Goal: Task Accomplishment & Management: Use online tool/utility

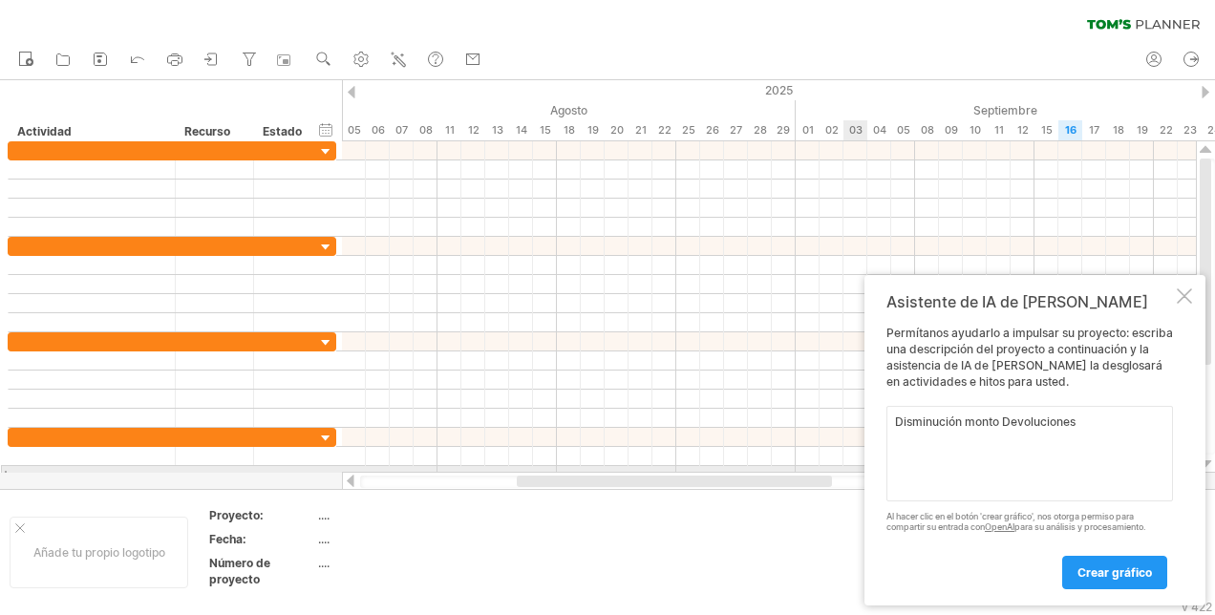
paste textarea
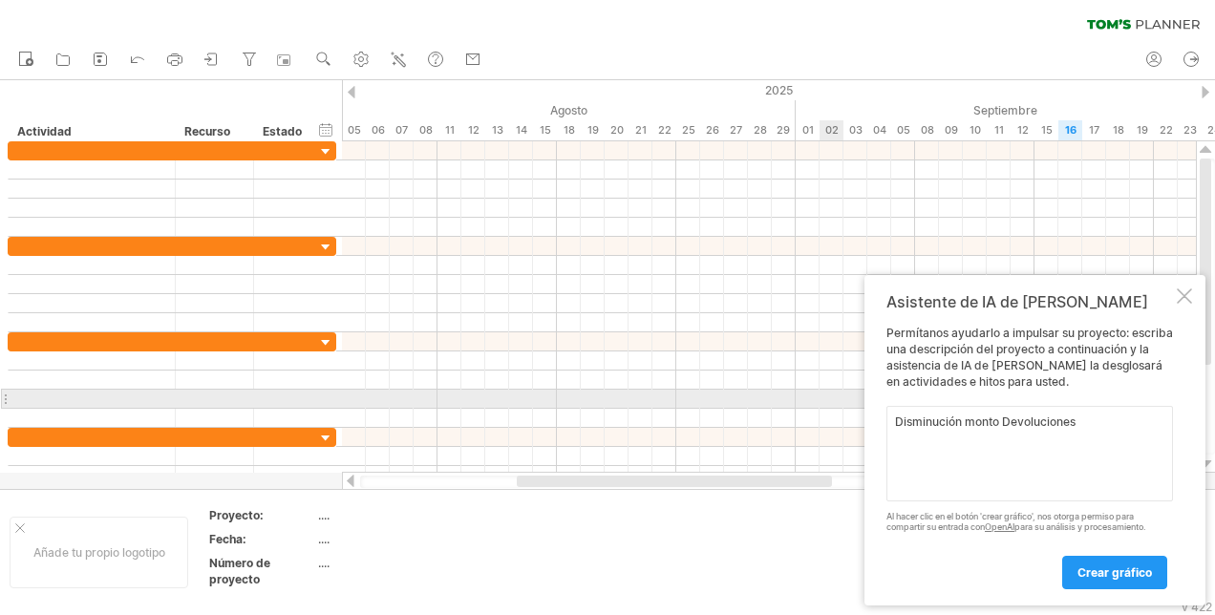
drag, startPoint x: 1093, startPoint y: 418, endPoint x: 588, endPoint y: 428, distance: 504.5
click at [588, 428] on div "Trying to reach [DOMAIN_NAME] Connected again... 0% clear filter Nuevo" at bounding box center [607, 307] width 1215 height 615
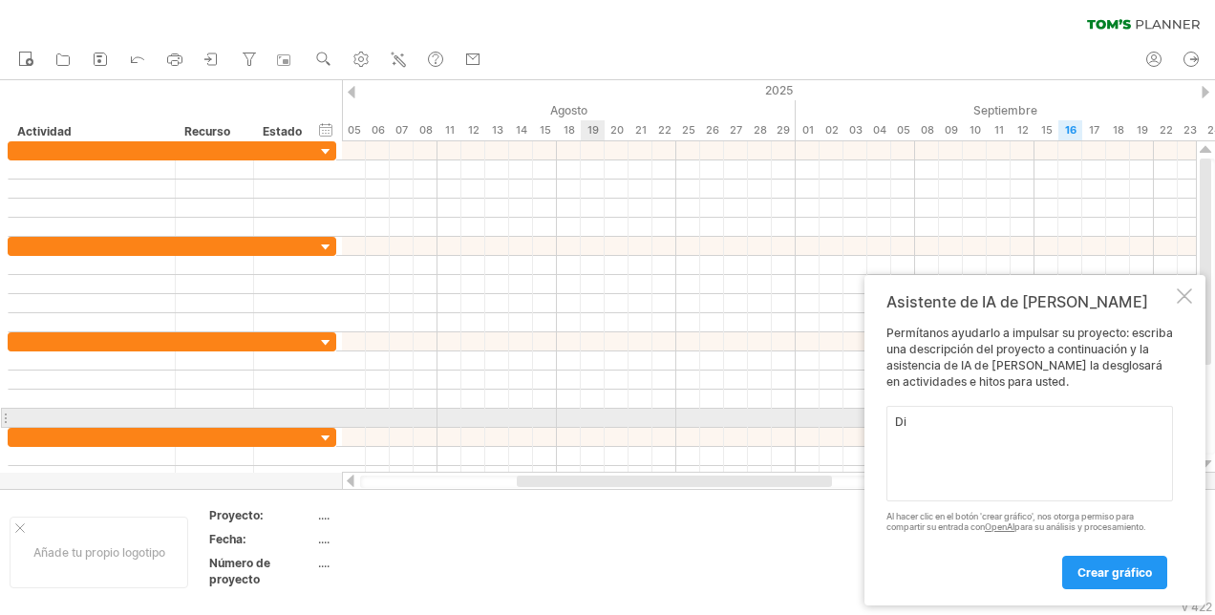
type textarea "D"
paste textarea
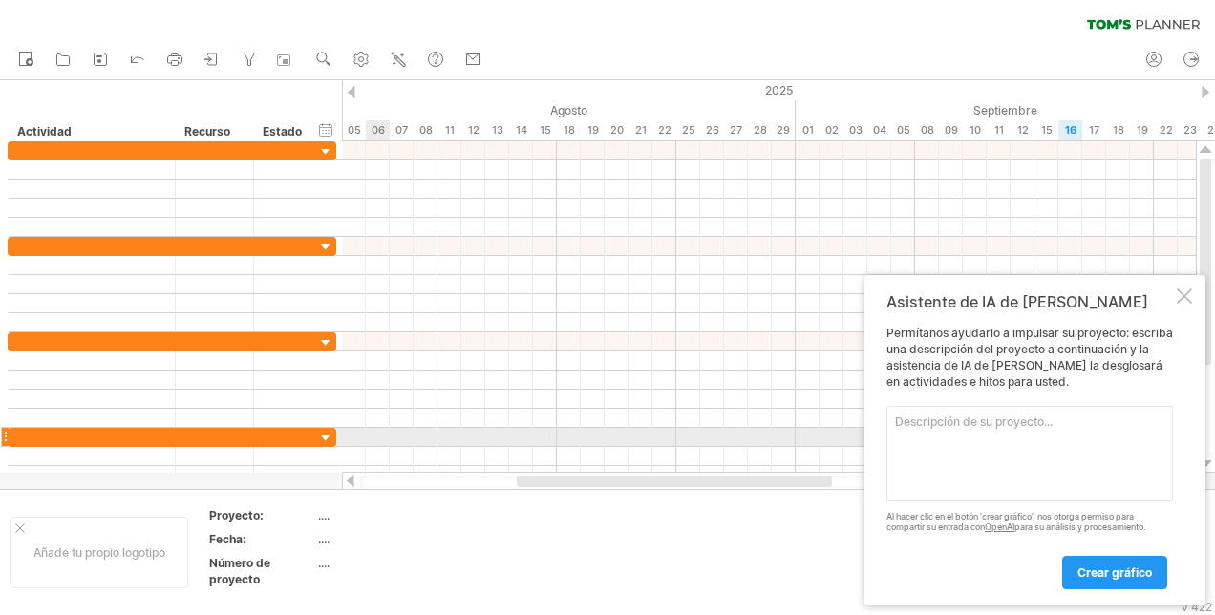
click at [924, 439] on textarea at bounding box center [1030, 454] width 287 height 96
paste textarea "Loremipsu Dolorsita Con Adipiscinge Seddoe Temporinci Utlabor Etdolorem Aliquae…"
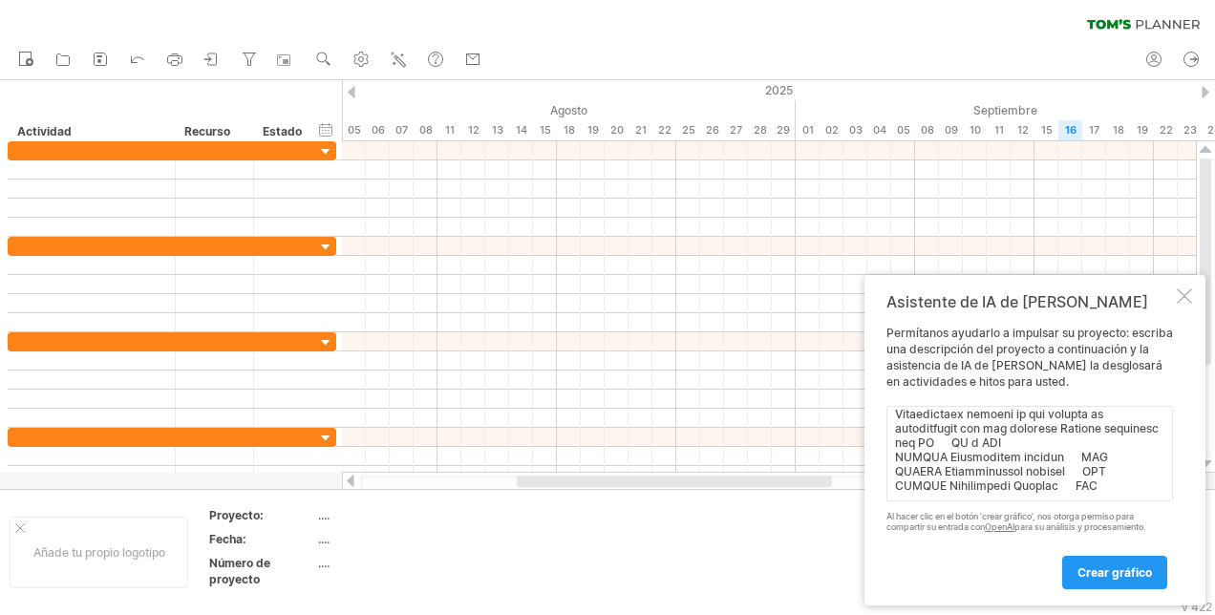
scroll to position [563, 0]
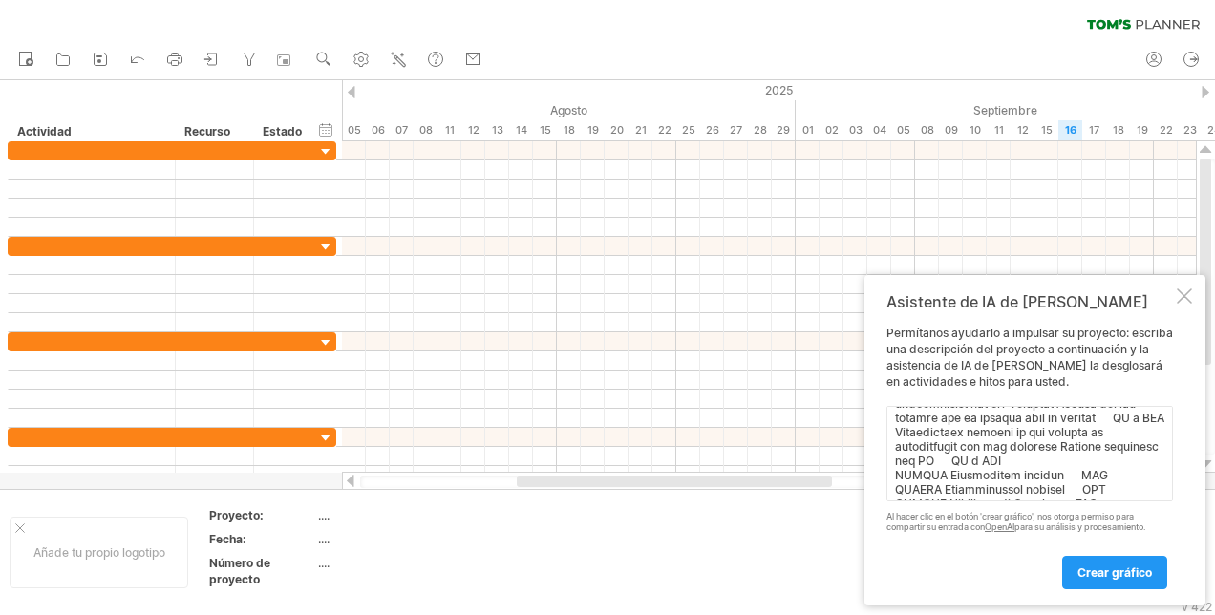
type textarea "Loremipsu Dolorsita Con Adipiscinge Seddoe Temporinci Utlabor Etdolorem Aliquae…"
click at [1112, 577] on link "Crear gráfico" at bounding box center [1114, 572] width 105 height 33
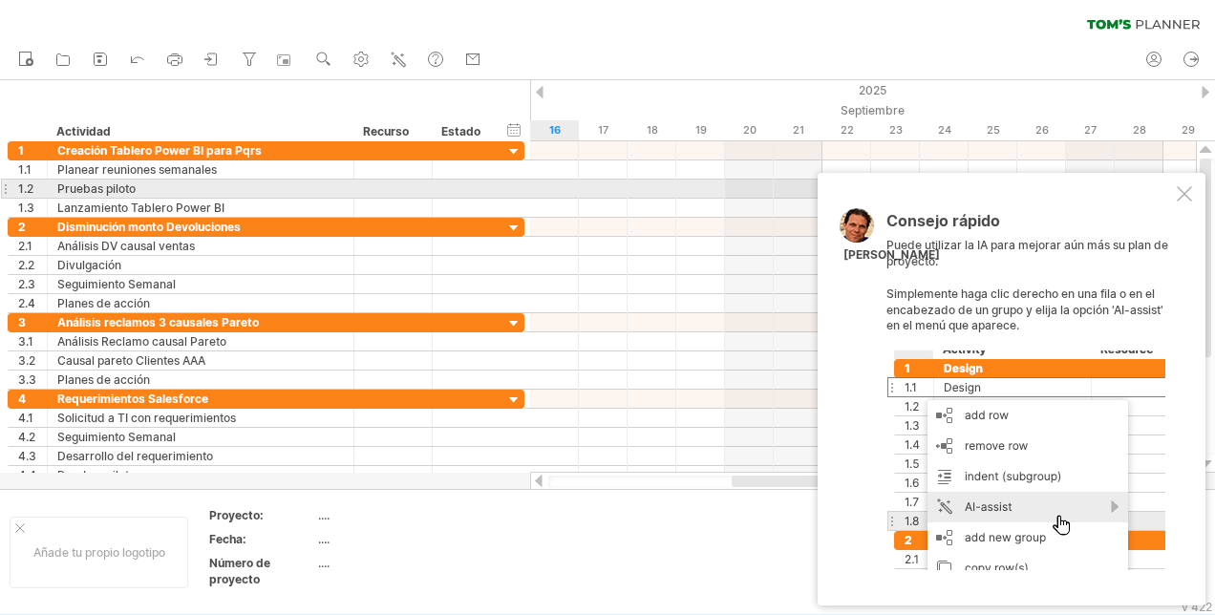
click at [1184, 193] on div at bounding box center [1184, 193] width 15 height 15
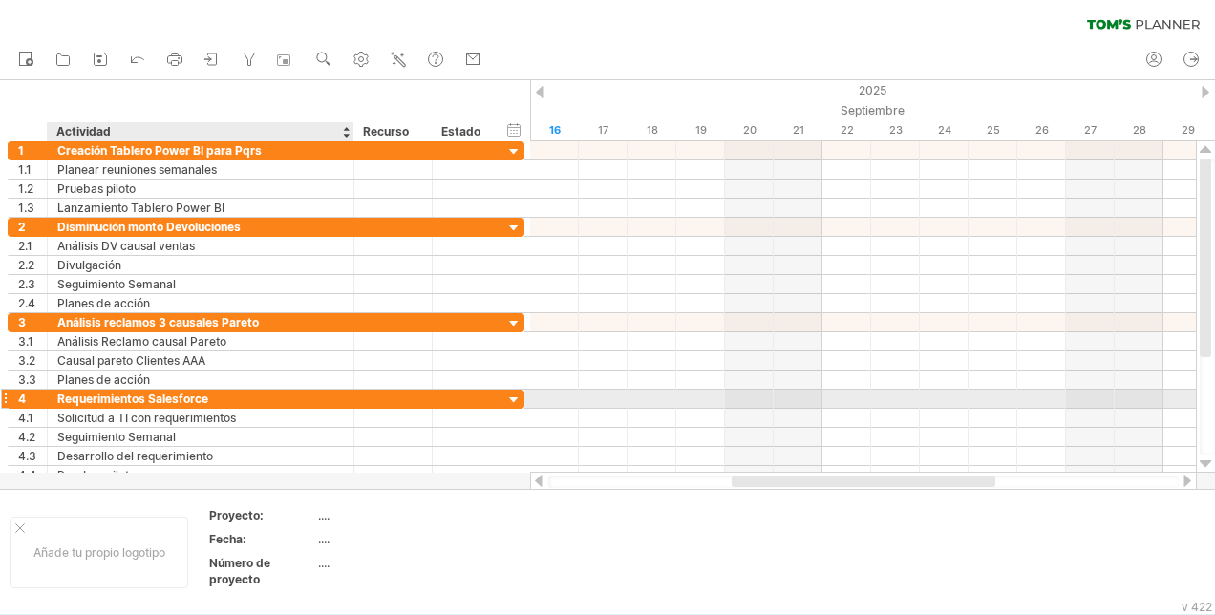
click at [197, 400] on div "Requerimientos Salesforce" at bounding box center [200, 399] width 287 height 18
drag, startPoint x: 222, startPoint y: 394, endPoint x: -4, endPoint y: 396, distance: 225.5
click at [0, 396] on html "Progreso (100%) Trying to reach [DOMAIN_NAME] Connected again... 0% clear filte…" at bounding box center [607, 309] width 1215 height 619
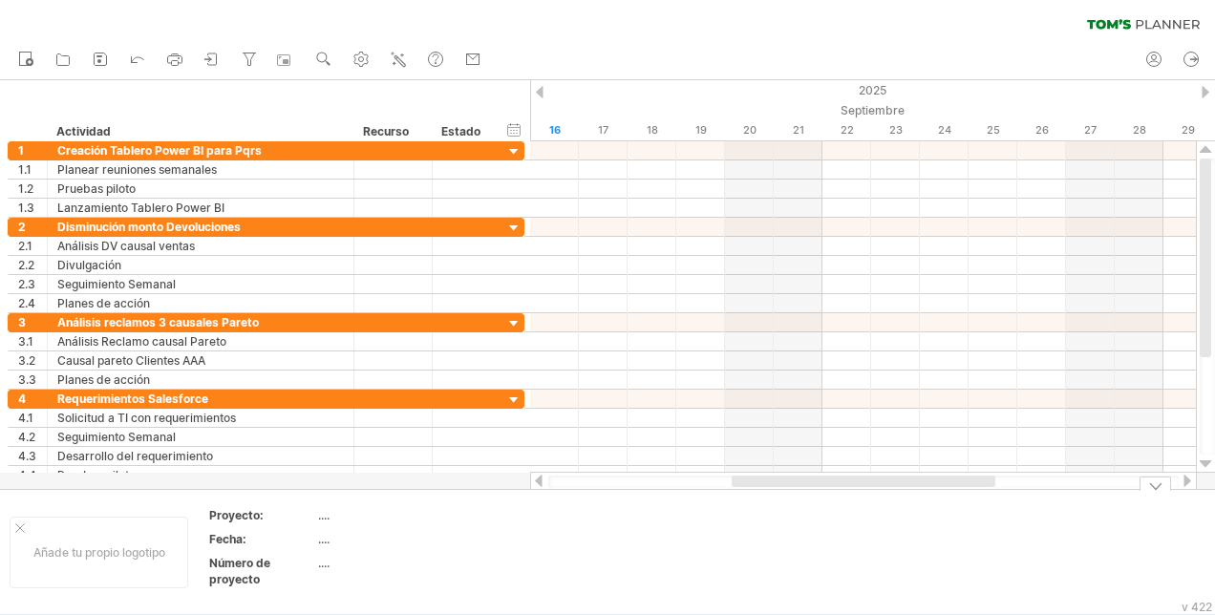
click at [522, 561] on td at bounding box center [567, 552] width 151 height 90
drag, startPoint x: 1206, startPoint y: 298, endPoint x: 1167, endPoint y: 103, distance: 198.6
click at [1167, 103] on div "Trying to reach [DOMAIN_NAME] Connected again... 0% clear filter Nuevo" at bounding box center [607, 307] width 1215 height 615
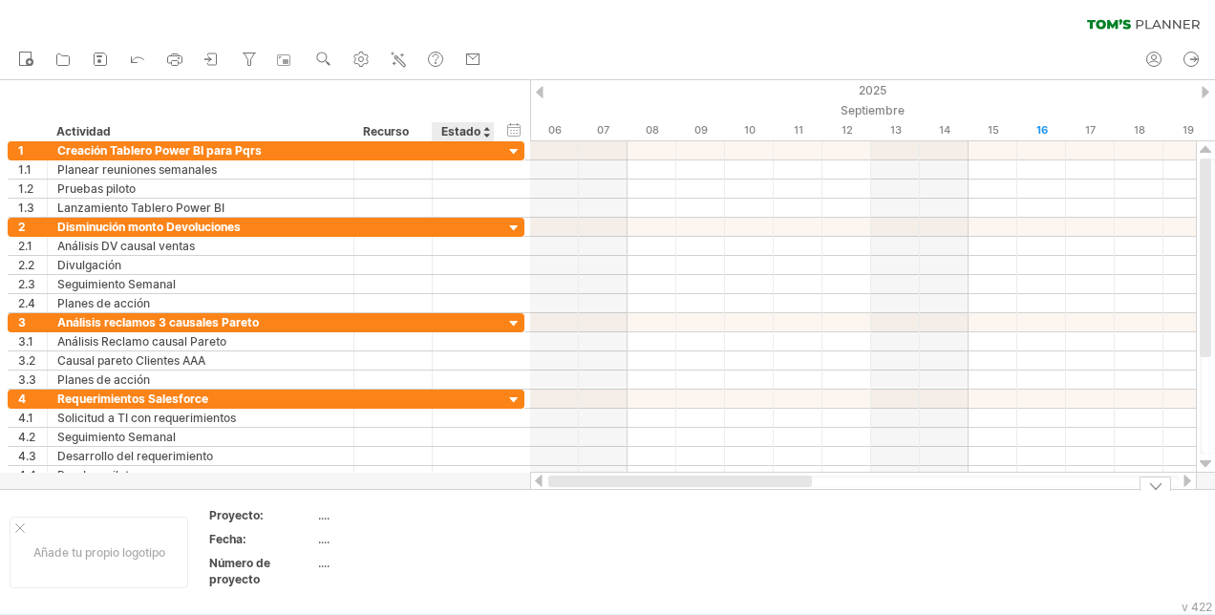
drag, startPoint x: 749, startPoint y: 476, endPoint x: 460, endPoint y: 477, distance: 289.5
click at [457, 481] on div "Trying to reach [DOMAIN_NAME] Connected again... 0% clear filter Nuevo" at bounding box center [607, 307] width 1215 height 615
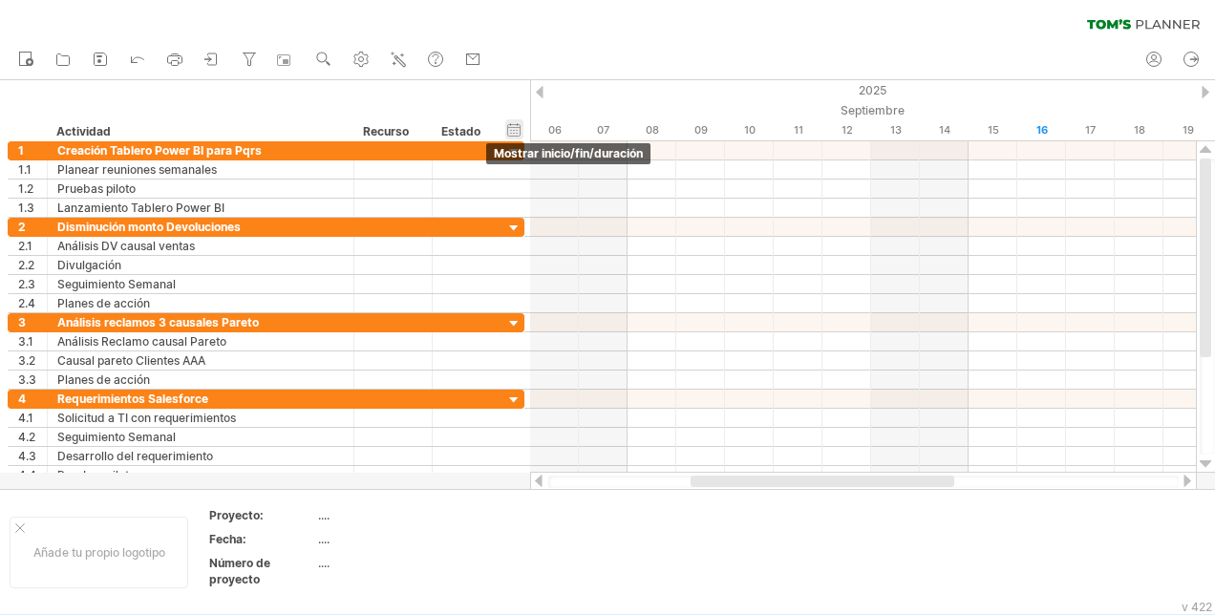
click at [517, 129] on div "hide start/end/duration Mostrar inicio/fin/duración" at bounding box center [514, 129] width 18 height 20
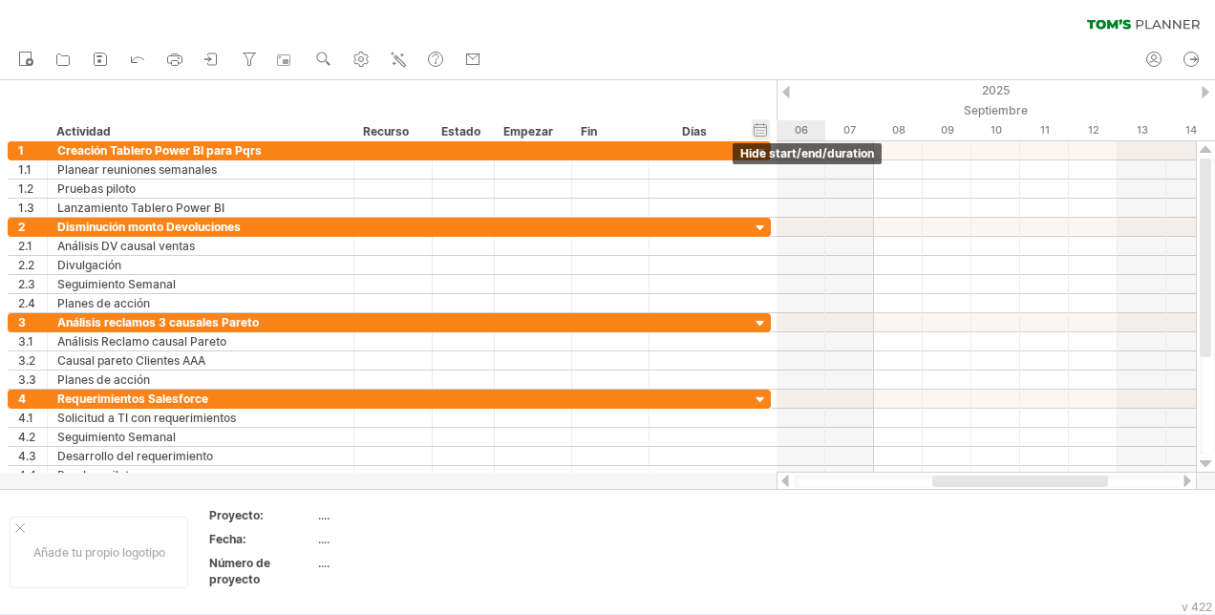
click at [759, 123] on div "hide start/end/duration Mostrar inicio/fin/duración" at bounding box center [761, 129] width 18 height 20
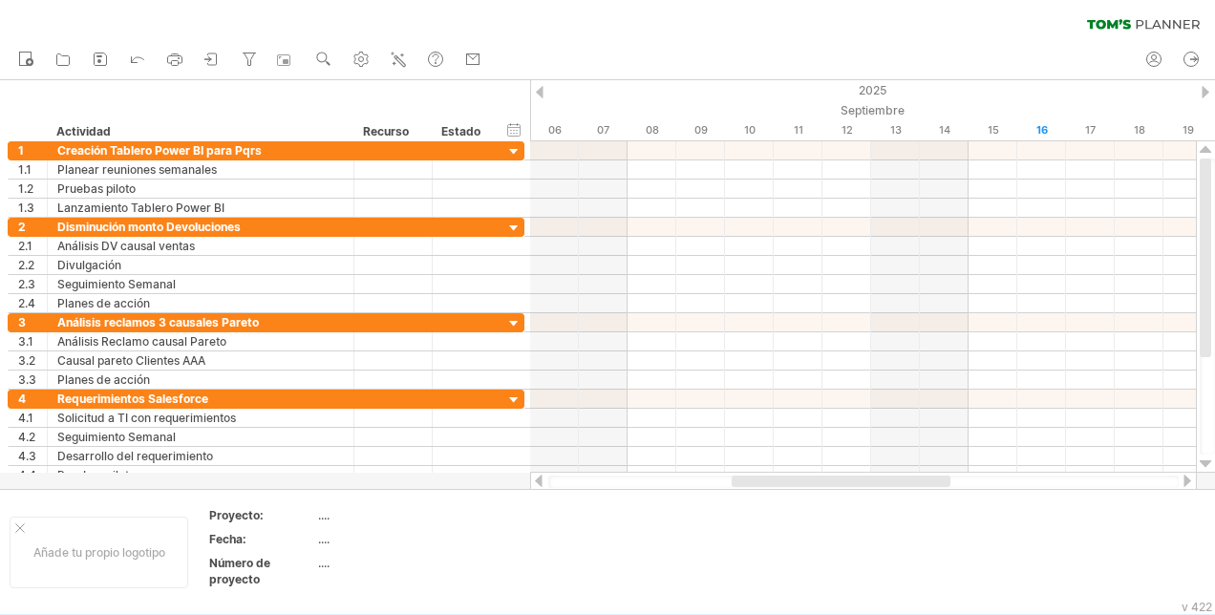
click at [1208, 94] on div at bounding box center [1206, 92] width 8 height 12
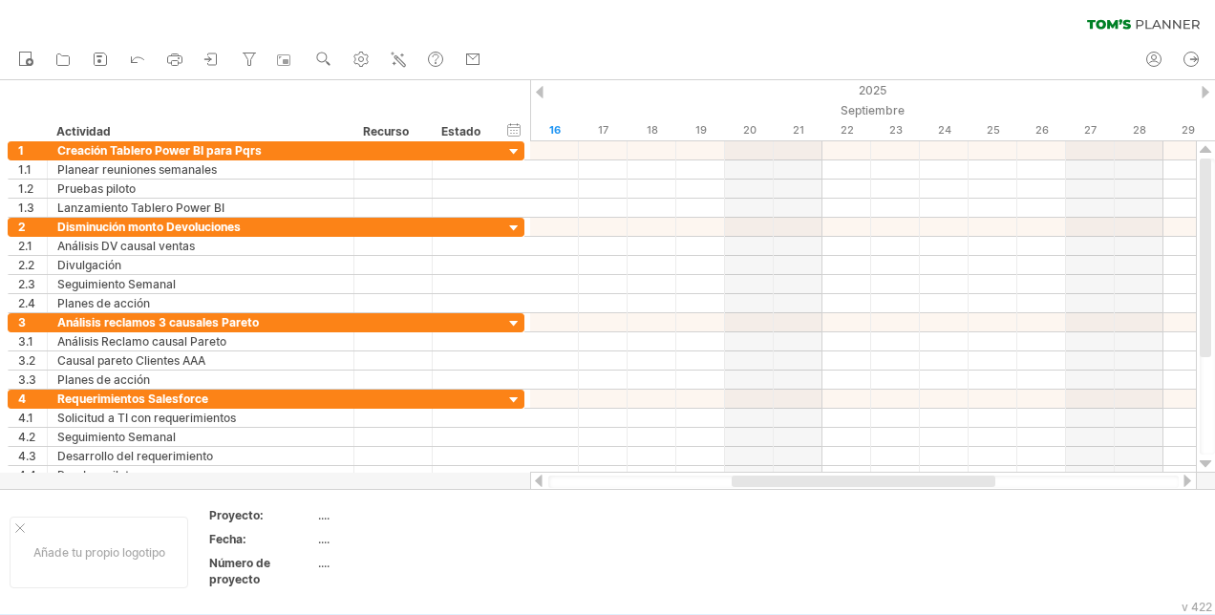
click at [1204, 90] on div at bounding box center [1206, 92] width 8 height 12
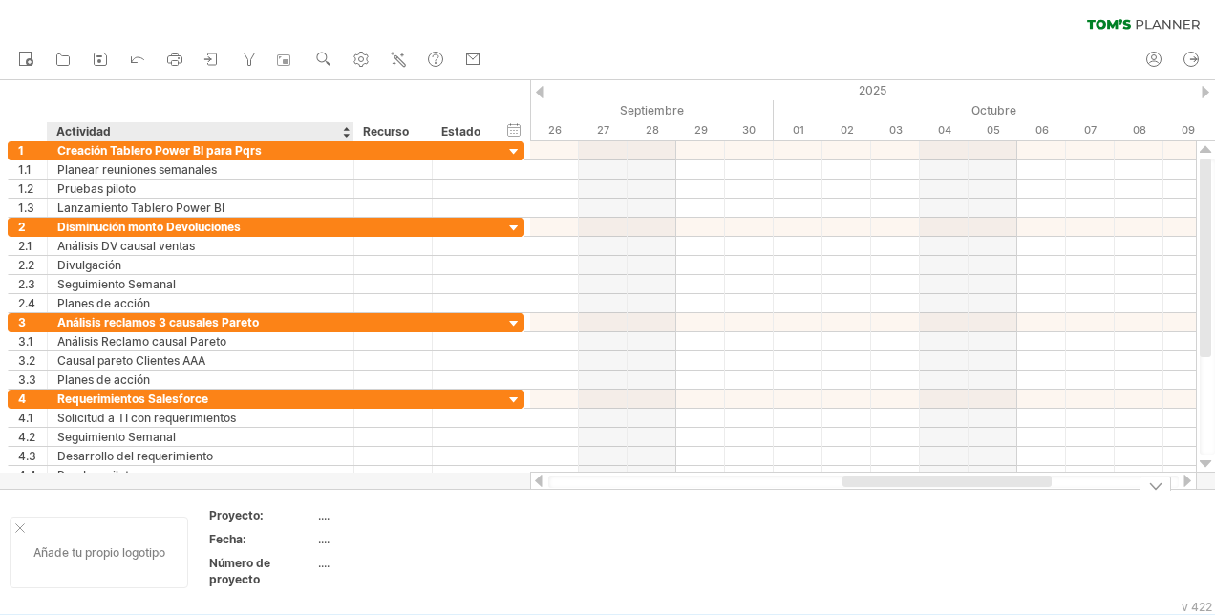
click at [78, 552] on font "Añade tu propio logotipo" at bounding box center [99, 552] width 132 height 14
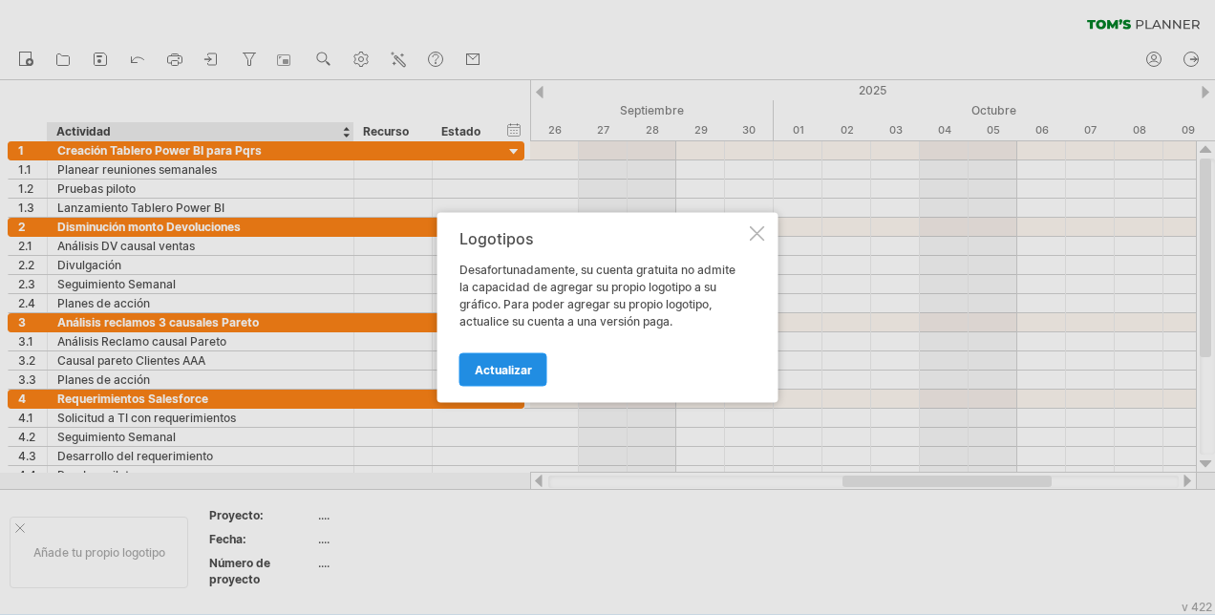
click at [514, 376] on link "Actualizar" at bounding box center [504, 369] width 88 height 33
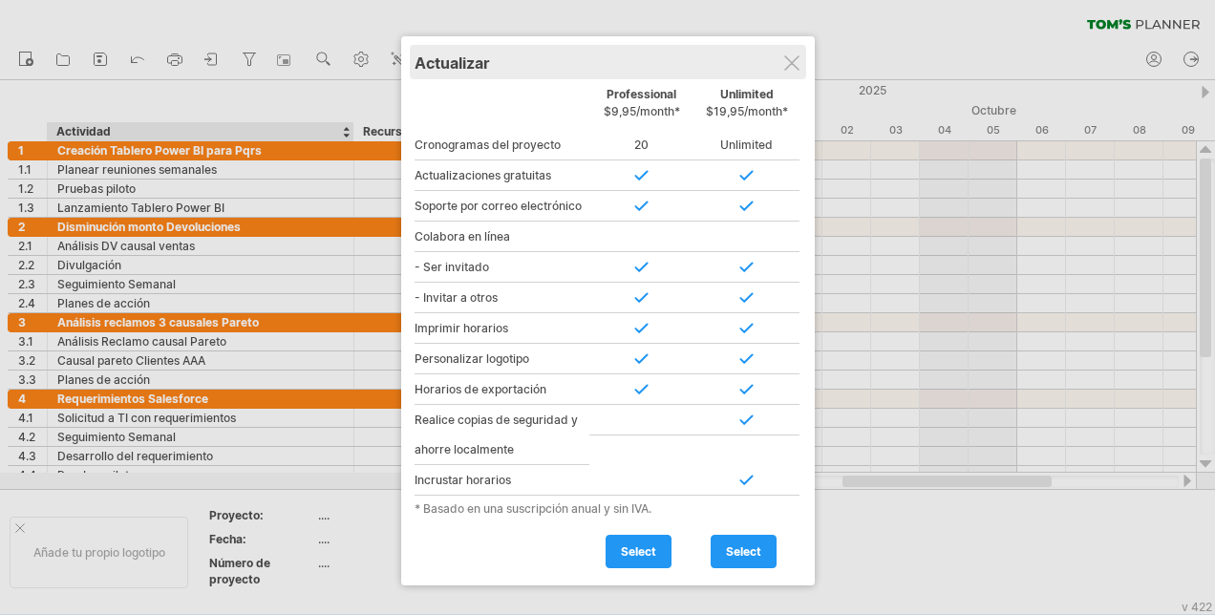
click at [796, 53] on div "Actualizar" at bounding box center [608, 62] width 387 height 34
click at [795, 65] on div at bounding box center [791, 62] width 15 height 15
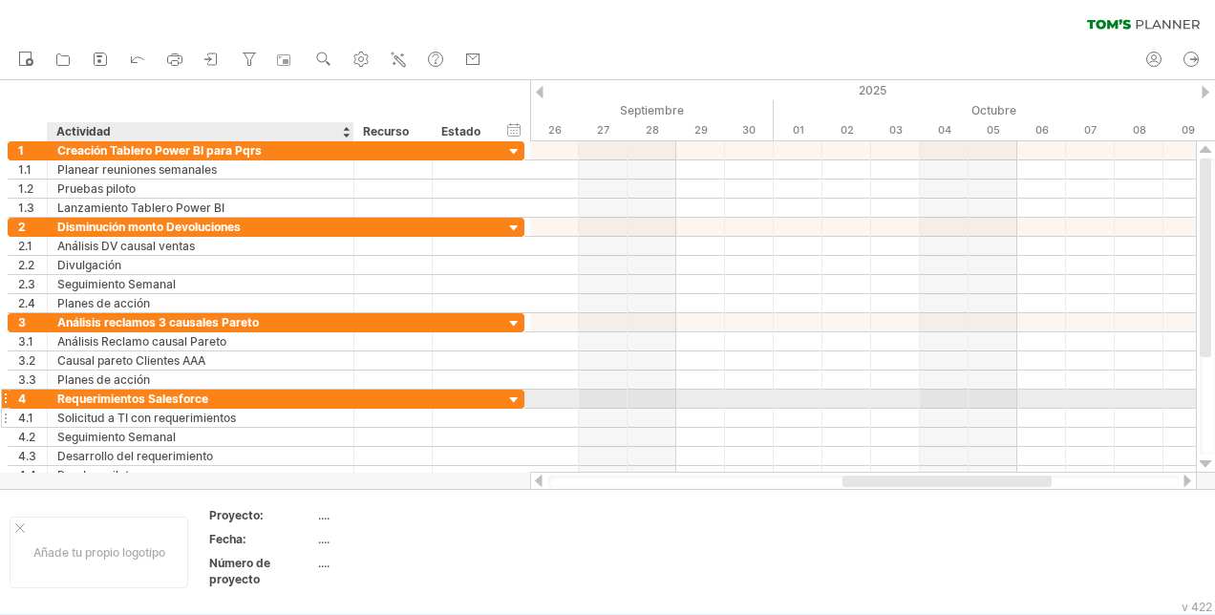
click at [307, 409] on div "Solicitud a TI con requerimientos" at bounding box center [200, 418] width 287 height 18
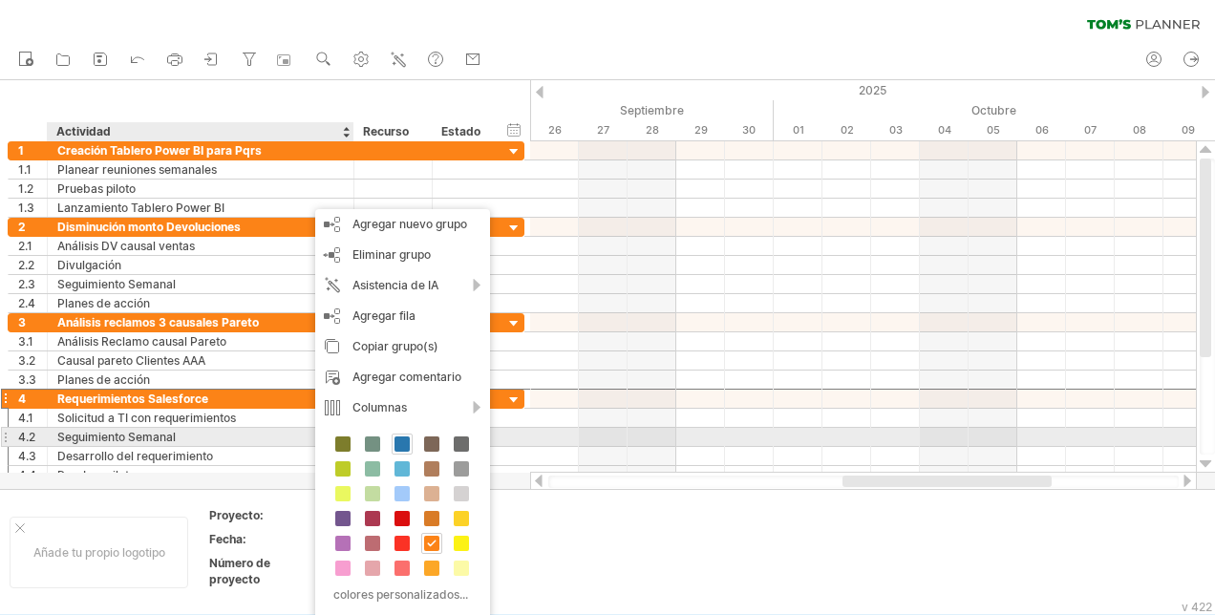
click at [397, 446] on span at bounding box center [402, 444] width 15 height 15
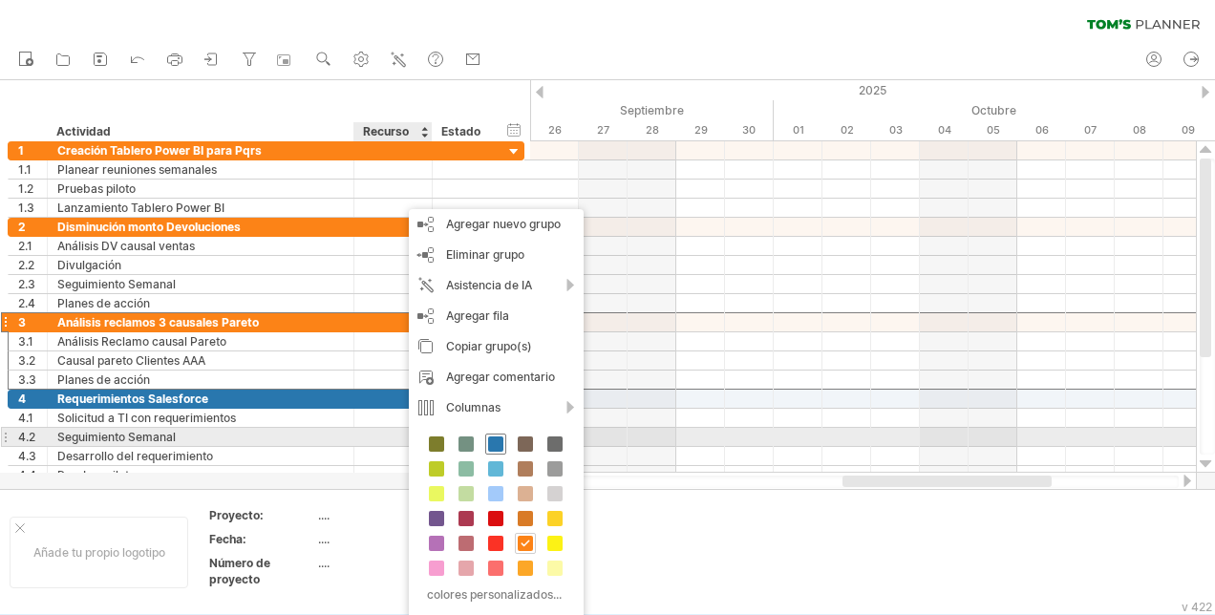
click at [497, 448] on span at bounding box center [495, 444] width 15 height 15
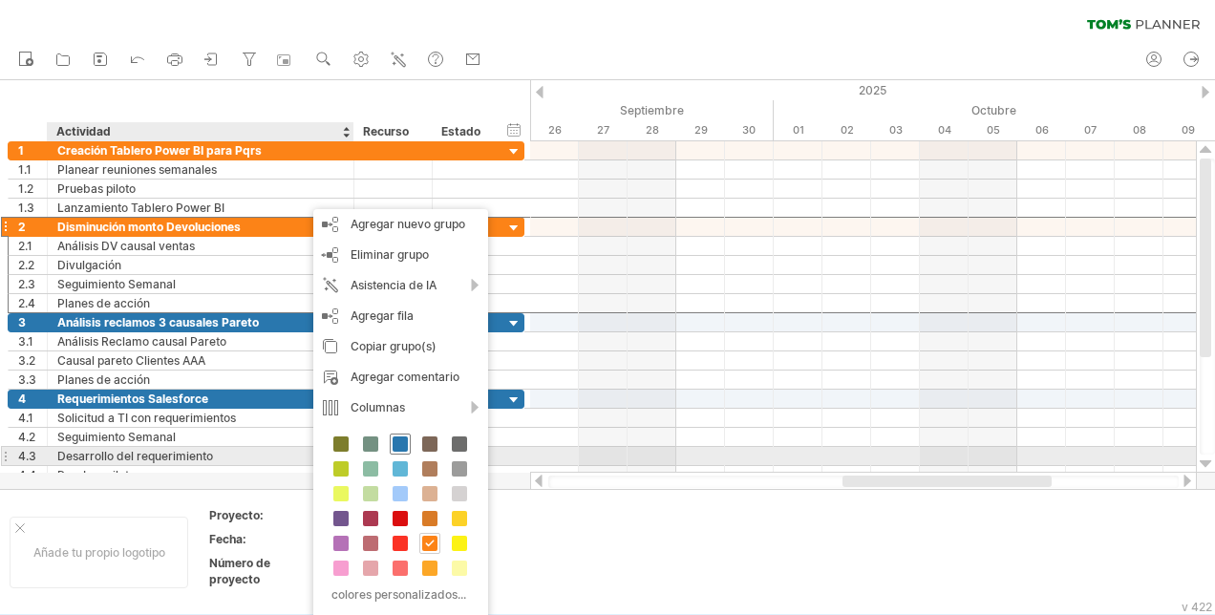
click at [399, 449] on span at bounding box center [400, 444] width 15 height 15
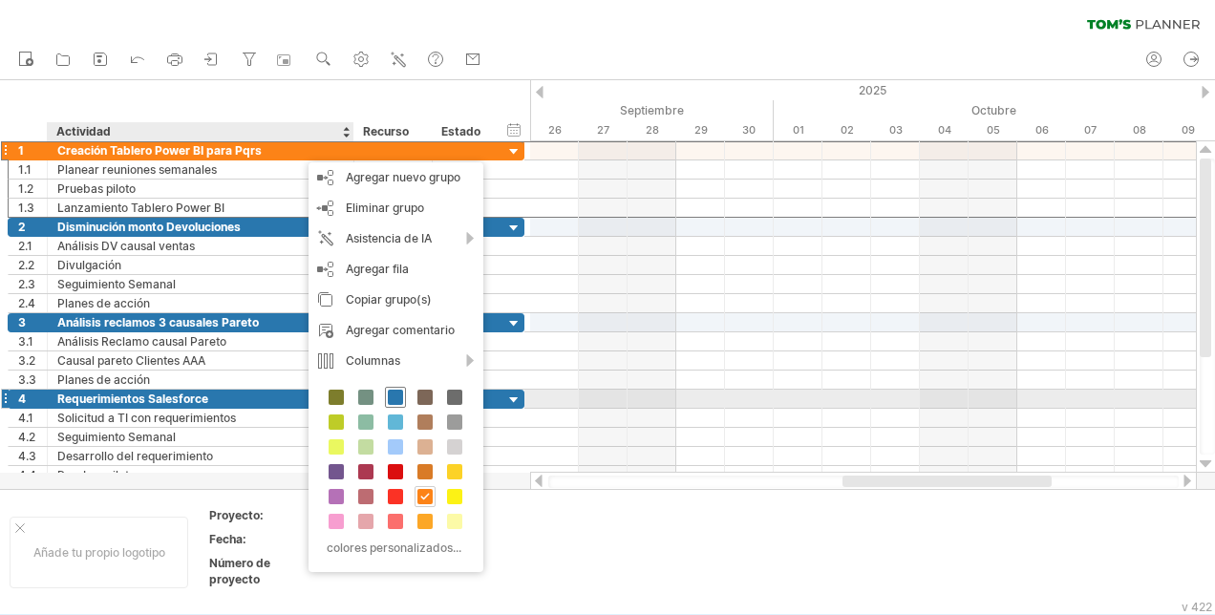
click at [396, 396] on span at bounding box center [395, 397] width 15 height 15
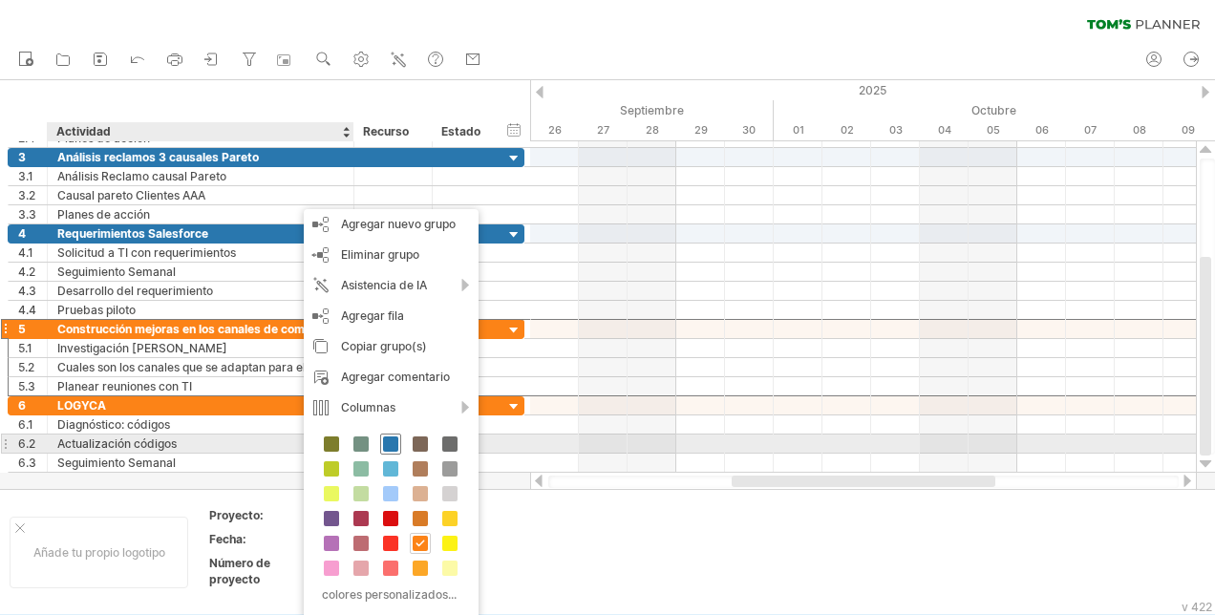
click at [394, 443] on span at bounding box center [390, 444] width 15 height 15
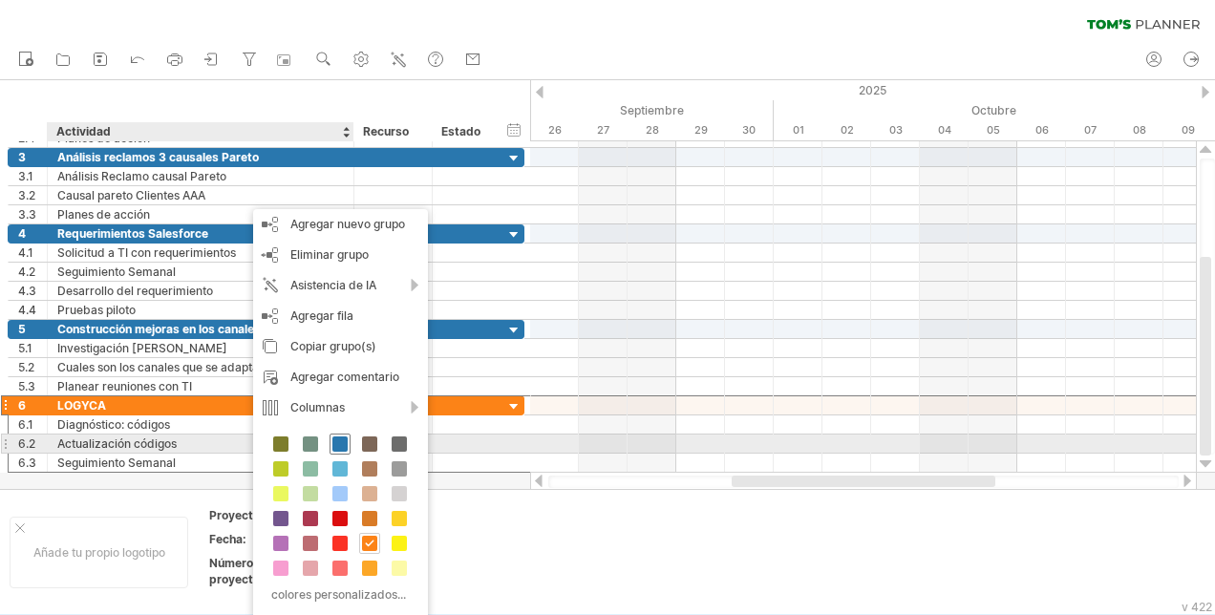
click at [338, 441] on span at bounding box center [339, 444] width 15 height 15
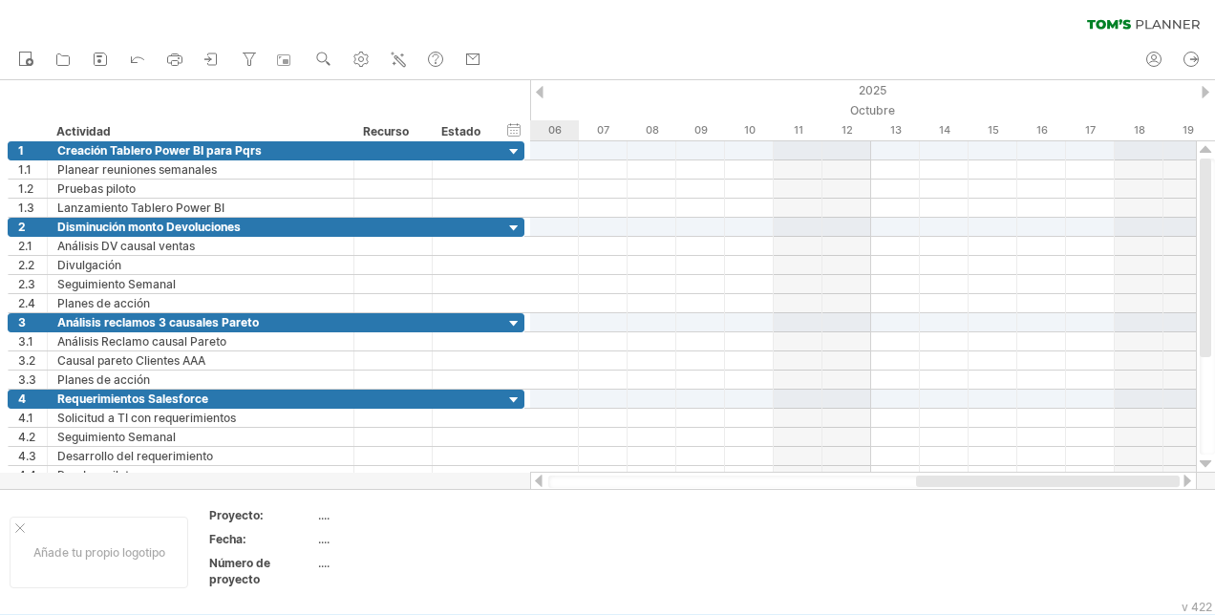
drag, startPoint x: 804, startPoint y: 481, endPoint x: 1141, endPoint y: 487, distance: 336.3
click at [1141, 487] on div at bounding box center [863, 482] width 631 height 12
click at [1206, 89] on div at bounding box center [1206, 92] width 8 height 12
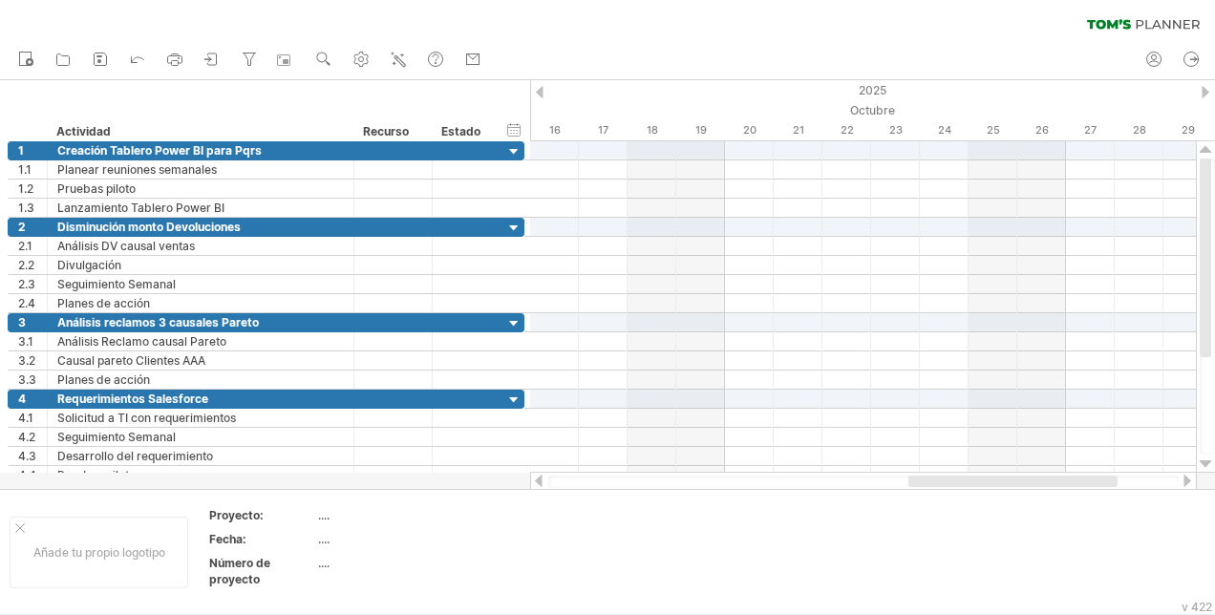
click at [538, 96] on div at bounding box center [540, 92] width 8 height 12
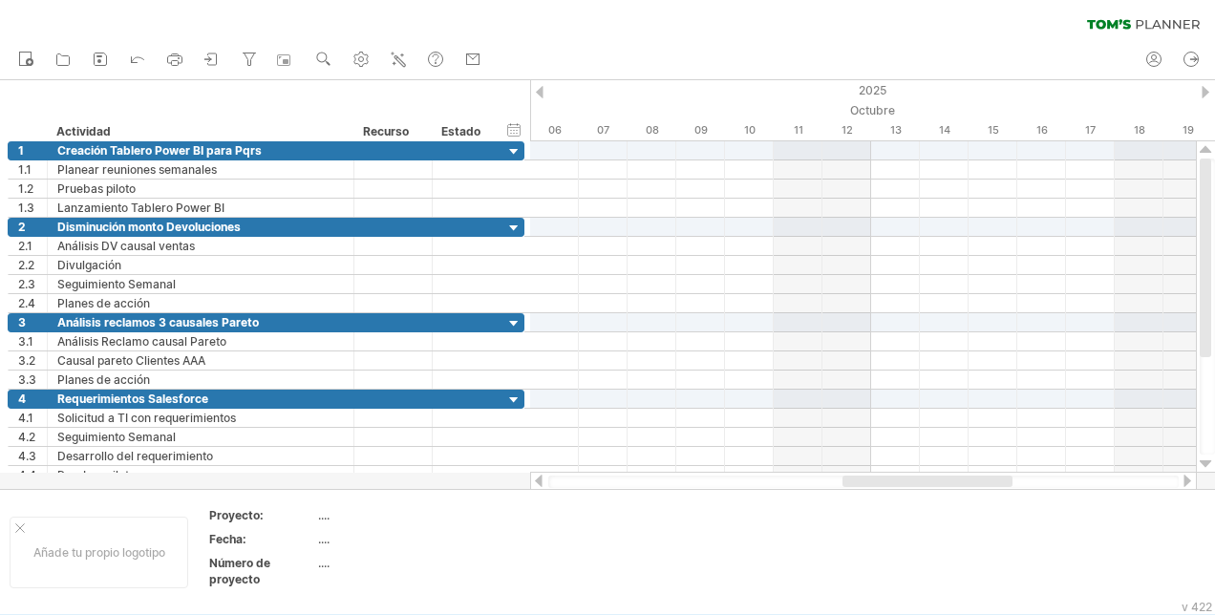
click at [538, 96] on div at bounding box center [540, 92] width 8 height 12
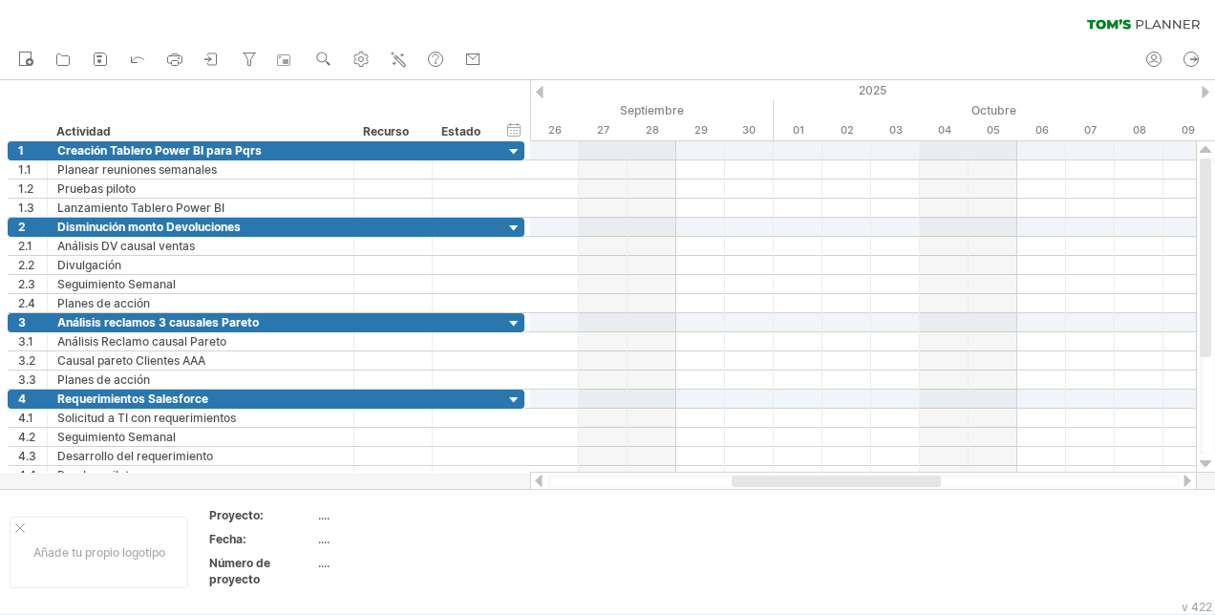
click at [538, 96] on div at bounding box center [540, 92] width 8 height 12
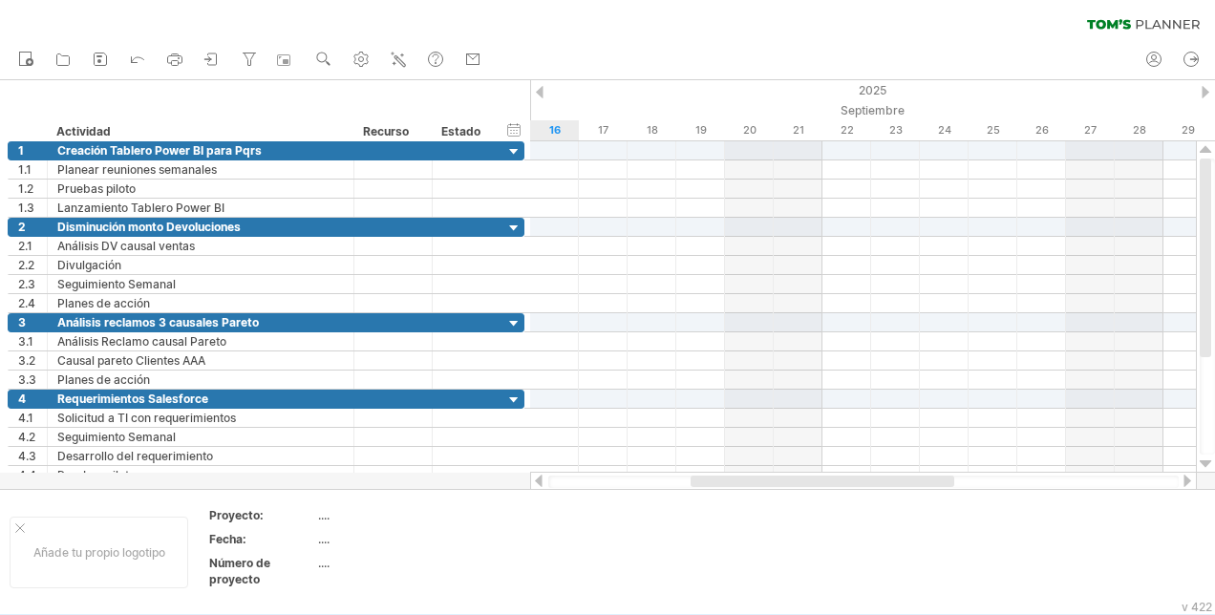
click at [538, 96] on div at bounding box center [540, 92] width 8 height 12
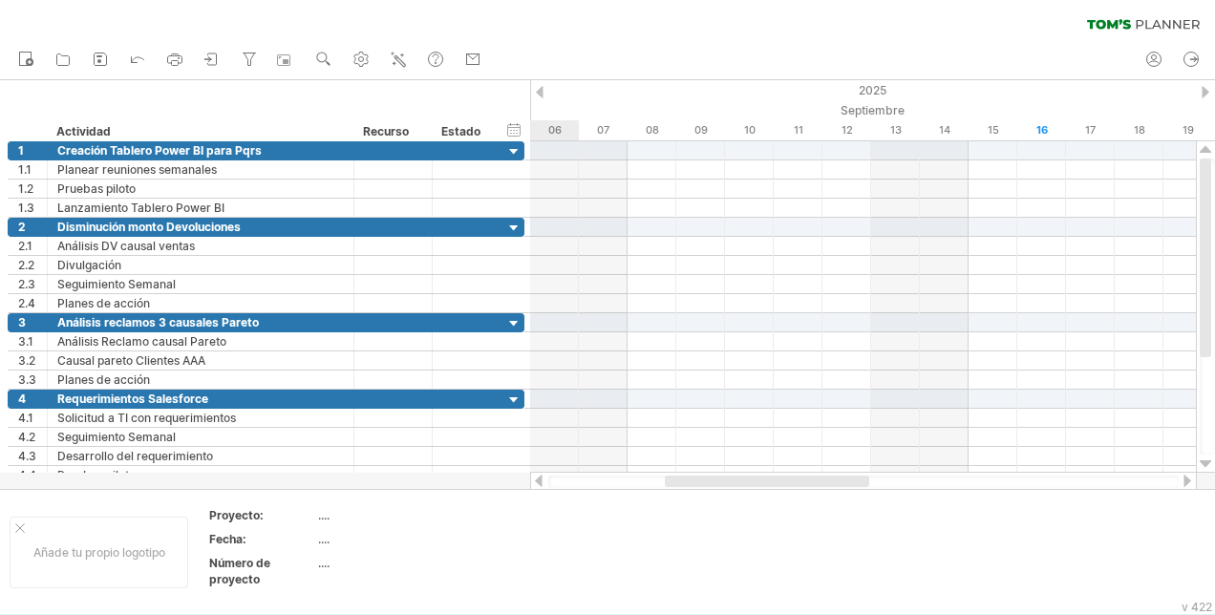
click at [538, 96] on div at bounding box center [540, 92] width 8 height 12
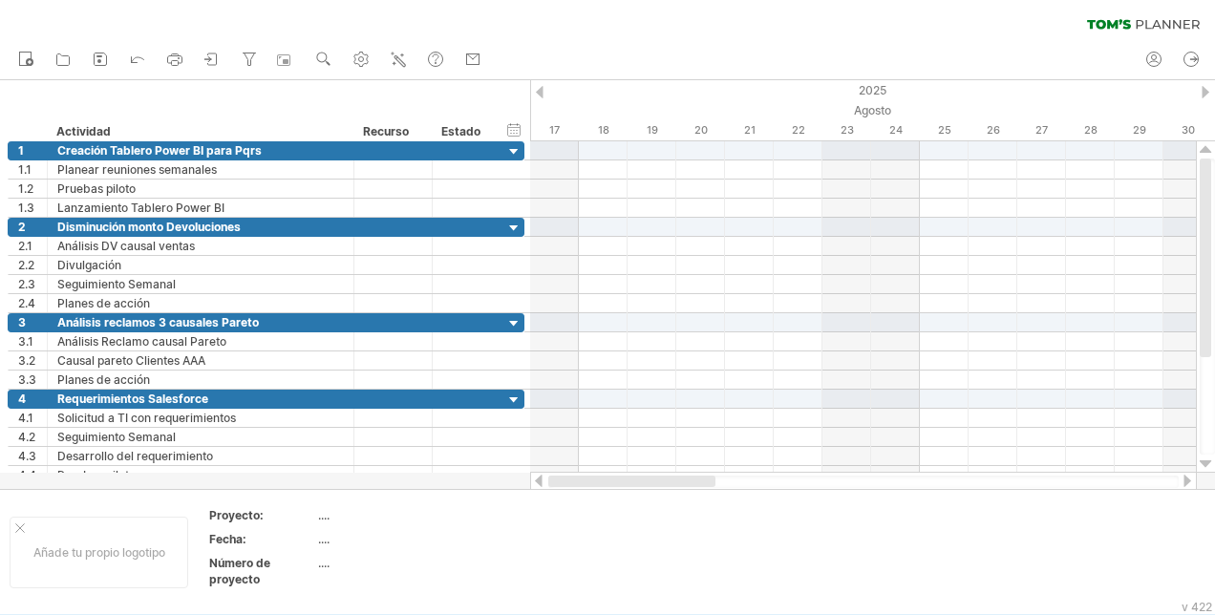
drag, startPoint x: 717, startPoint y: 488, endPoint x: 508, endPoint y: 487, distance: 208.3
click at [508, 487] on div "Trying to reach [DOMAIN_NAME] Connected again... 0% clear filter Nuevo" at bounding box center [607, 307] width 1215 height 615
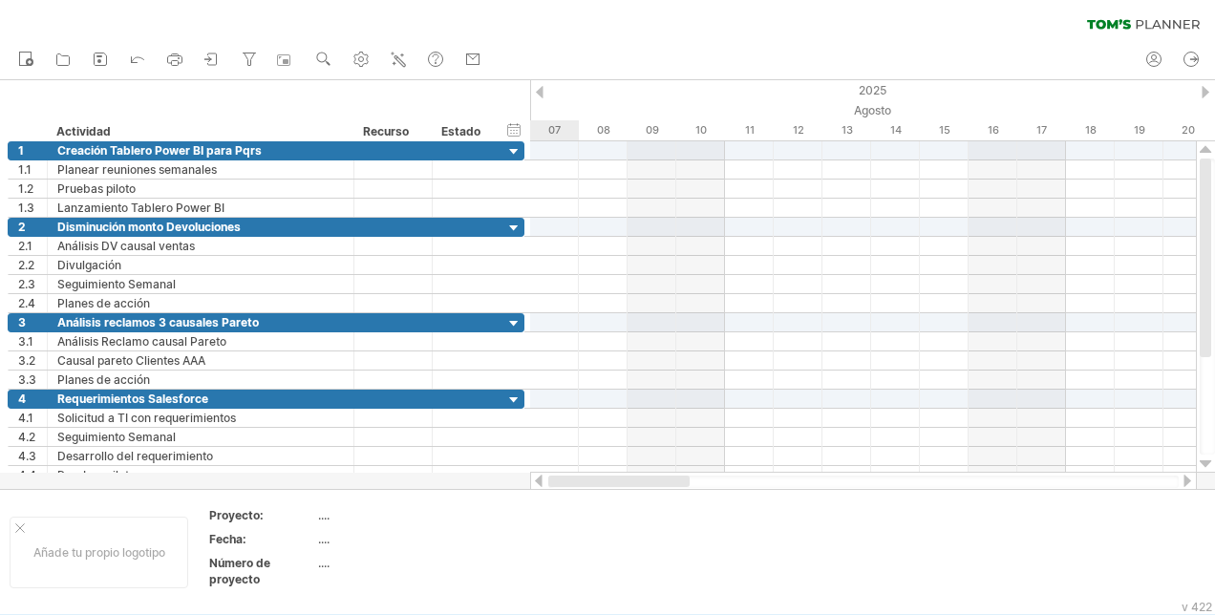
drag, startPoint x: 640, startPoint y: 480, endPoint x: 529, endPoint y: 487, distance: 111.1
click at [530, 487] on div at bounding box center [863, 481] width 667 height 19
drag, startPoint x: 621, startPoint y: 477, endPoint x: 567, endPoint y: 476, distance: 54.5
click at [567, 476] on div at bounding box center [863, 481] width 667 height 19
click at [573, 489] on div "Añade tu propio logotipo Proyecto: .... Fecha: .... Número de proyecto ...." at bounding box center [607, 551] width 1215 height 125
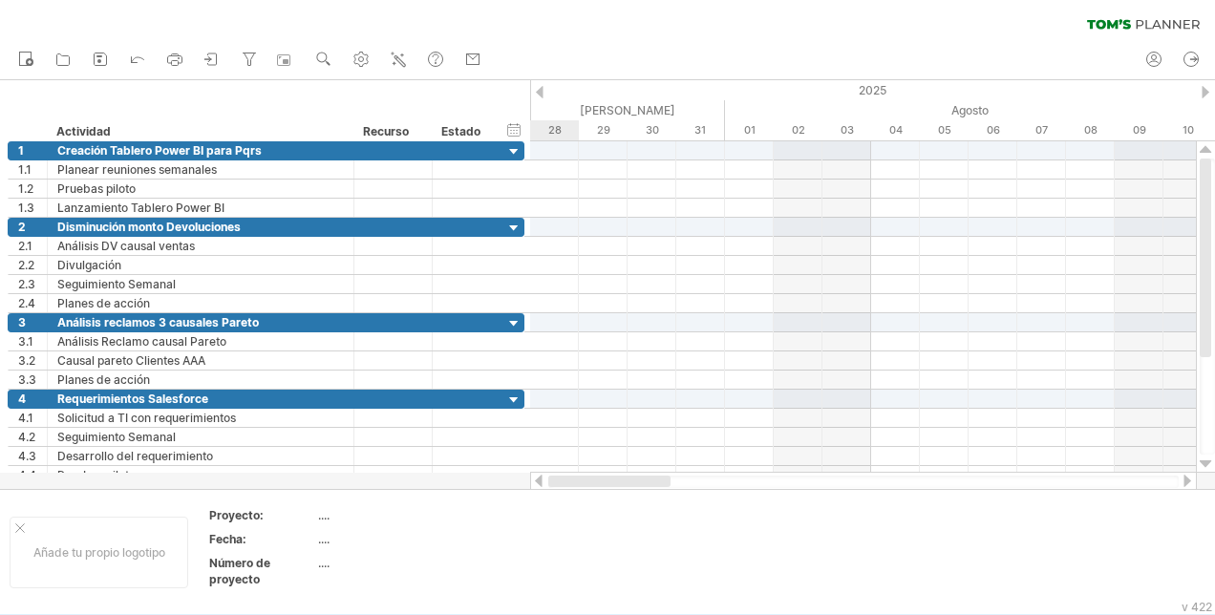
drag, startPoint x: 655, startPoint y: 483, endPoint x: 527, endPoint y: 481, distance: 128.0
click at [527, 481] on div "Trying to reach [DOMAIN_NAME] Connected again... 0% clear filter Nuevo" at bounding box center [607, 307] width 1215 height 615
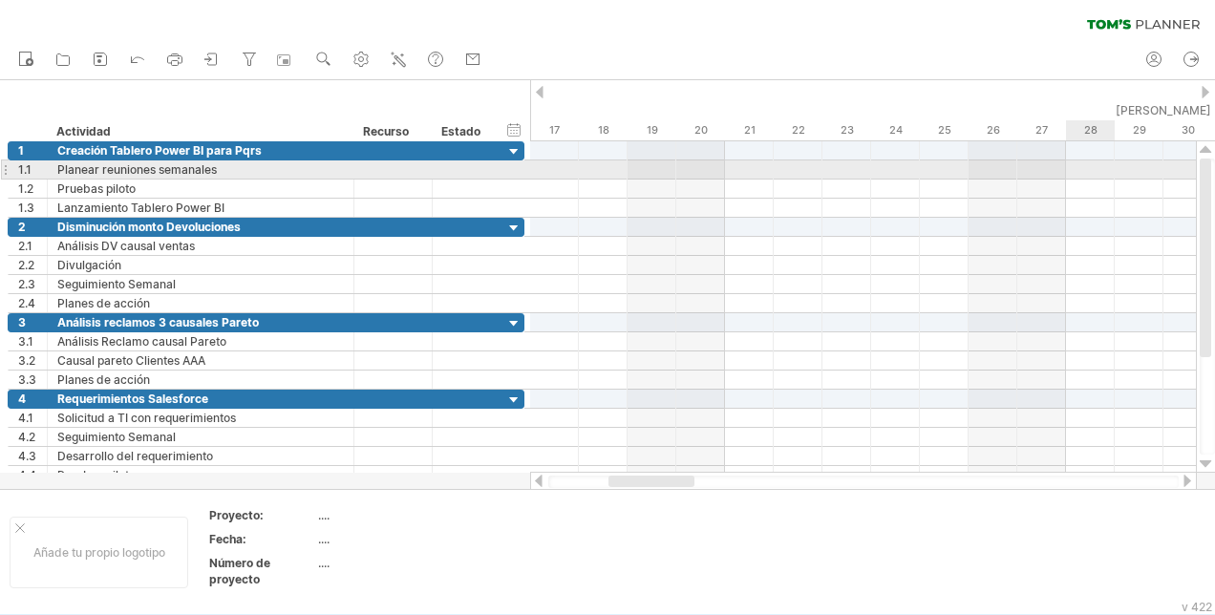
drag, startPoint x: 555, startPoint y: 95, endPoint x: 1079, endPoint y: 162, distance: 527.9
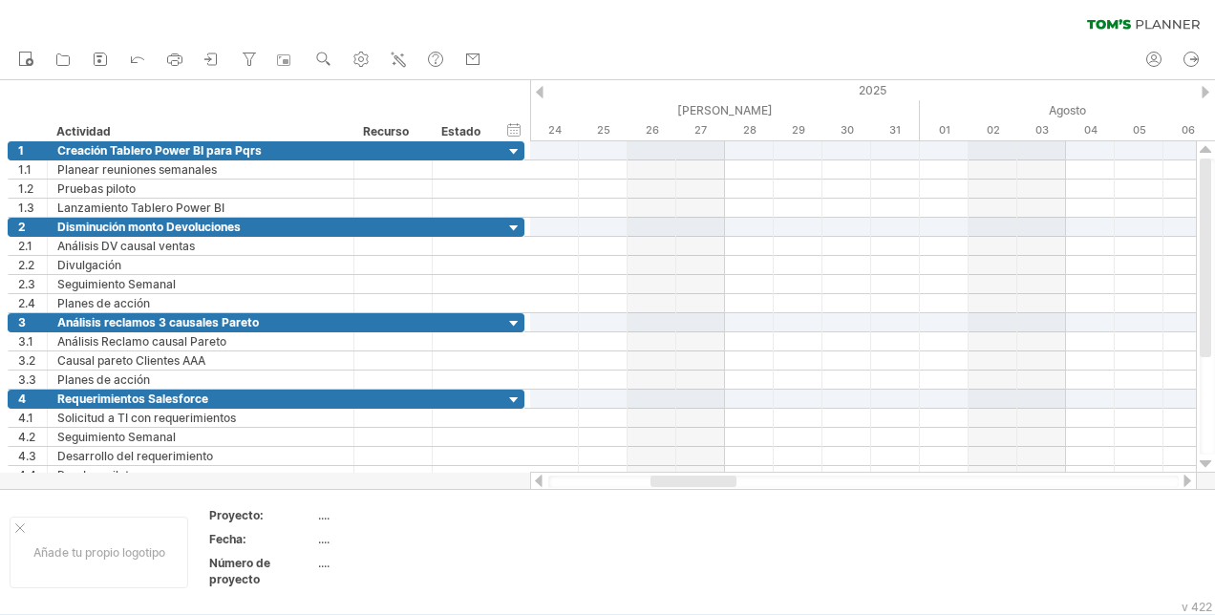
drag, startPoint x: 650, startPoint y: 483, endPoint x: 692, endPoint y: 478, distance: 42.4
click at [692, 478] on div at bounding box center [694, 481] width 86 height 11
click at [922, 152] on div at bounding box center [863, 150] width 666 height 19
click at [949, 155] on div at bounding box center [863, 150] width 666 height 19
click at [510, 395] on div at bounding box center [514, 401] width 18 height 18
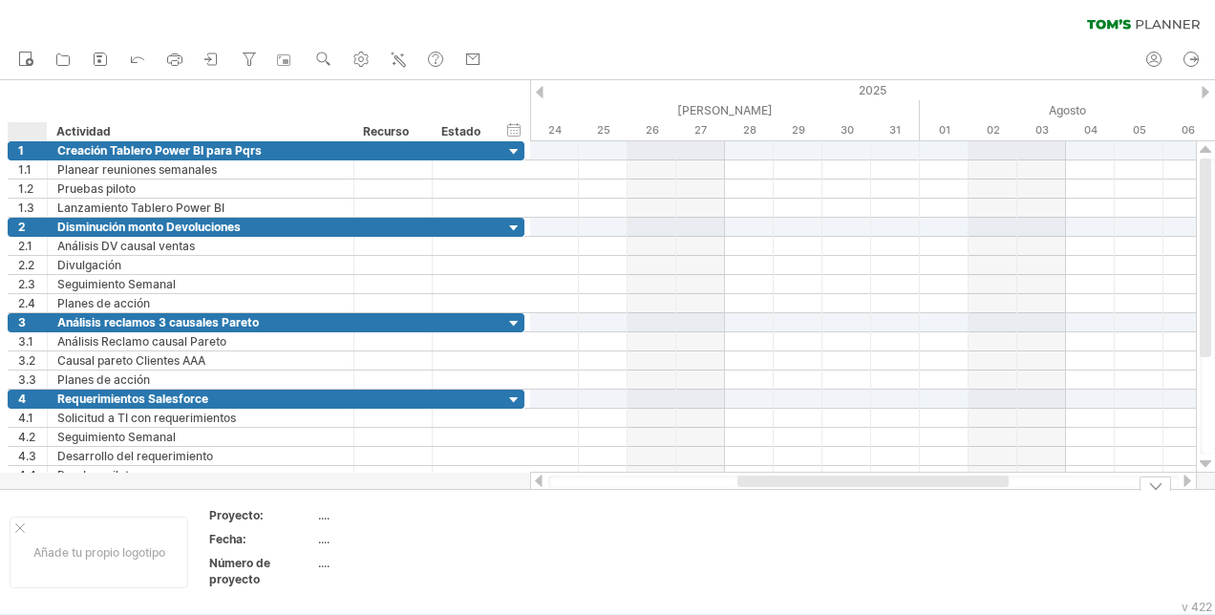
drag, startPoint x: 18, startPoint y: 527, endPoint x: 75, endPoint y: 533, distance: 56.7
click at [20, 529] on div at bounding box center [20, 529] width 10 height 10
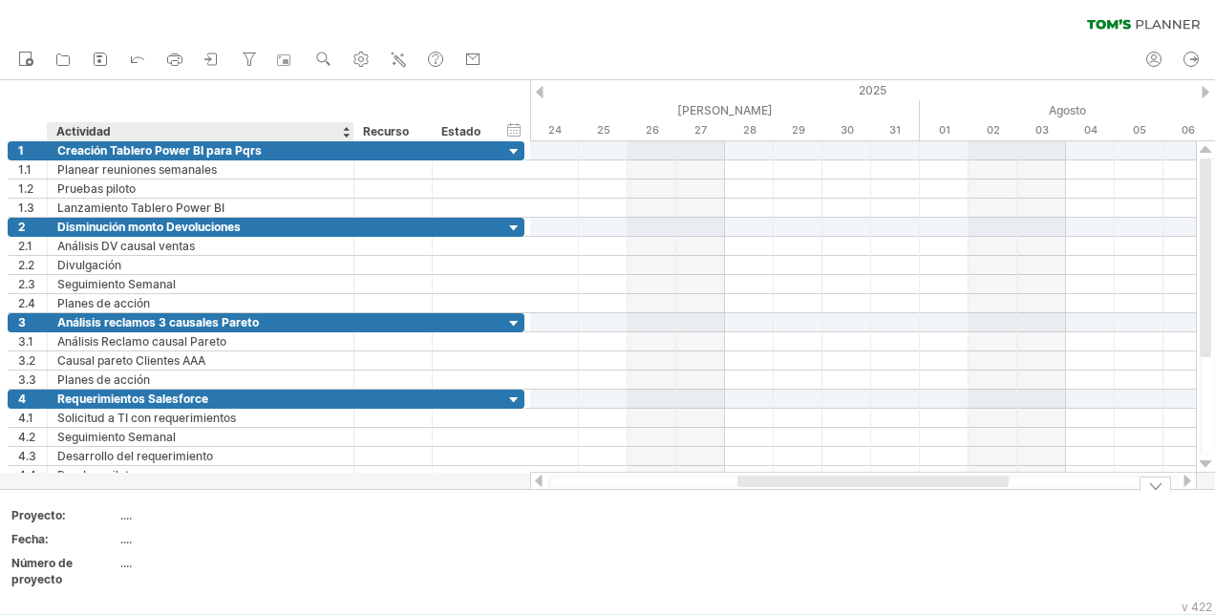
click at [126, 517] on div "...." at bounding box center [200, 515] width 160 height 16
type input "**********"
click at [134, 546] on div "...." at bounding box center [200, 539] width 160 height 16
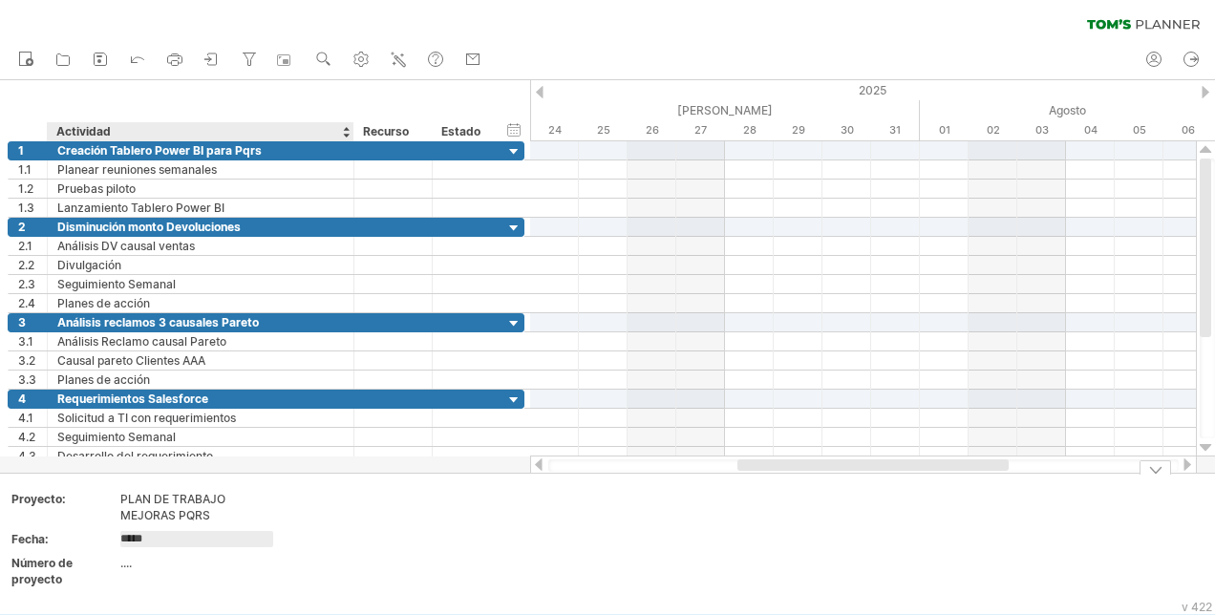
type input "******"
click at [114, 575] on div "Número de proyecto" at bounding box center [63, 571] width 105 height 32
click at [125, 569] on div "...." at bounding box center [200, 563] width 160 height 16
drag, startPoint x: 168, startPoint y: 561, endPoint x: 27, endPoint y: 569, distance: 141.7
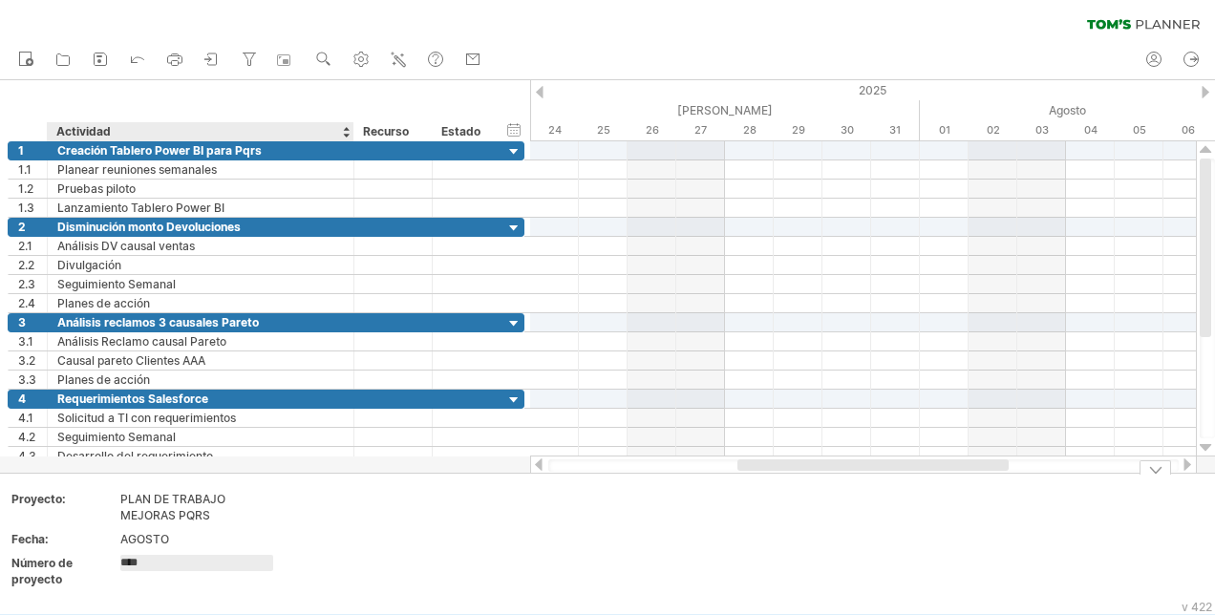
click at [27, 569] on tr "Número de proyecto ****" at bounding box center [146, 575] width 271 height 38
type input "*"
drag, startPoint x: 457, startPoint y: 531, endPoint x: 495, endPoint y: 538, distance: 38.8
click at [458, 531] on td at bounding box center [520, 544] width 151 height 106
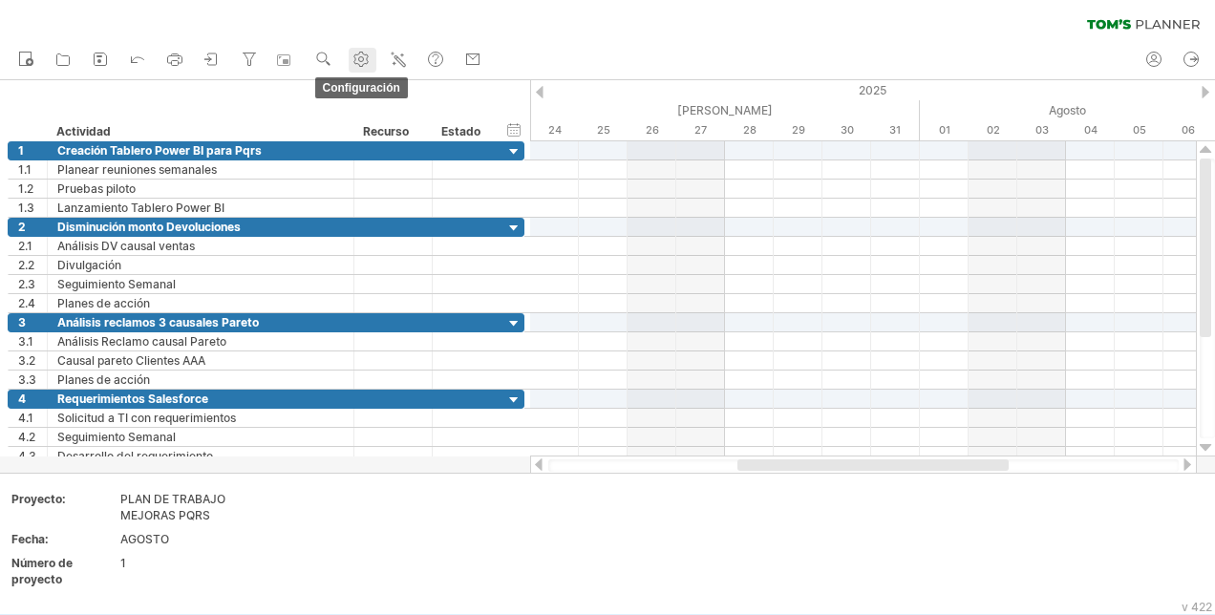
click at [358, 56] on use at bounding box center [361, 59] width 19 height 19
select select "*"
select select "**"
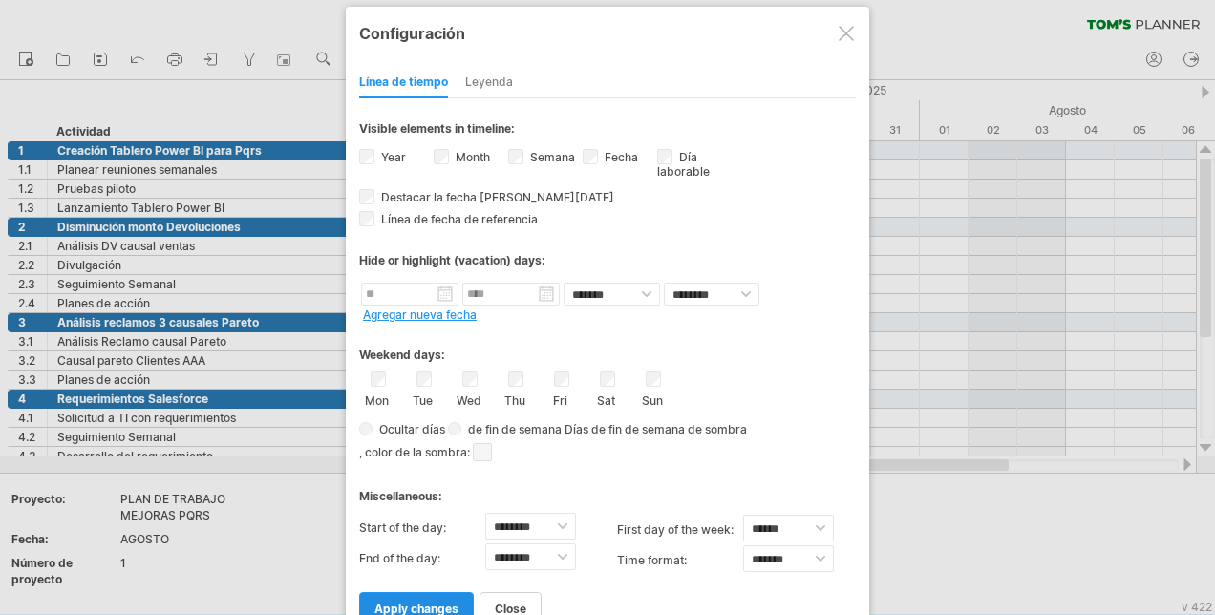
click at [417, 602] on span "apply changes" at bounding box center [416, 609] width 84 height 14
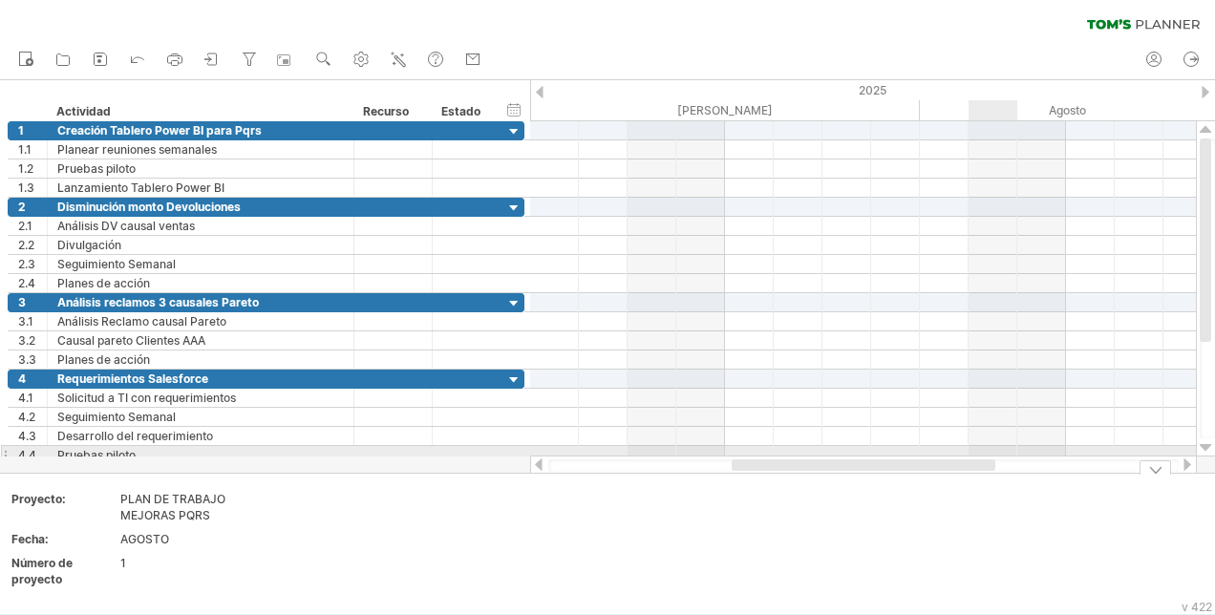
drag, startPoint x: 843, startPoint y: 475, endPoint x: 993, endPoint y: 446, distance: 152.7
click at [992, 446] on div "Trying to reach [DOMAIN_NAME] Connected again... 0% clear filter Nuevo" at bounding box center [607, 307] width 1215 height 615
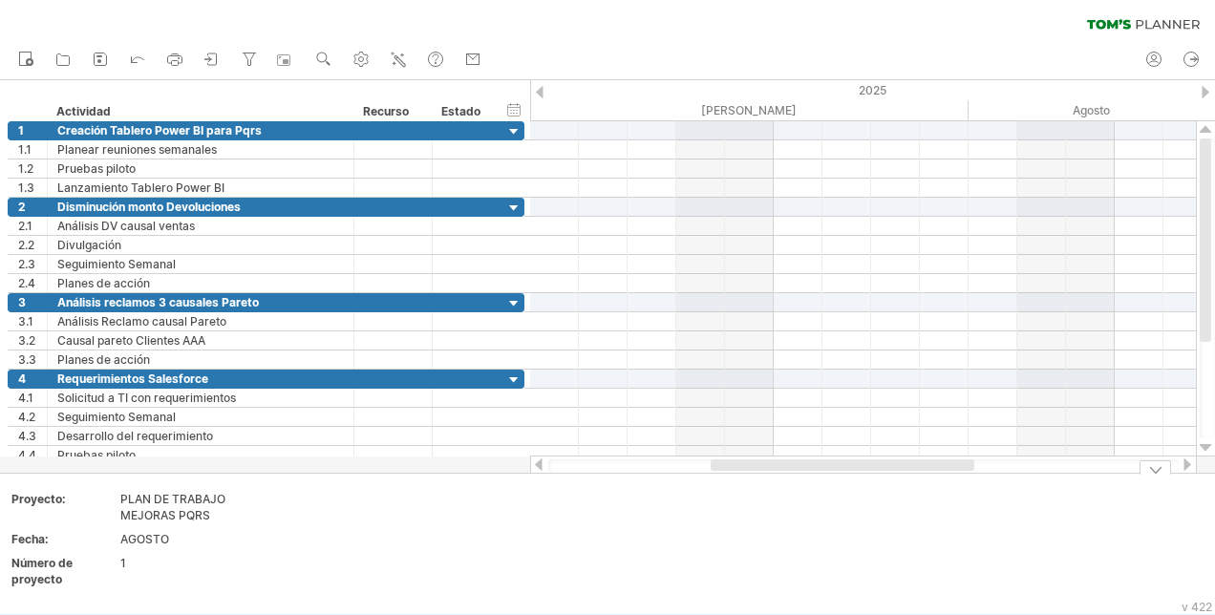
drag, startPoint x: 938, startPoint y: 468, endPoint x: 359, endPoint y: 630, distance: 601.0
click at [359, 614] on html "Progreso (100%) Trying to reach [DOMAIN_NAME] Connected again... 0% clear filte…" at bounding box center [607, 309] width 1215 height 619
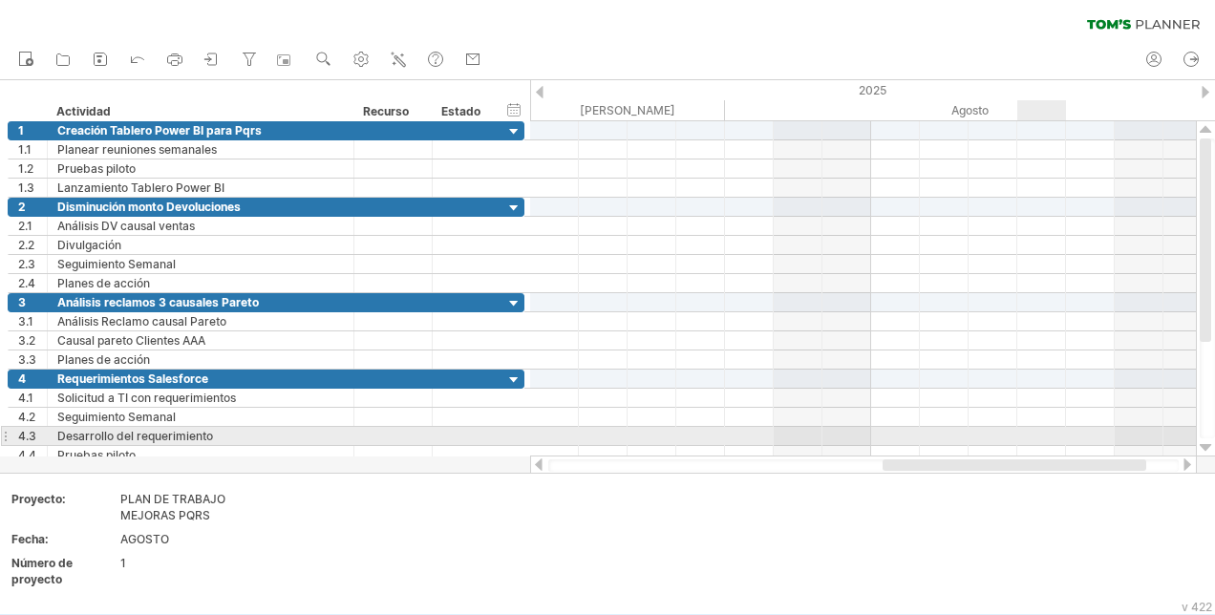
drag, startPoint x: 754, startPoint y: 468, endPoint x: 1108, endPoint y: 416, distance: 358.3
click at [1103, 417] on div "Trying to reach [DOMAIN_NAME] Connected again... 0% clear filter Nuevo" at bounding box center [607, 307] width 1215 height 615
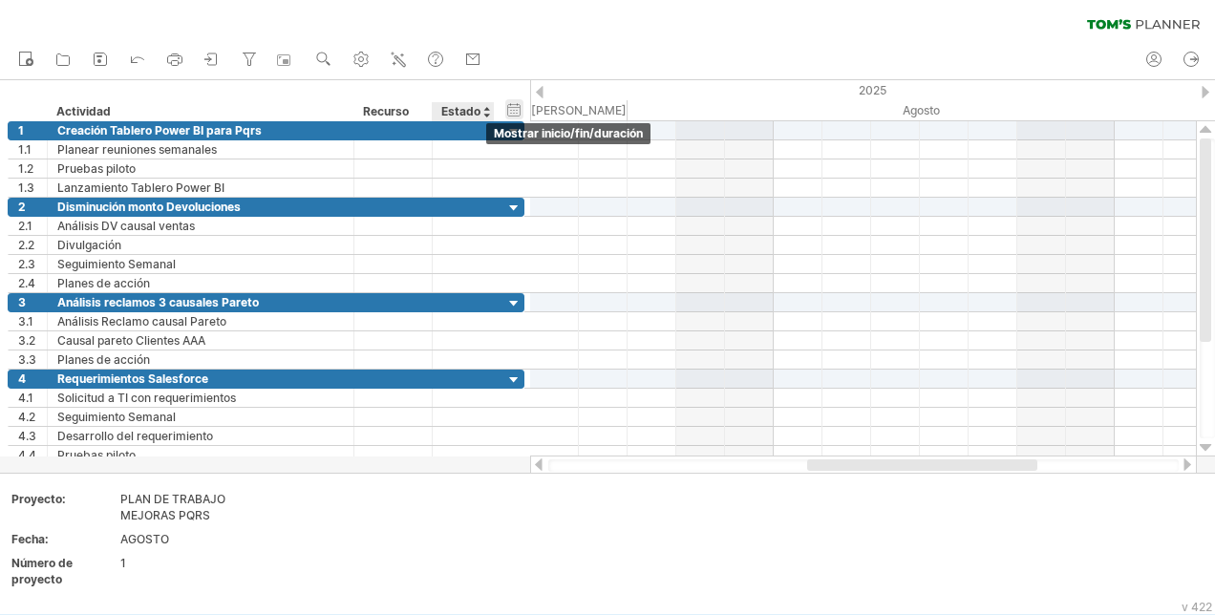
click at [519, 107] on div "hide start/end/duration Mostrar inicio/fin/duración" at bounding box center [514, 109] width 18 height 20
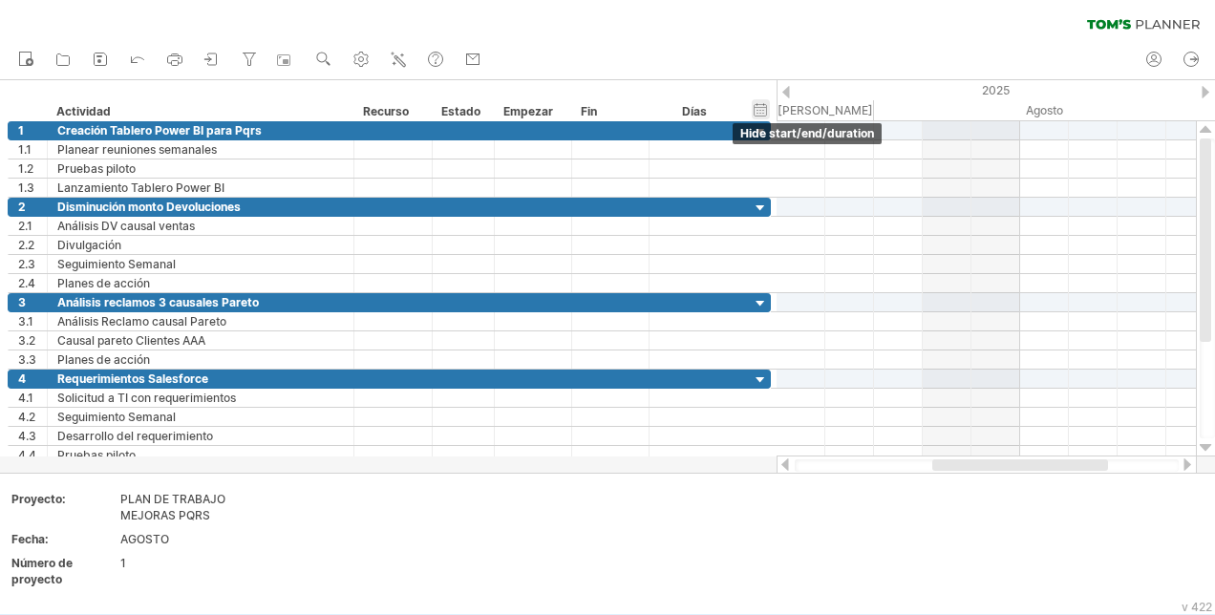
click at [762, 113] on div "hide start/end/duration Mostrar inicio/fin/duración" at bounding box center [761, 109] width 18 height 20
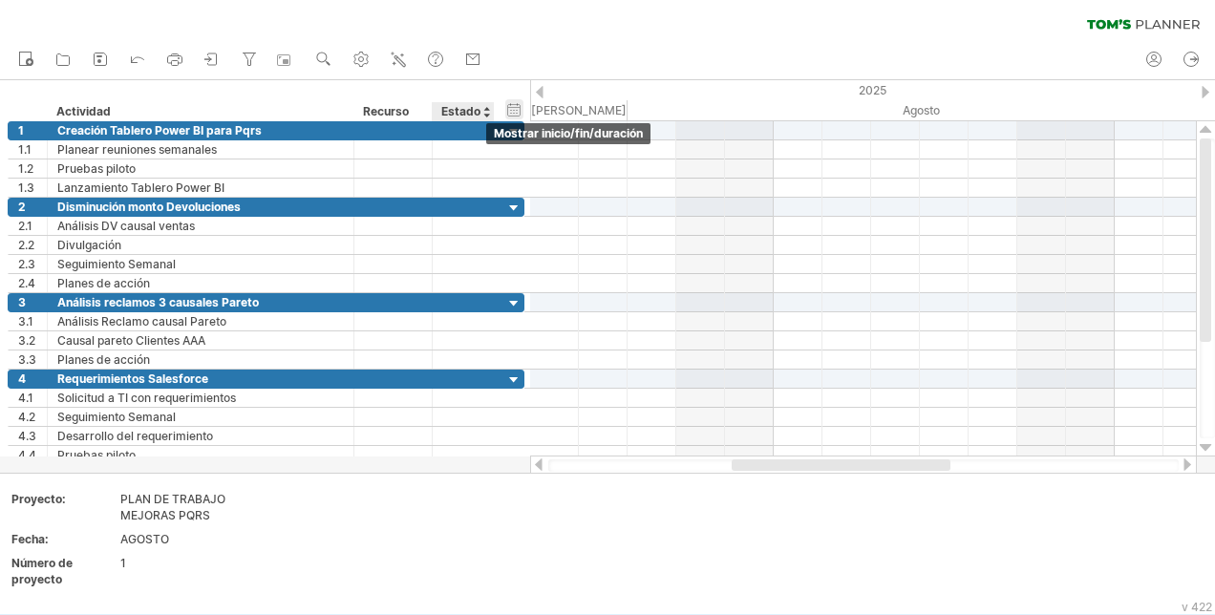
click at [519, 107] on div "hide start/end/duration Mostrar inicio/fin/duración" at bounding box center [514, 109] width 18 height 20
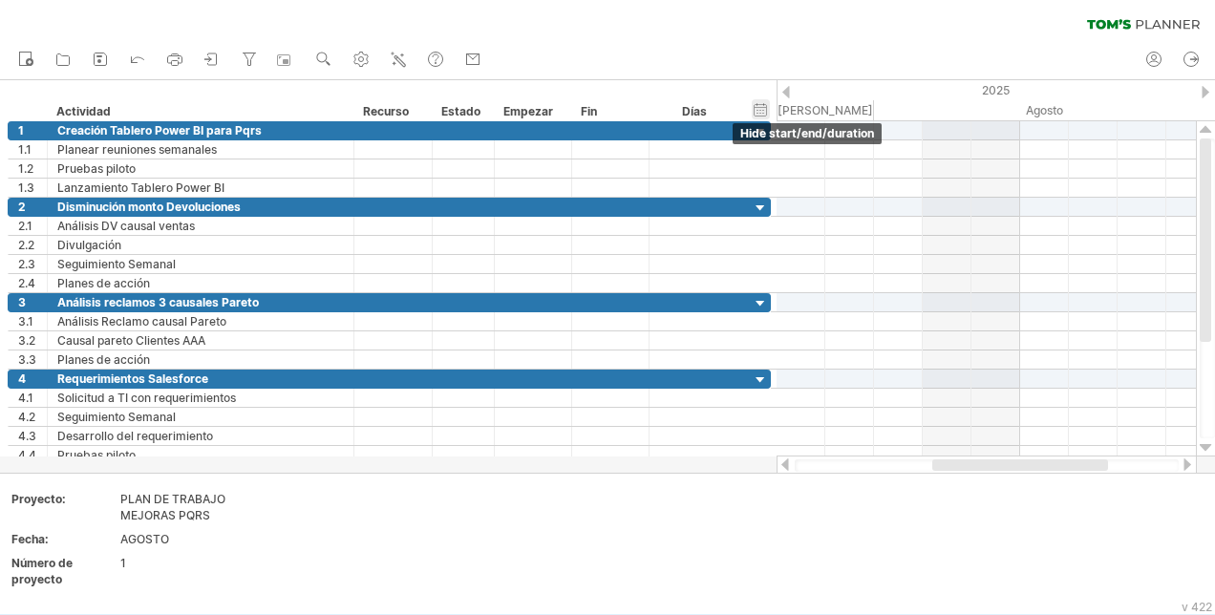
click at [757, 111] on div "hide start/end/duration Mostrar inicio/fin/duración" at bounding box center [761, 109] width 18 height 20
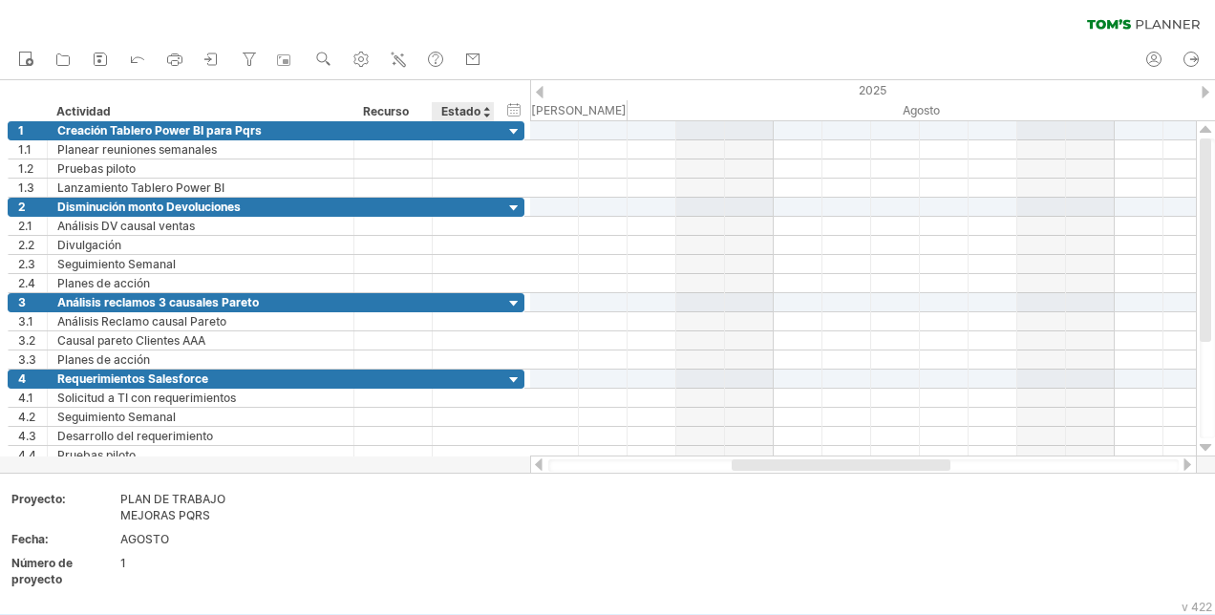
click at [457, 115] on div "Estado" at bounding box center [462, 111] width 42 height 19
click at [485, 115] on div at bounding box center [486, 111] width 8 height 19
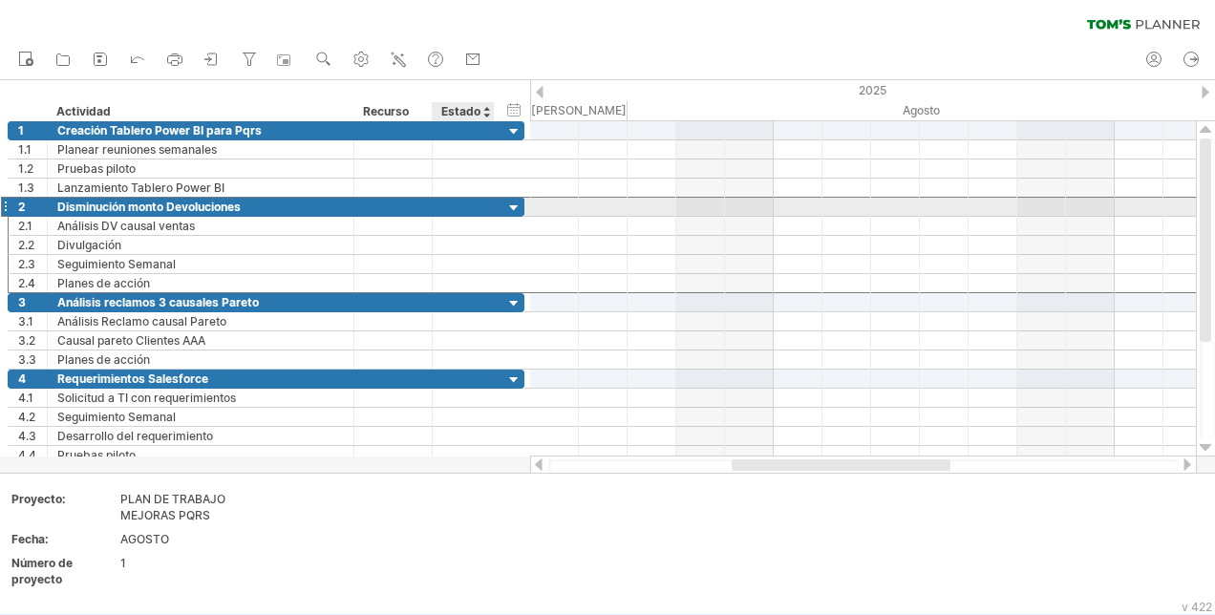
click at [460, 206] on div at bounding box center [463, 207] width 42 height 18
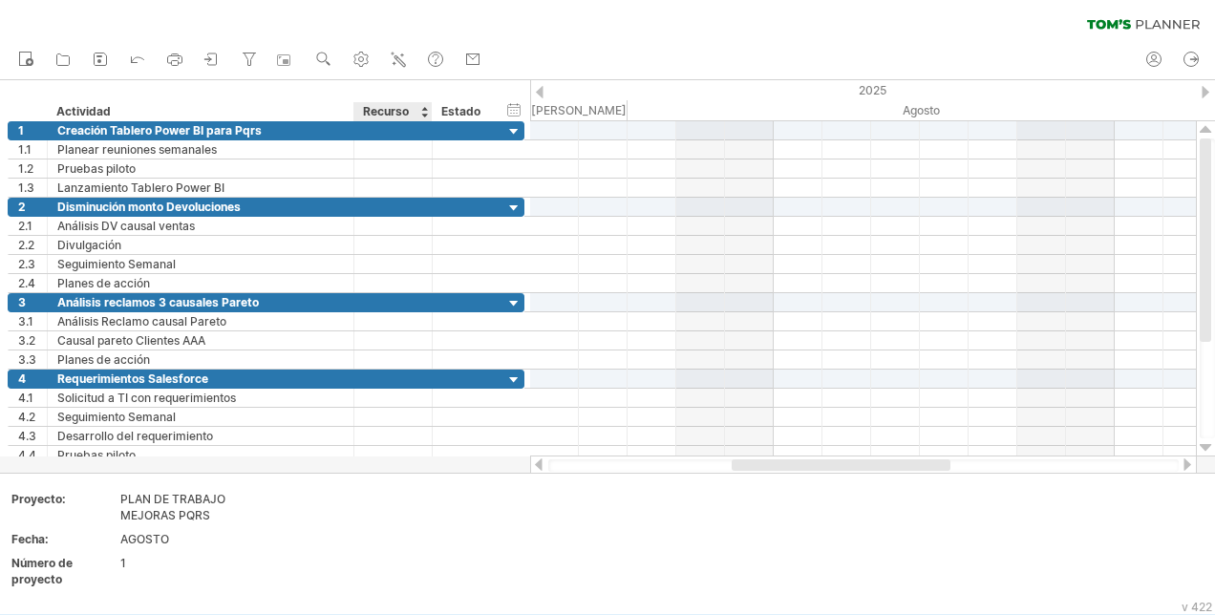
click at [382, 111] on div "Recurso" at bounding box center [392, 111] width 58 height 19
click at [382, 111] on input "********" at bounding box center [392, 111] width 58 height 19
click at [418, 113] on input "********" at bounding box center [392, 111] width 58 height 19
click at [424, 117] on div at bounding box center [424, 111] width 8 height 19
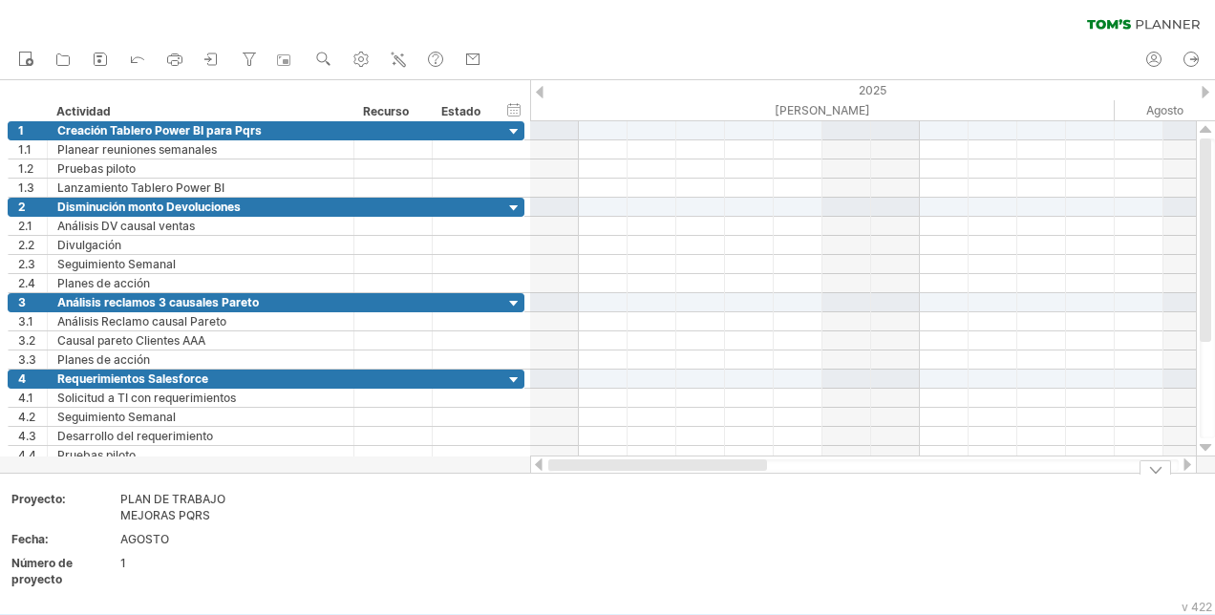
drag, startPoint x: 795, startPoint y: 463, endPoint x: 506, endPoint y: 490, distance: 289.7
click at [506, 490] on div "Trying to reach [DOMAIN_NAME] Connected again... 0% clear filter Nuevo" at bounding box center [607, 307] width 1215 height 615
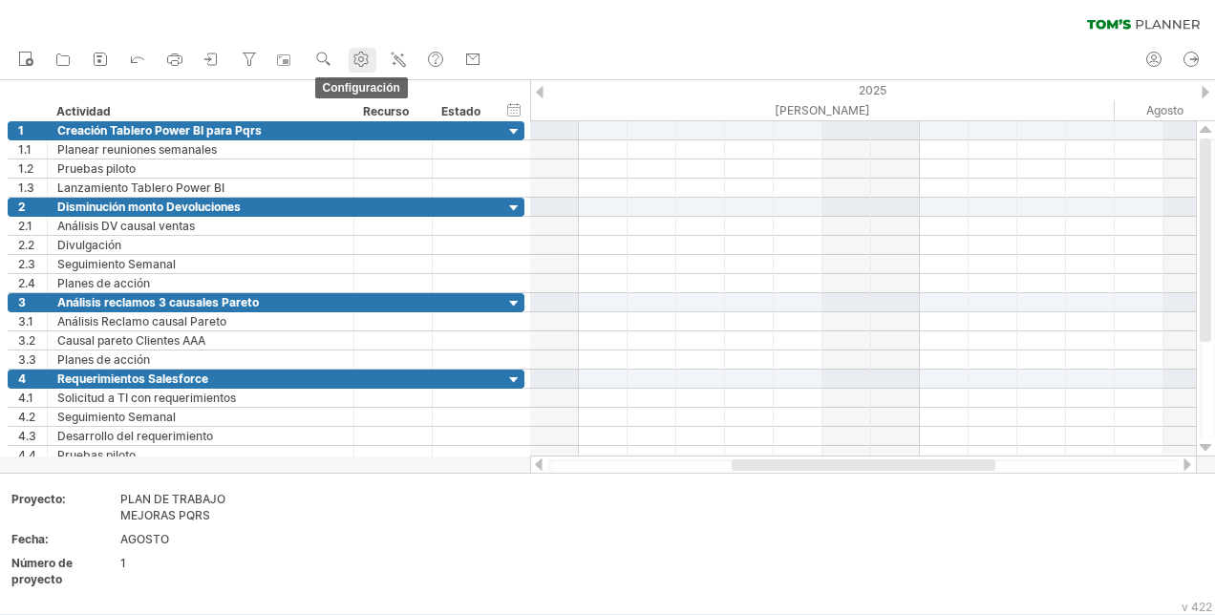
click at [355, 61] on icon at bounding box center [361, 60] width 14 height 14
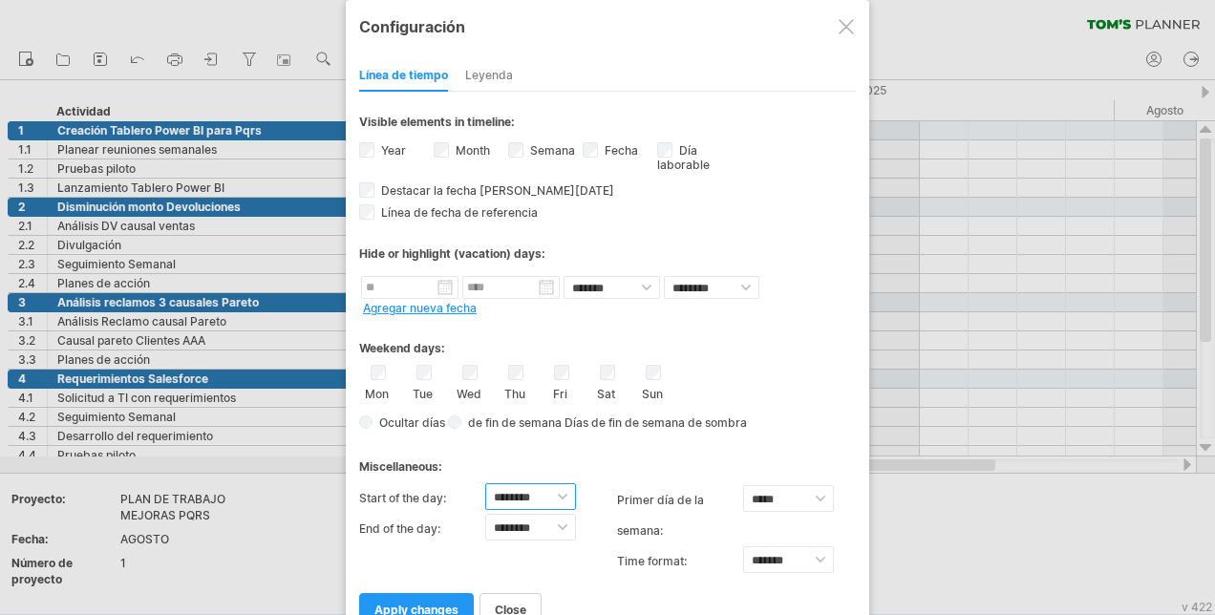
click at [561, 483] on select "******** ******** ******** ******** ******** ******** ******** ******** *******…" at bounding box center [530, 496] width 91 height 27
select select "*"
click at [485, 483] on select "******** ******** ******** ******** ******** ******** ******** ******** *******…" at bounding box center [530, 496] width 91 height 27
click at [558, 516] on select "******** ******** ******** ******** ******** ******** ******** ******** *******…" at bounding box center [530, 527] width 91 height 27
click at [485, 514] on select "******** ******** ******** ******** ******** ******** ******** ******** *******…" at bounding box center [530, 527] width 91 height 27
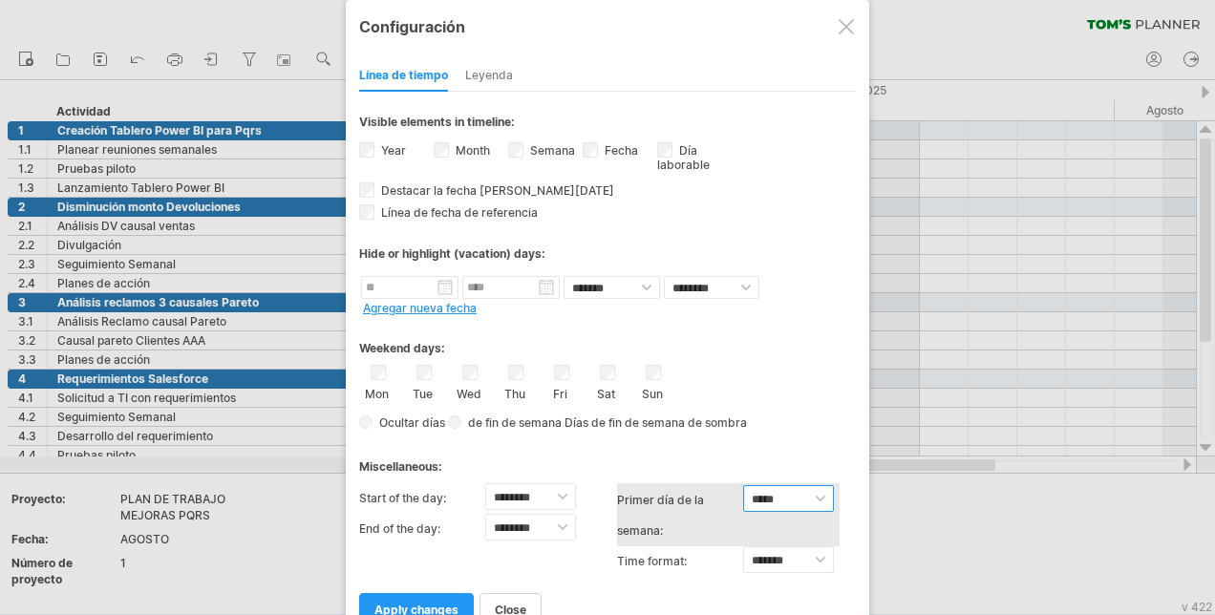
click at [795, 489] on select "***** ******* ******" at bounding box center [788, 498] width 91 height 27
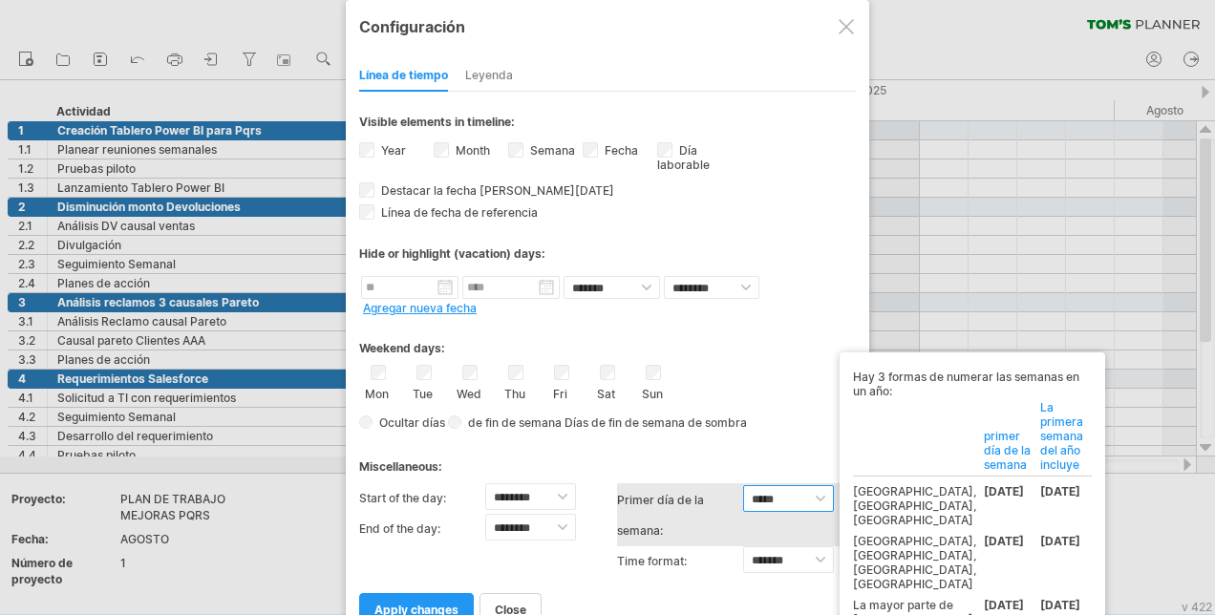
click at [795, 489] on select "***** ******* ******" at bounding box center [788, 498] width 91 height 27
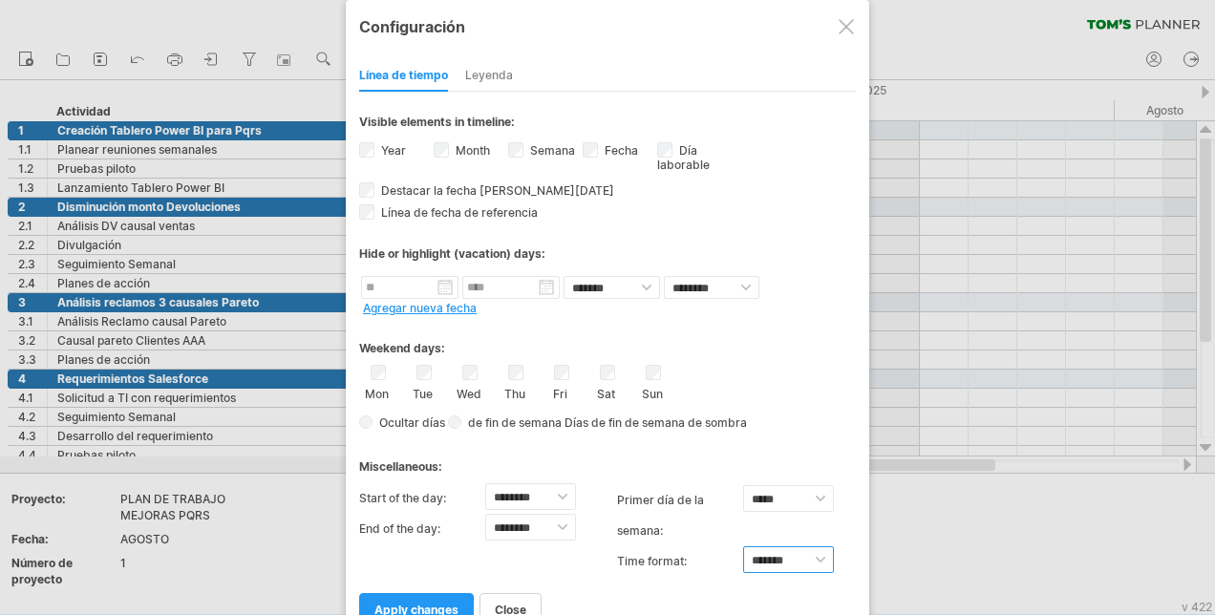
click at [799, 550] on select "******* *******" at bounding box center [788, 559] width 91 height 27
select select "******"
click at [743, 546] on select "******* *******" at bounding box center [788, 559] width 91 height 27
click at [486, 63] on div "Leyenda" at bounding box center [489, 76] width 48 height 31
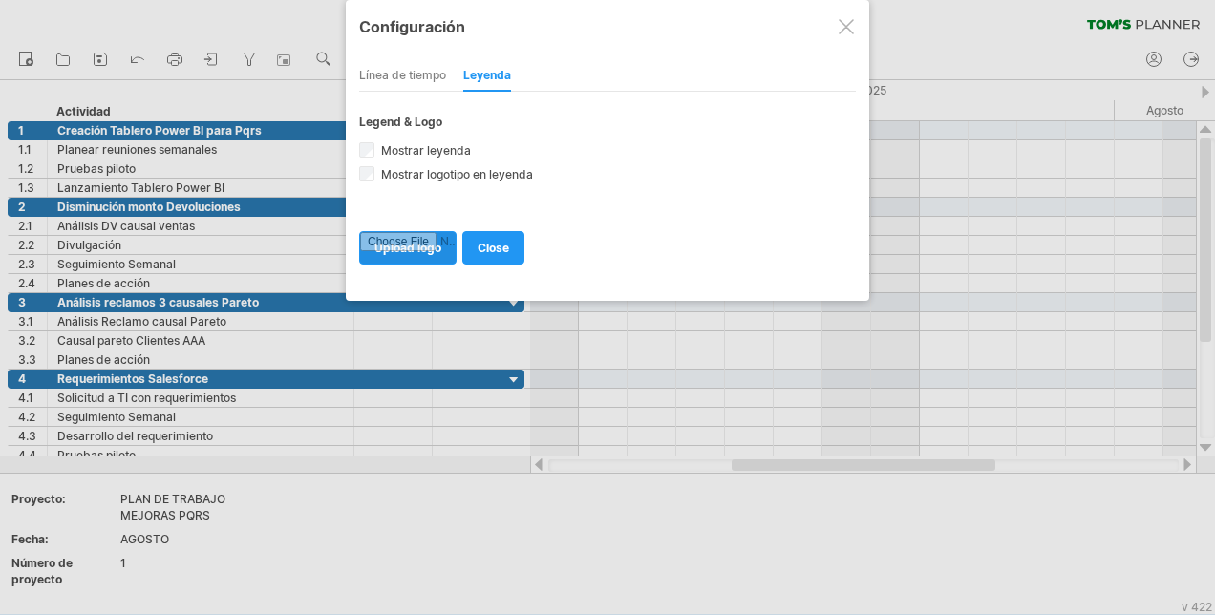
click at [424, 239] on input "file" at bounding box center [408, 248] width 96 height 32
type input "**********"
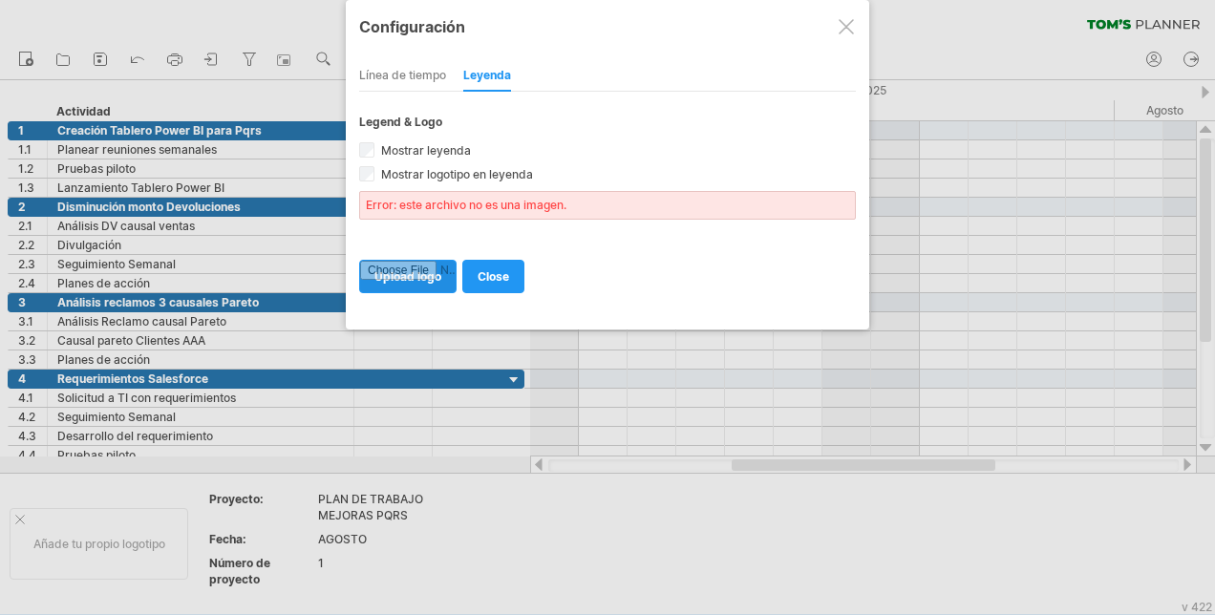
click at [401, 267] on input "file" at bounding box center [408, 277] width 96 height 32
type input "**********"
click at [430, 279] on input "file" at bounding box center [408, 277] width 96 height 32
click at [427, 281] on input "file" at bounding box center [408, 277] width 96 height 32
type input "**********"
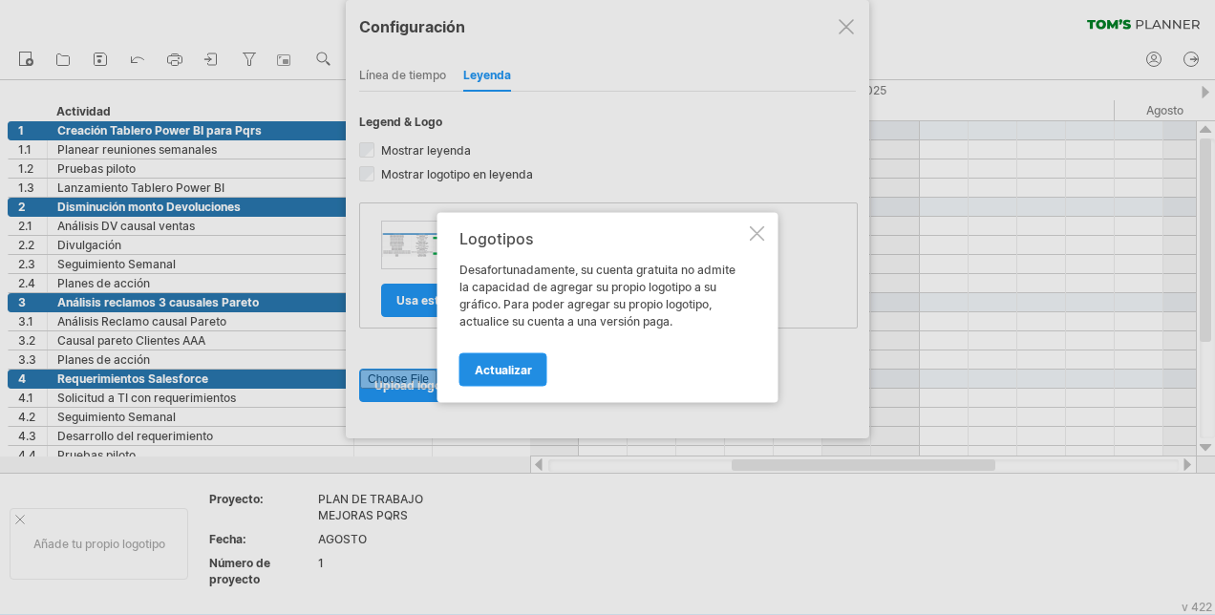
click at [493, 374] on span "Actualizar" at bounding box center [503, 370] width 57 height 14
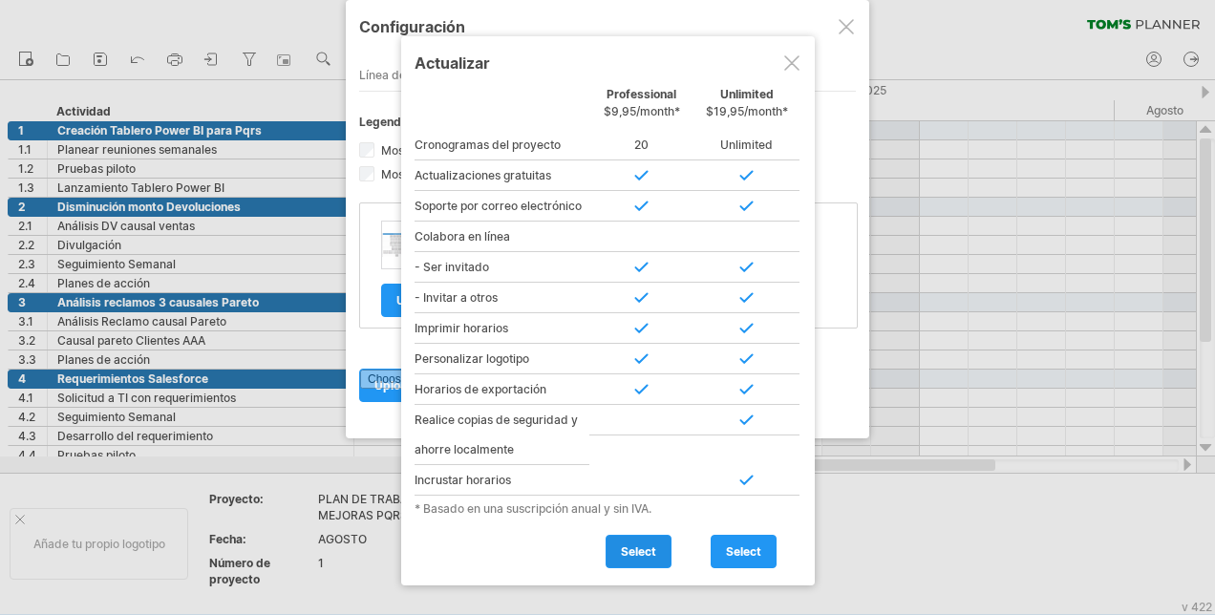
click at [629, 545] on span "select" at bounding box center [638, 552] width 35 height 14
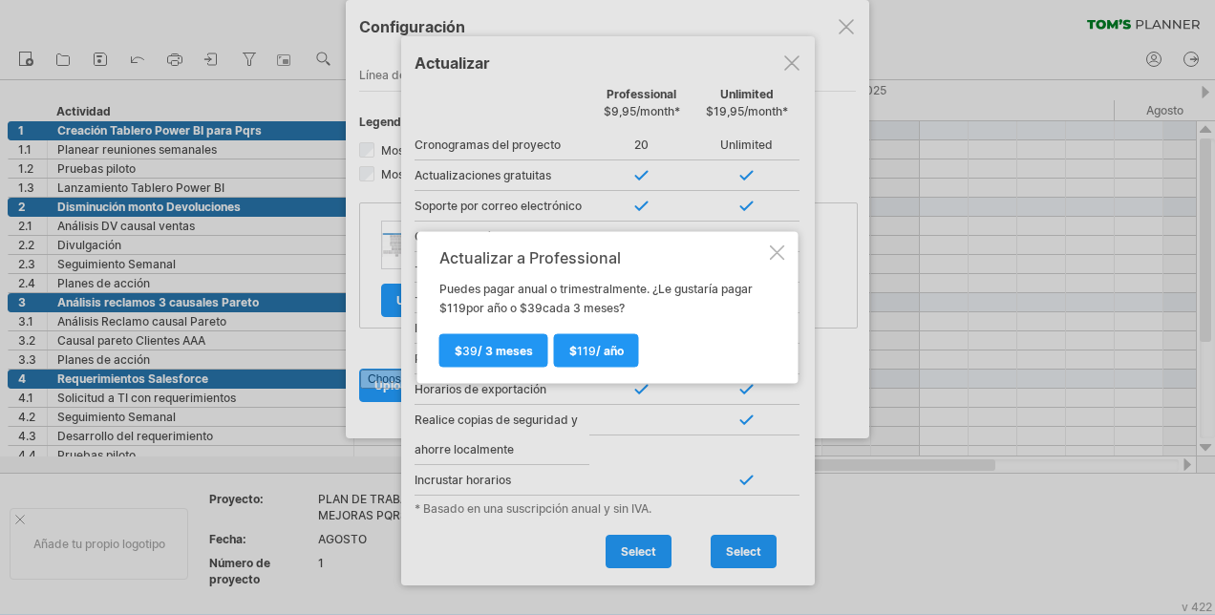
click at [790, 262] on div "Actualizar a Professional Puedes pagar anual o trimestralmente. ¿Le gustaría pa…" at bounding box center [607, 308] width 381 height 152
click at [776, 246] on div at bounding box center [777, 253] width 15 height 15
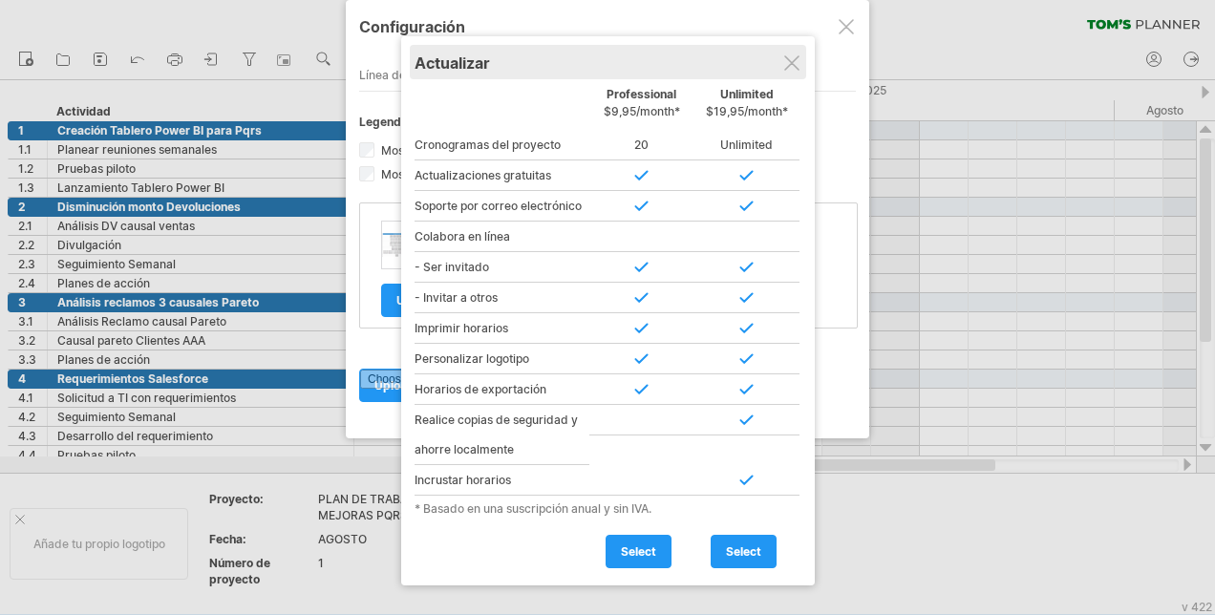
click at [783, 71] on div "Actualizar" at bounding box center [608, 62] width 387 height 34
click at [791, 54] on div "Actualizar" at bounding box center [608, 62] width 387 height 34
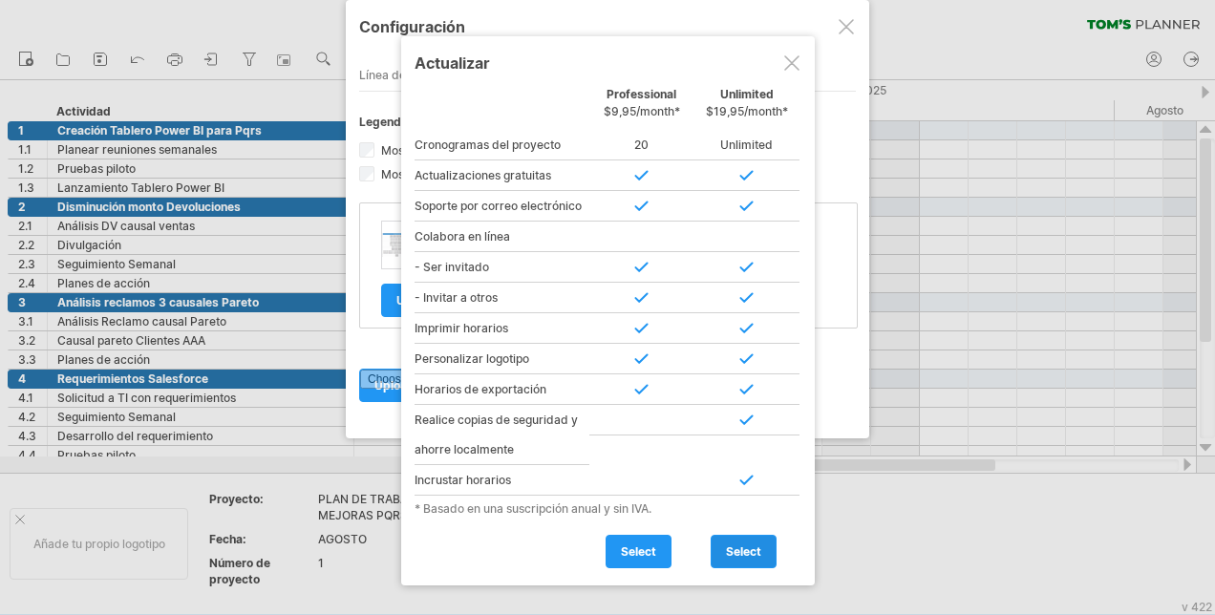
click at [734, 553] on link "select" at bounding box center [744, 551] width 66 height 33
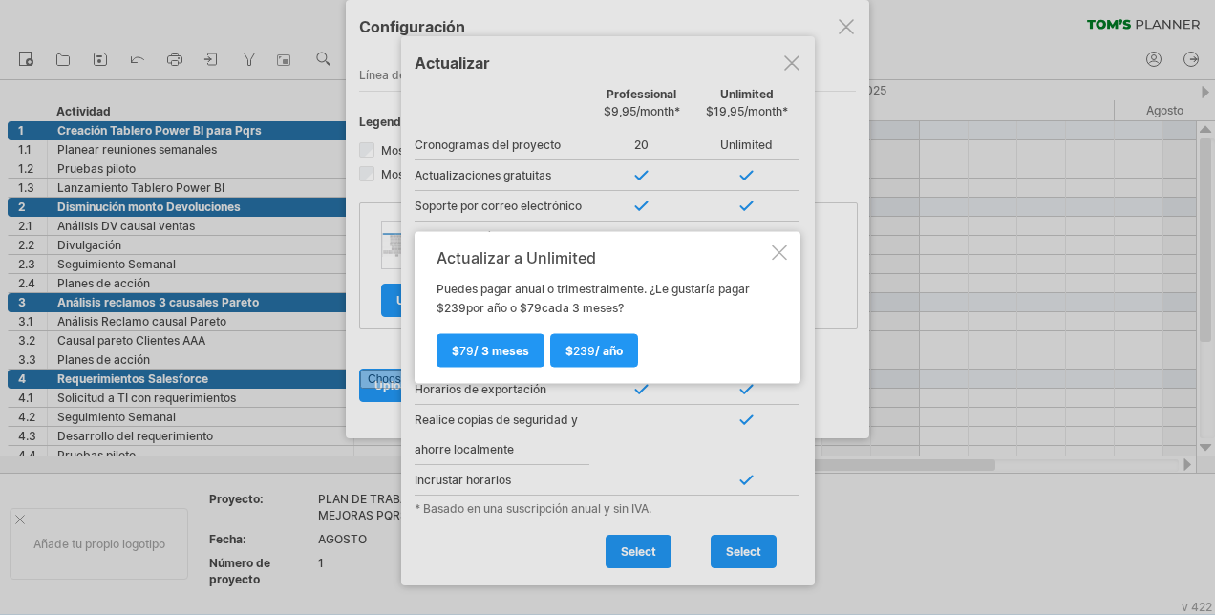
click at [770, 247] on div "Actualizar a Unlimited Puedes pagar anual o trimestralmente. ¿Le gustaría pagar…" at bounding box center [608, 308] width 386 height 152
click at [788, 249] on div "Actualizar a Unlimited Puedes pagar anual o trimestralmente. ¿Le gustaría pagar…" at bounding box center [608, 308] width 386 height 152
click at [774, 258] on div at bounding box center [779, 253] width 15 height 15
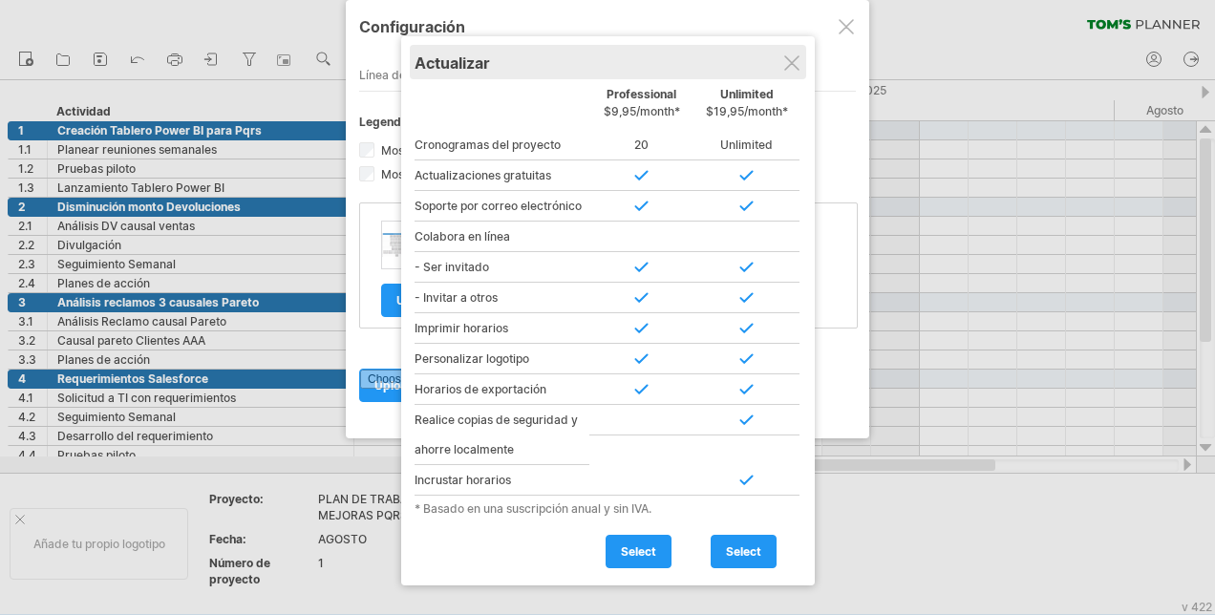
click at [802, 69] on div "Actualizar" at bounding box center [608, 62] width 387 height 34
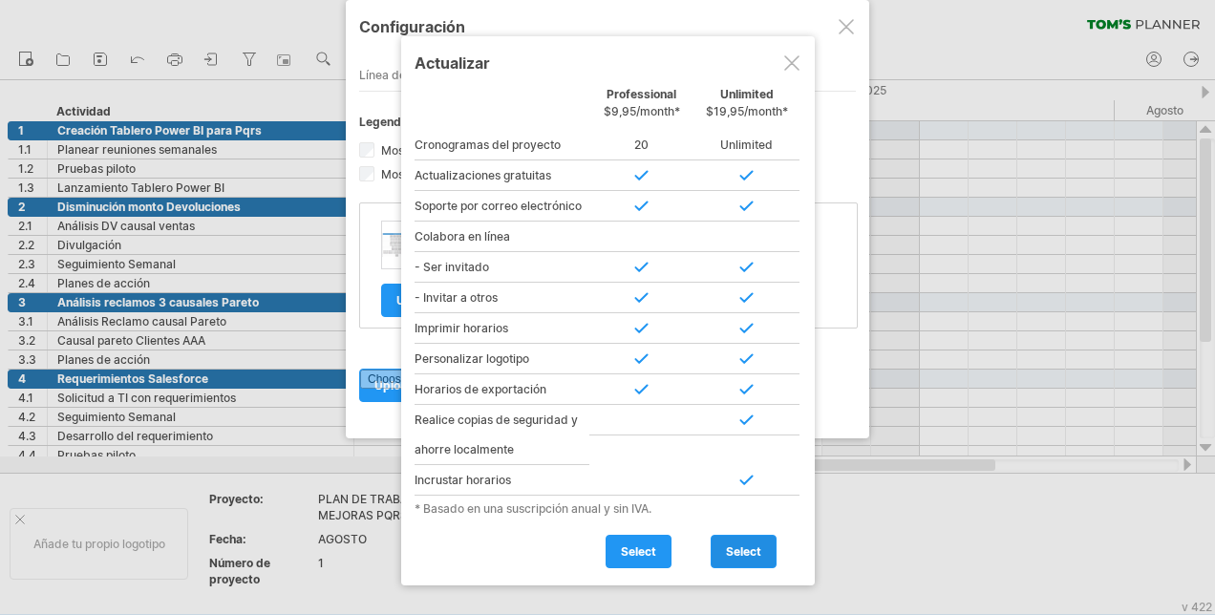
click at [755, 545] on span "select" at bounding box center [743, 552] width 35 height 14
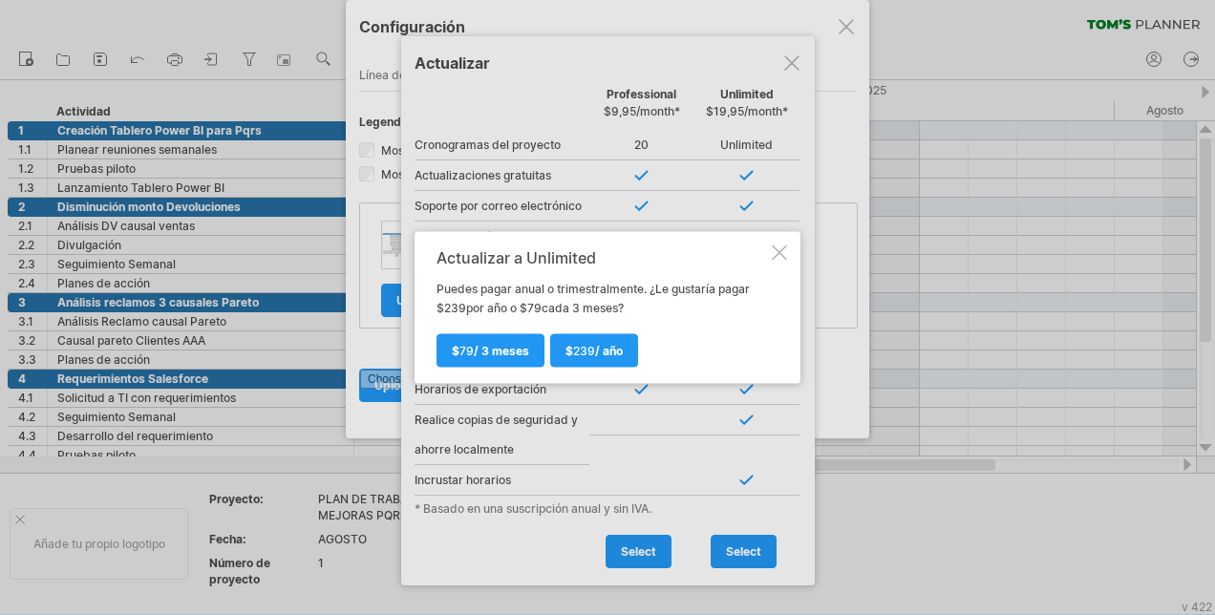
click at [783, 248] on div at bounding box center [779, 253] width 15 height 15
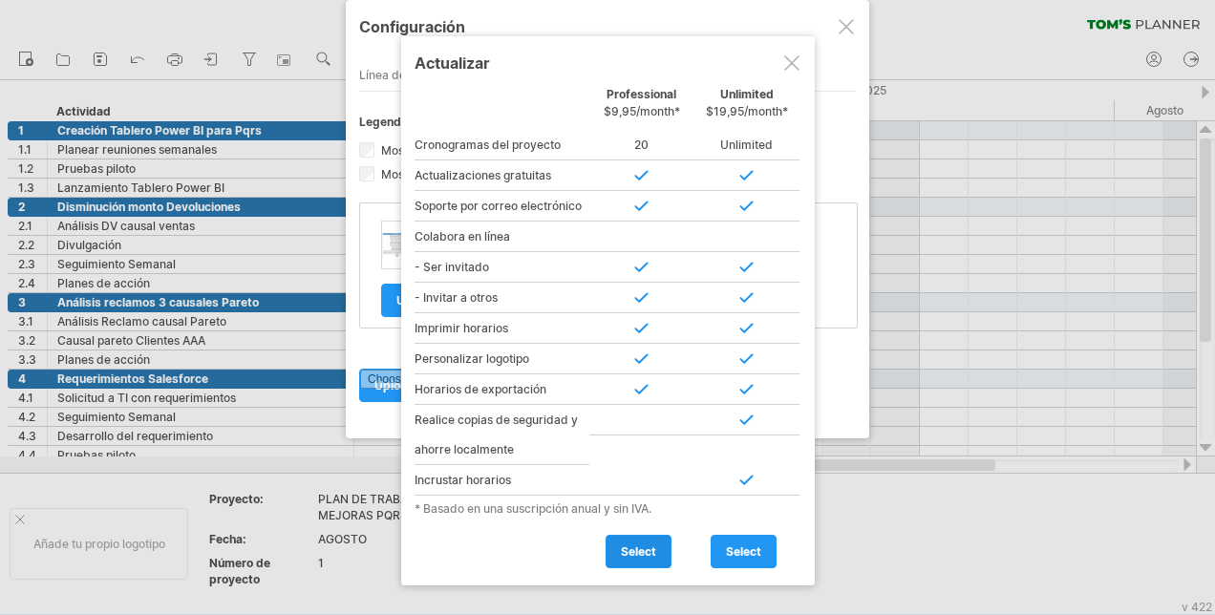
click at [614, 551] on link "select" at bounding box center [639, 551] width 66 height 33
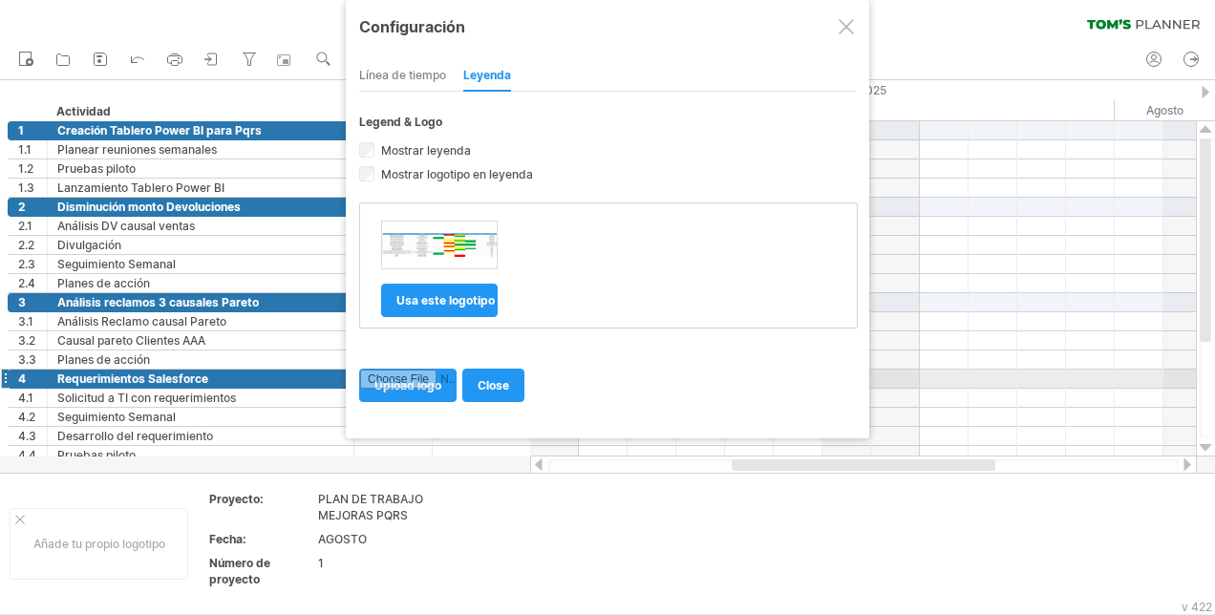
drag, startPoint x: 495, startPoint y: 374, endPoint x: 578, endPoint y: 453, distance: 114.2
click at [496, 378] on span "close" at bounding box center [494, 385] width 32 height 14
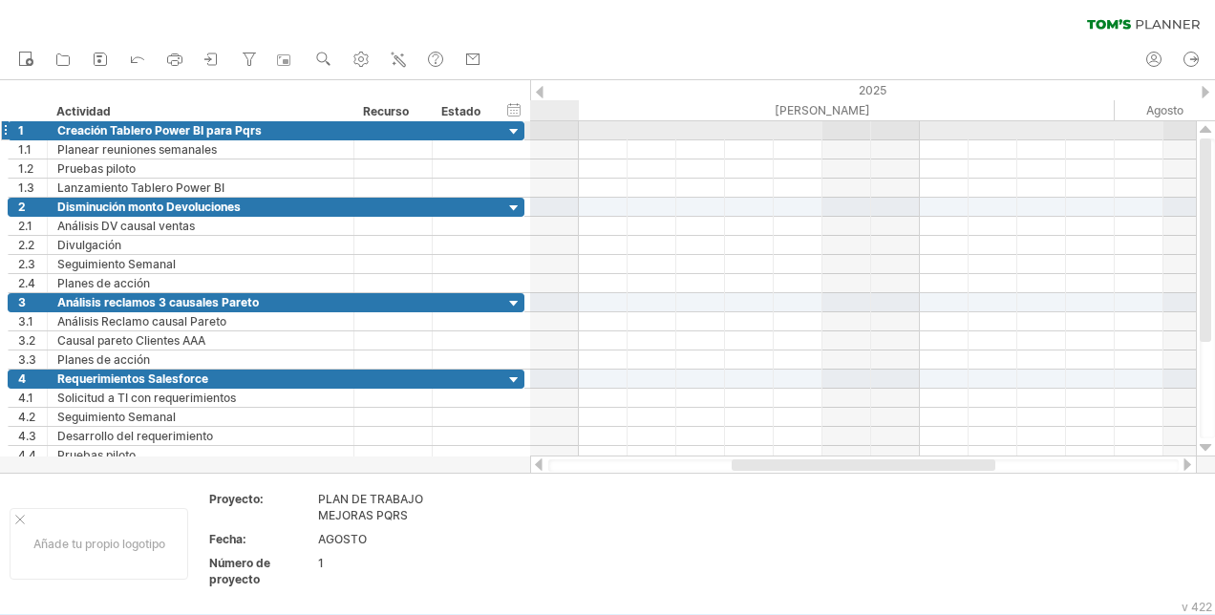
click at [563, 140] on div at bounding box center [863, 149] width 666 height 19
drag, startPoint x: 564, startPoint y: 136, endPoint x: 585, endPoint y: 128, distance: 22.4
click at [585, 128] on div at bounding box center [863, 130] width 666 height 19
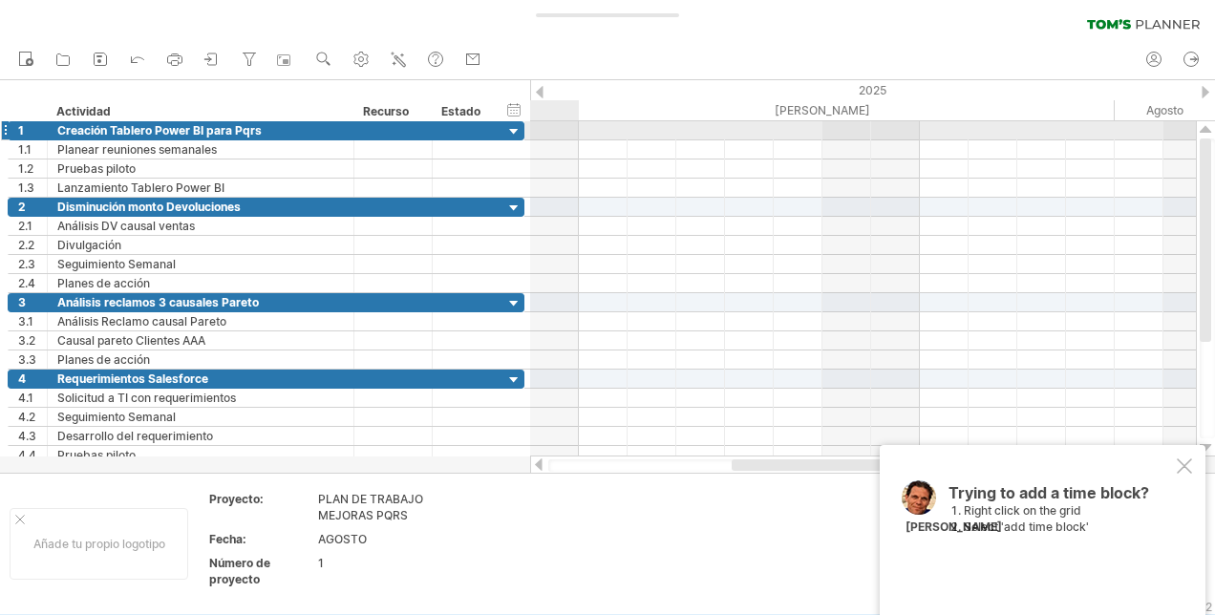
click at [556, 136] on div at bounding box center [863, 130] width 666 height 19
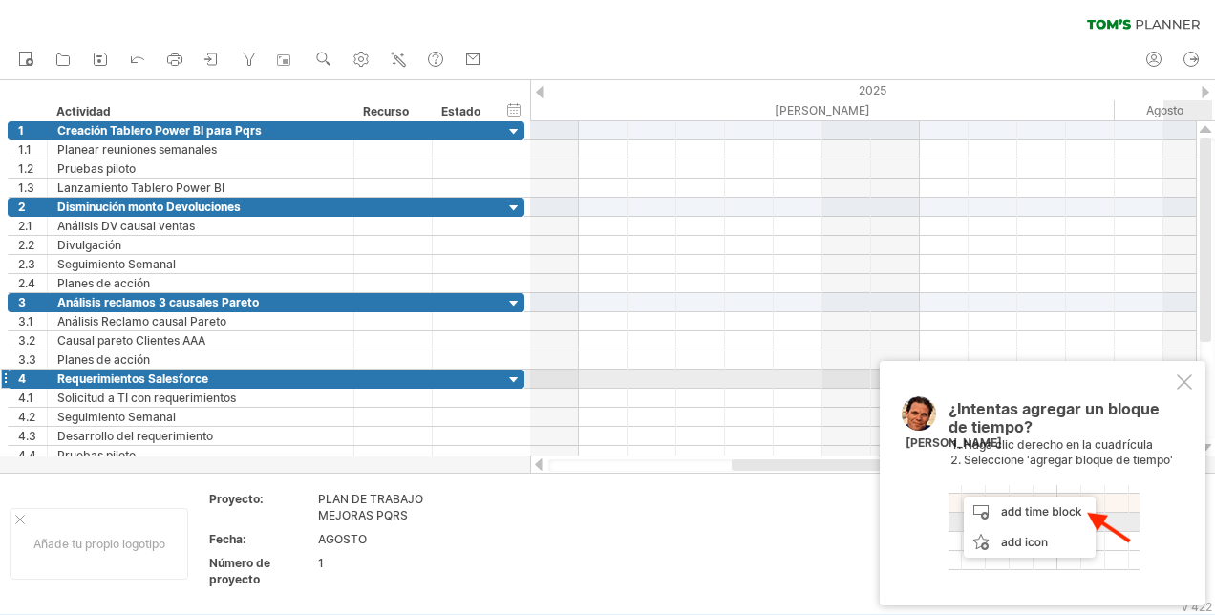
click at [1187, 380] on div at bounding box center [1184, 381] width 15 height 15
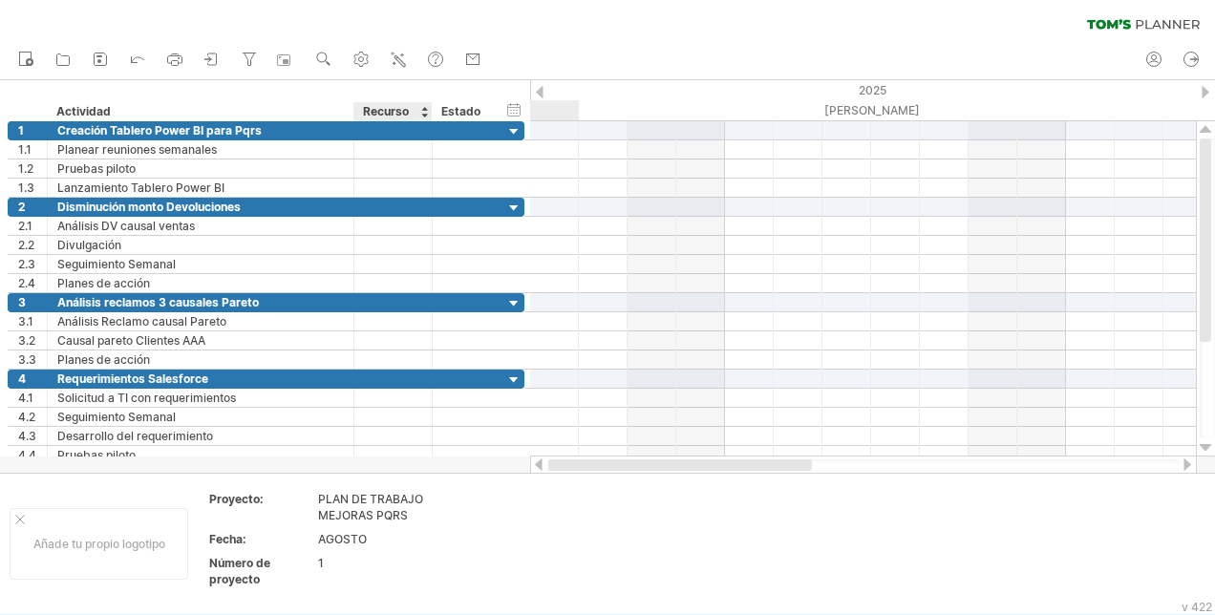
drag, startPoint x: 760, startPoint y: 468, endPoint x: 405, endPoint y: 461, distance: 355.4
click at [390, 470] on div "Trying to reach [DOMAIN_NAME] Connected again... clear filter Nuevo" at bounding box center [607, 307] width 1215 height 615
click at [101, 59] on icon at bounding box center [100, 59] width 19 height 19
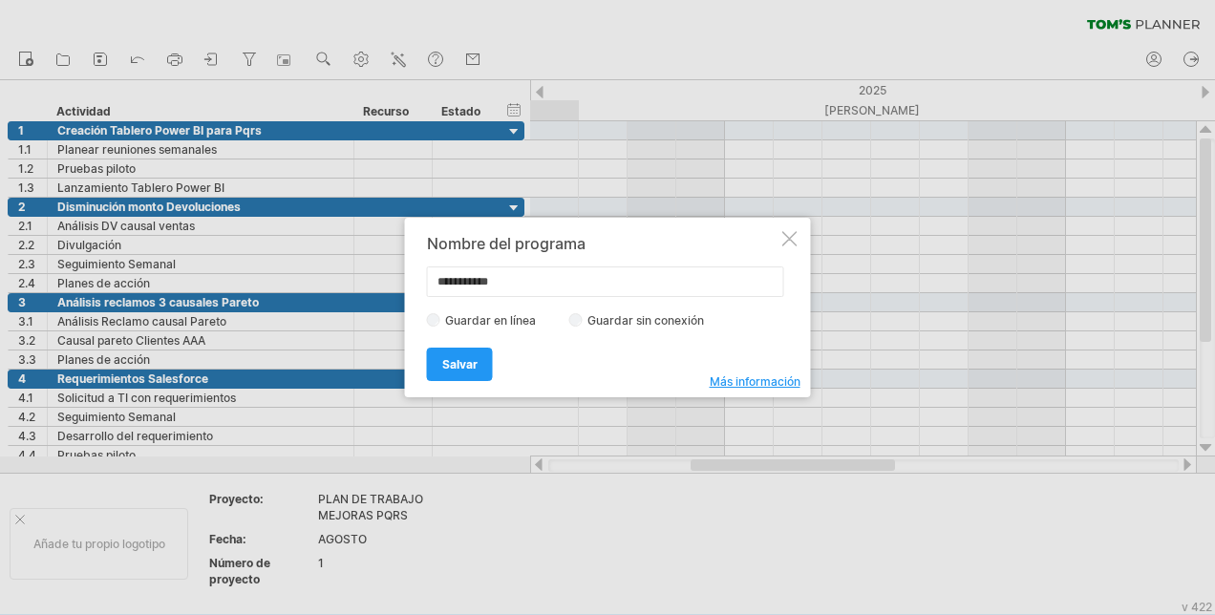
drag, startPoint x: 532, startPoint y: 283, endPoint x: 343, endPoint y: 294, distance: 189.5
click at [352, 288] on div "Trying to reach [DOMAIN_NAME] Connected again... clear filter Nuevo" at bounding box center [607, 307] width 1215 height 615
type input "**********"
click at [585, 321] on label "Guardar sin conexión" at bounding box center [652, 320] width 138 height 14
click at [449, 365] on span "Salvar" at bounding box center [459, 364] width 35 height 14
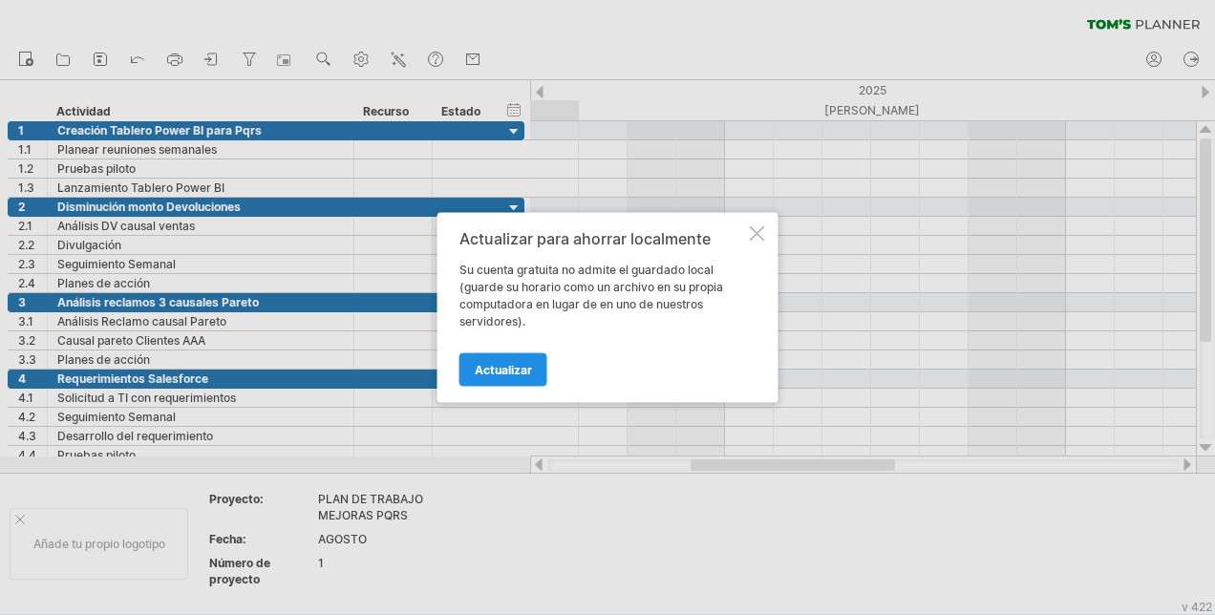
click at [476, 369] on span "Actualizar" at bounding box center [503, 370] width 57 height 14
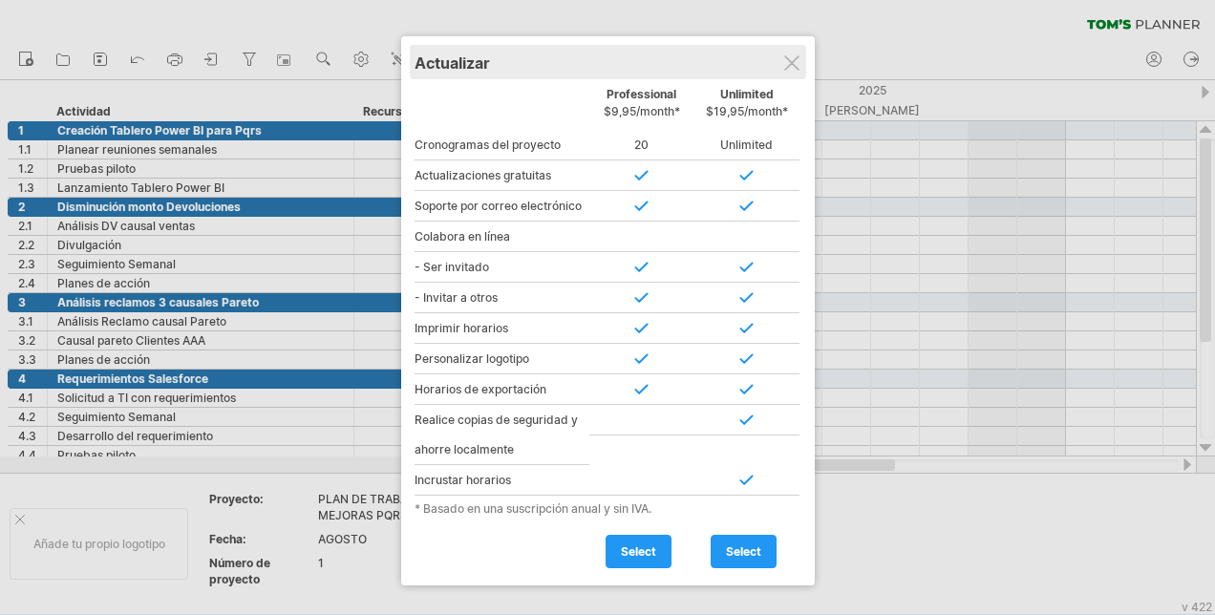
drag, startPoint x: 793, startPoint y: 52, endPoint x: 797, endPoint y: 78, distance: 27.0
click at [793, 53] on div "Actualizar" at bounding box center [608, 62] width 387 height 34
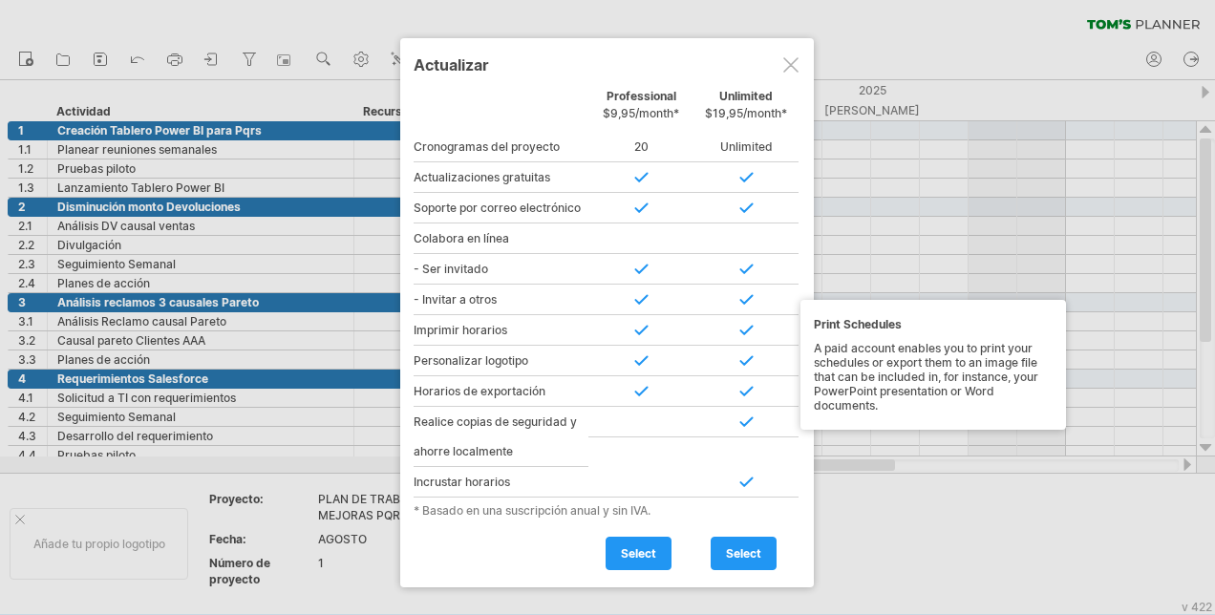
click at [635, 558] on link "select" at bounding box center [639, 553] width 66 height 33
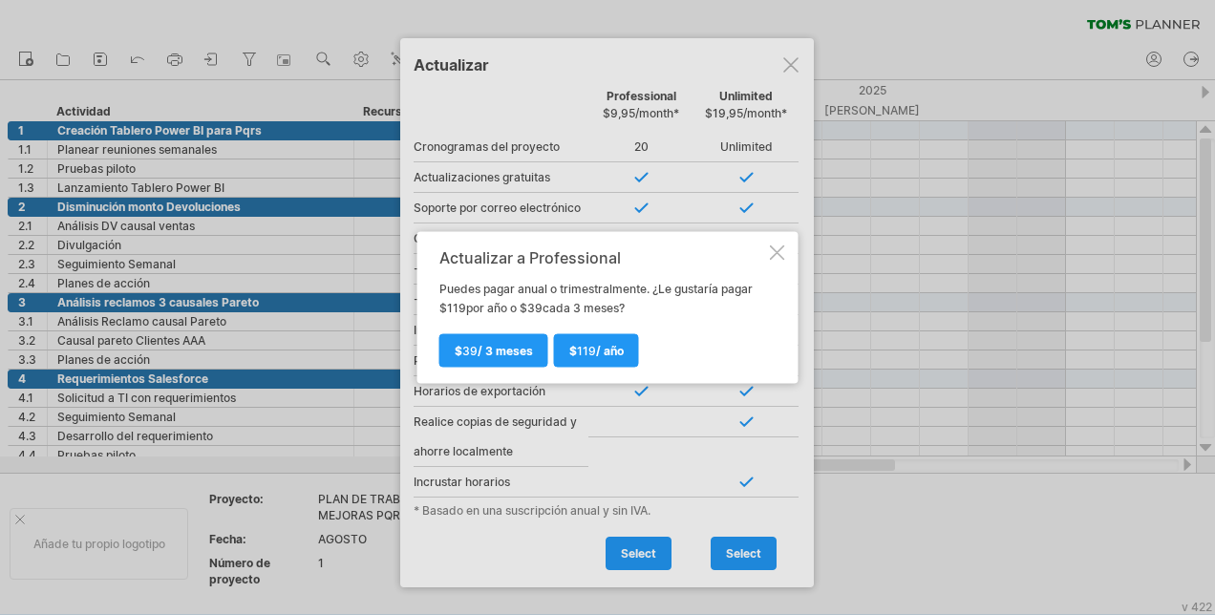
drag, startPoint x: 776, startPoint y: 243, endPoint x: 758, endPoint y: 401, distance: 159.6
click at [776, 246] on div "Actualizar a Professional Puedes pagar anual o trimestralmente. ¿Le gustaría pa…" at bounding box center [607, 308] width 381 height 152
click at [776, 253] on div at bounding box center [777, 253] width 15 height 15
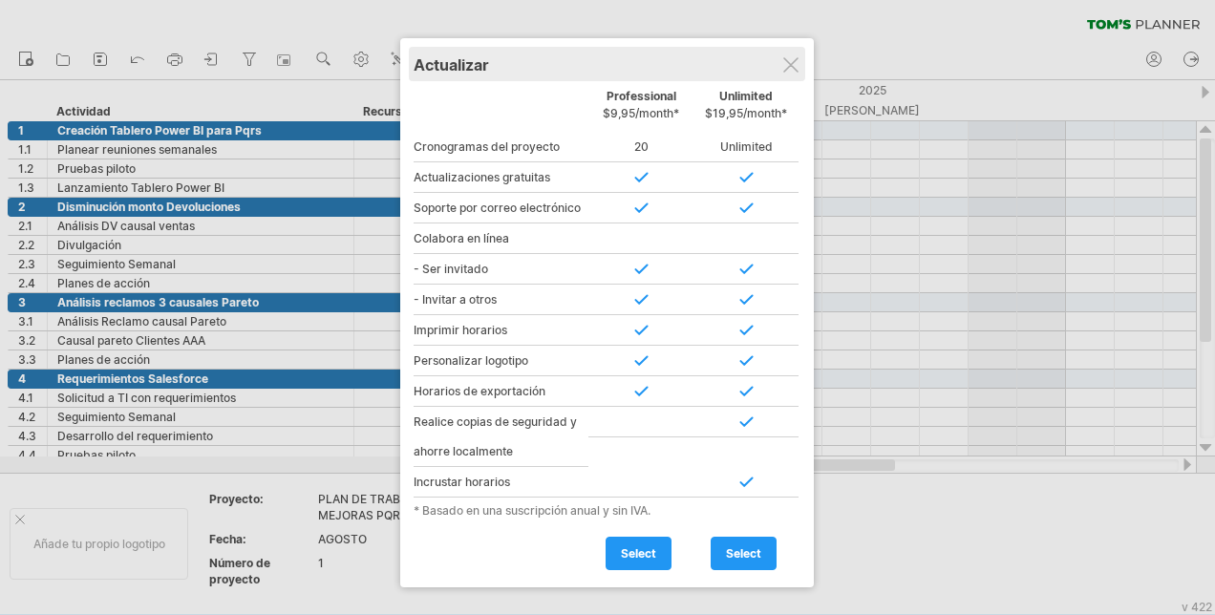
click at [780, 70] on div "Actualizar" at bounding box center [607, 64] width 387 height 34
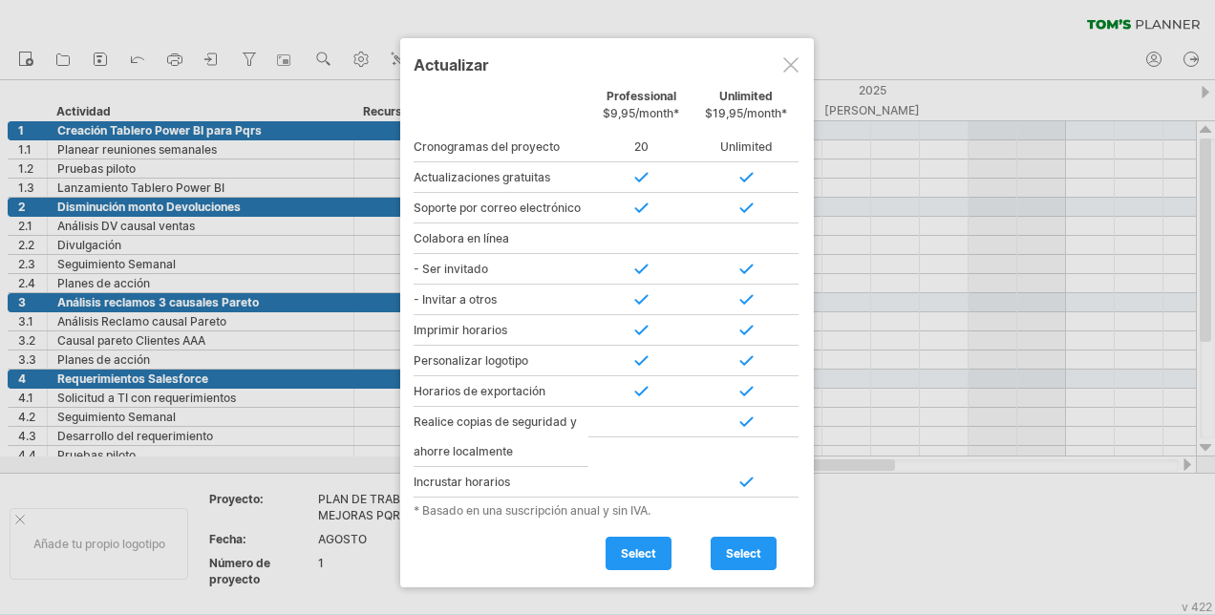
click at [795, 60] on div at bounding box center [790, 64] width 15 height 15
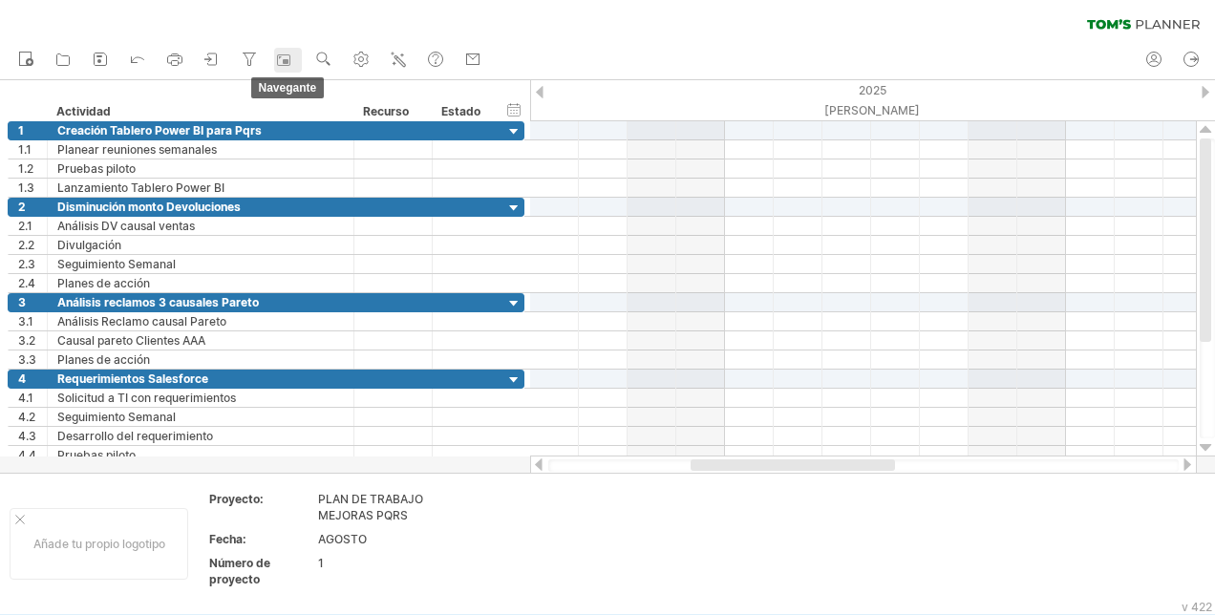
click at [289, 59] on rect at bounding box center [283, 60] width 19 height 19
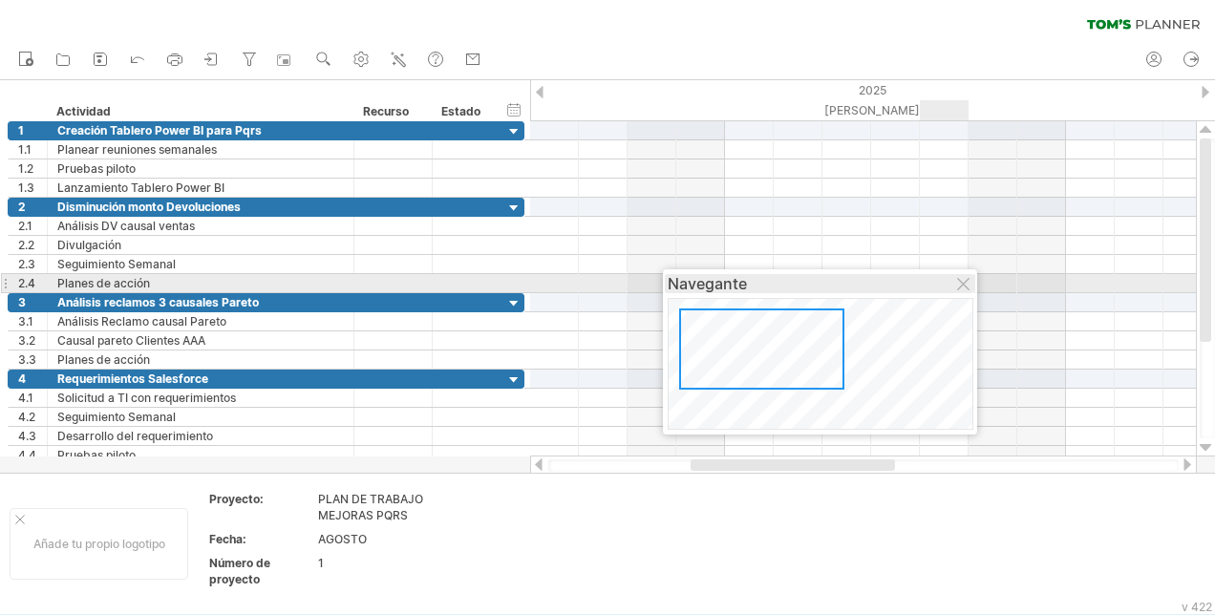
drag, startPoint x: 1050, startPoint y: 460, endPoint x: 784, endPoint y: 246, distance: 341.1
click at [790, 274] on div "Navegante" at bounding box center [820, 283] width 305 height 19
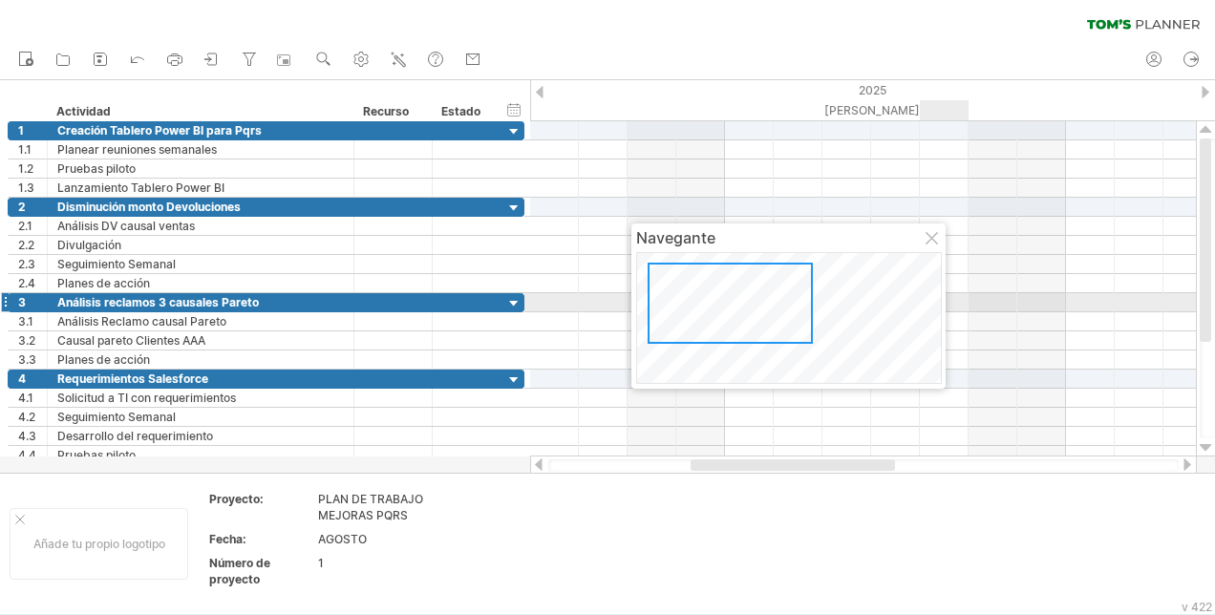
click at [738, 309] on div at bounding box center [730, 303] width 165 height 81
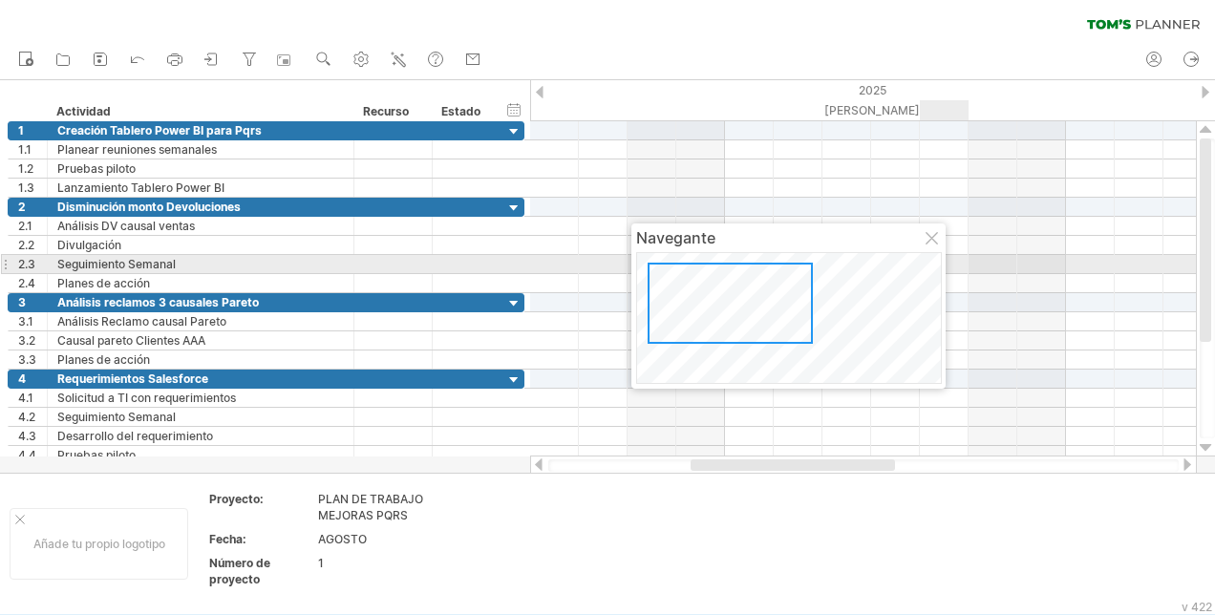
click at [671, 273] on div at bounding box center [730, 303] width 165 height 81
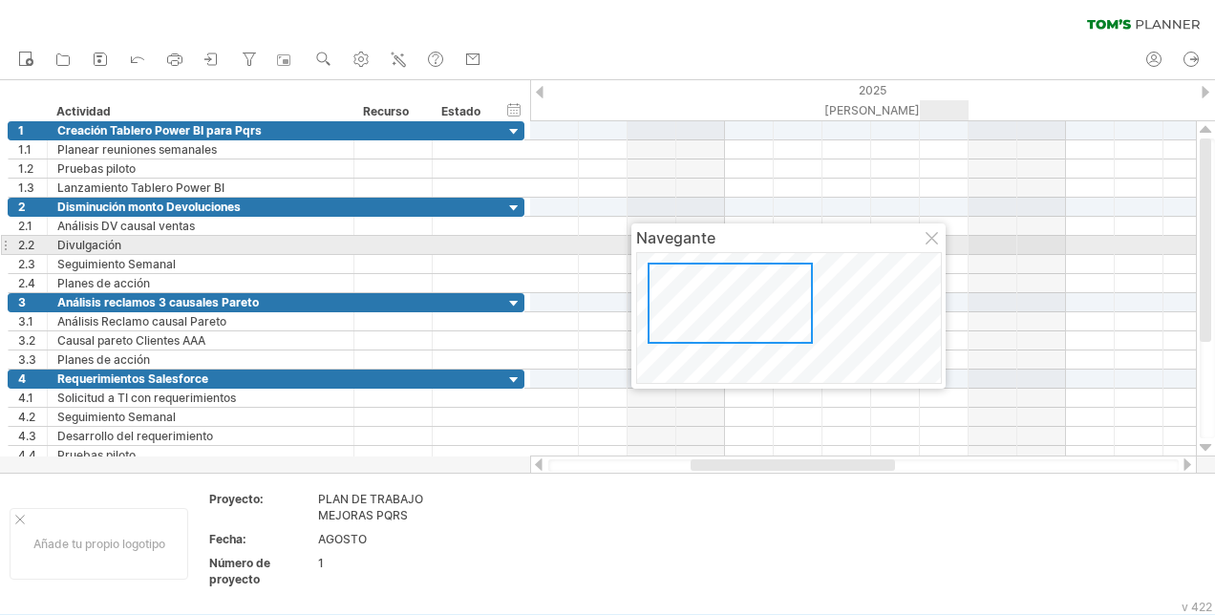
click at [928, 243] on div at bounding box center [933, 239] width 15 height 15
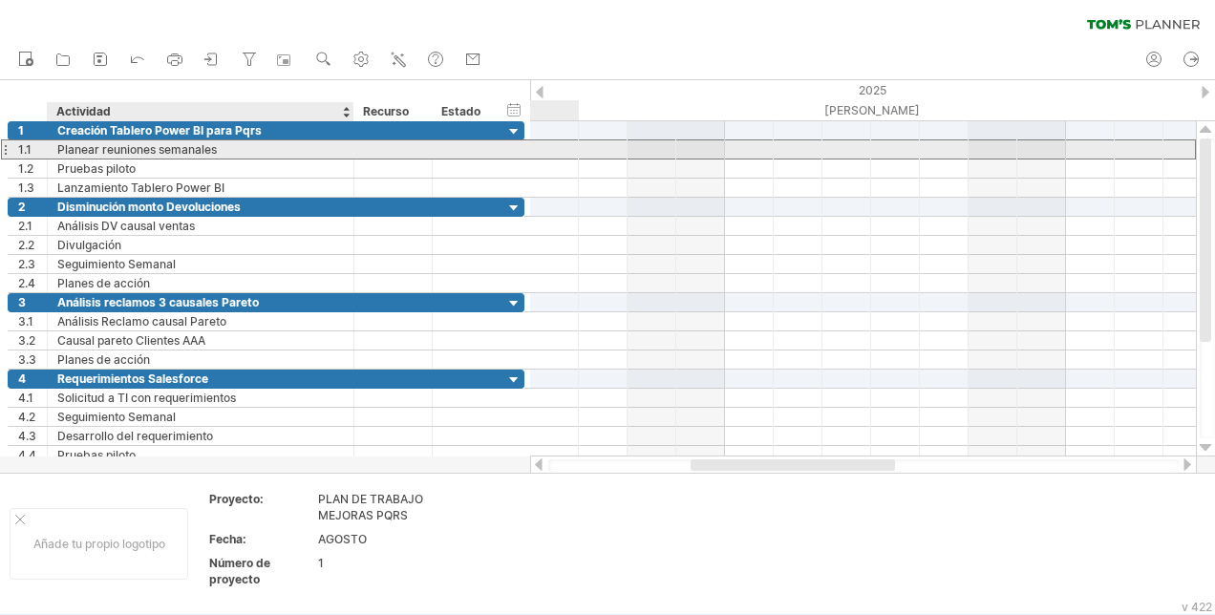
click at [364, 155] on div at bounding box center [393, 149] width 58 height 18
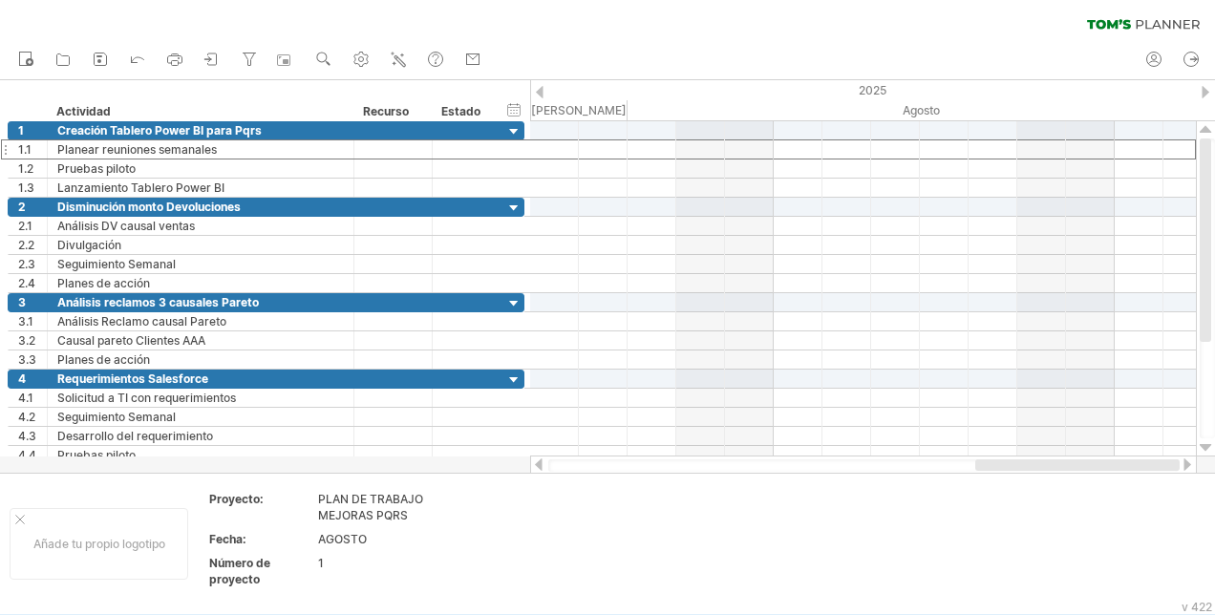
drag, startPoint x: 743, startPoint y: 462, endPoint x: 1210, endPoint y: 472, distance: 467.3
click at [1210, 472] on div "Trying to reach [DOMAIN_NAME] Connected again... clear filter Nuevo" at bounding box center [607, 307] width 1215 height 615
click at [1206, 88] on div at bounding box center [1206, 92] width 8 height 12
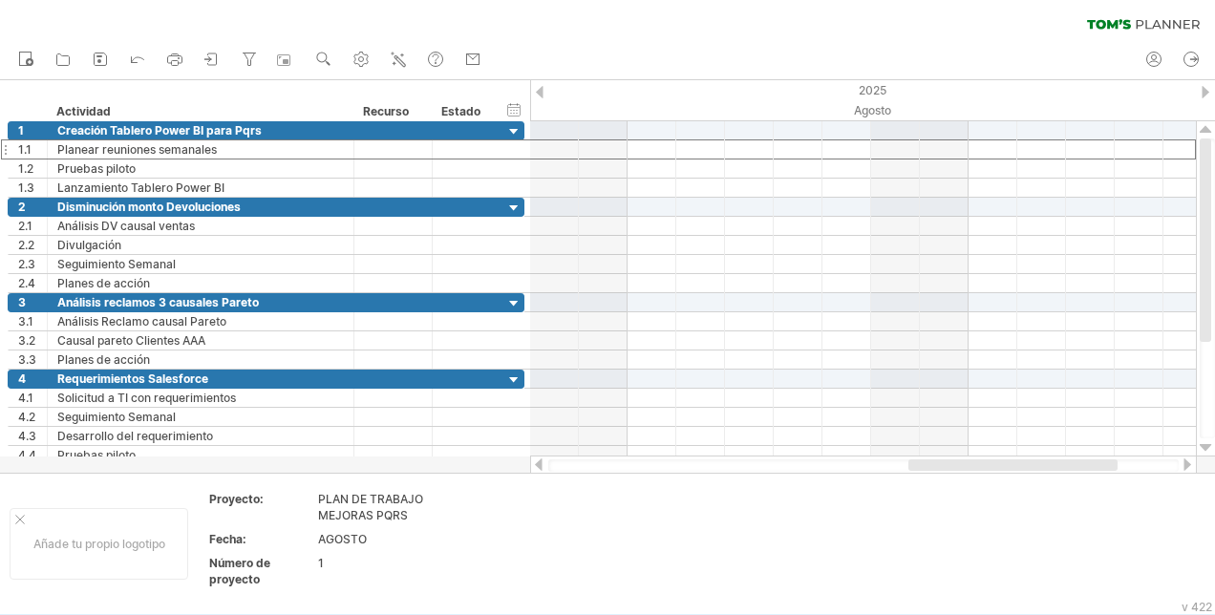
click at [1206, 89] on div at bounding box center [1206, 92] width 8 height 12
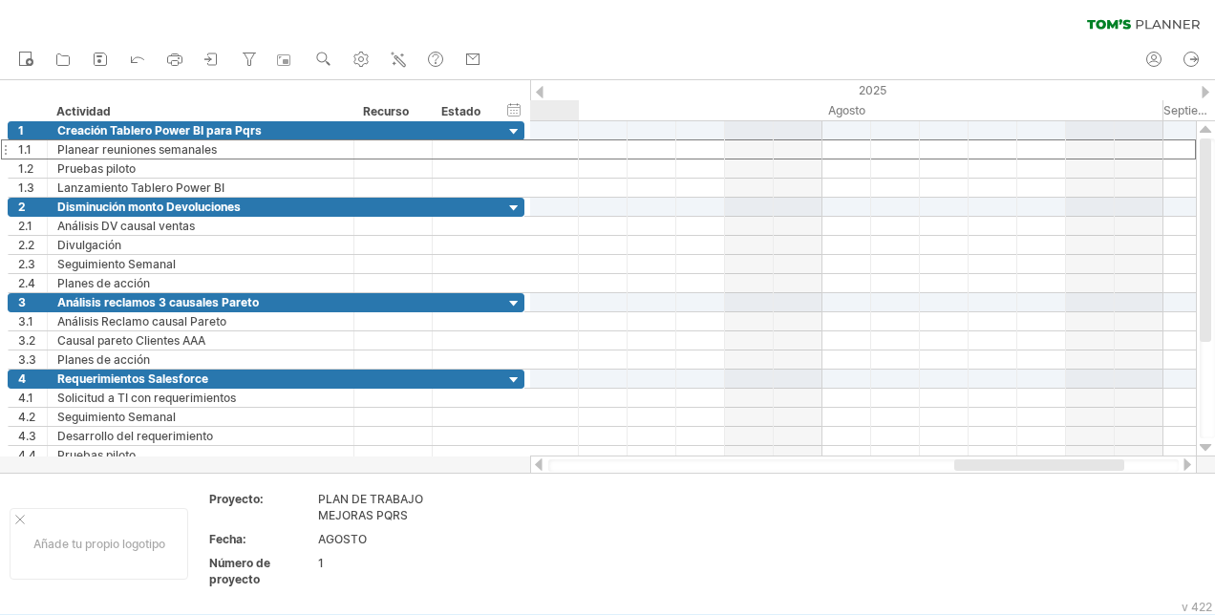
click at [1206, 89] on div at bounding box center [1206, 92] width 8 height 12
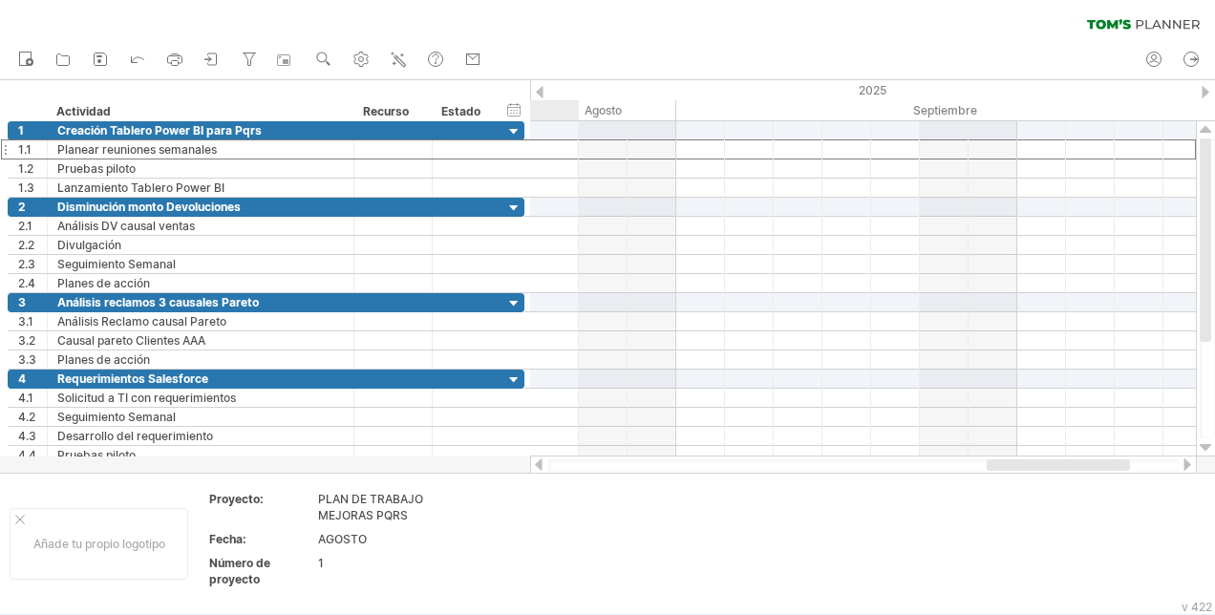
click at [1206, 89] on div at bounding box center [1206, 92] width 8 height 12
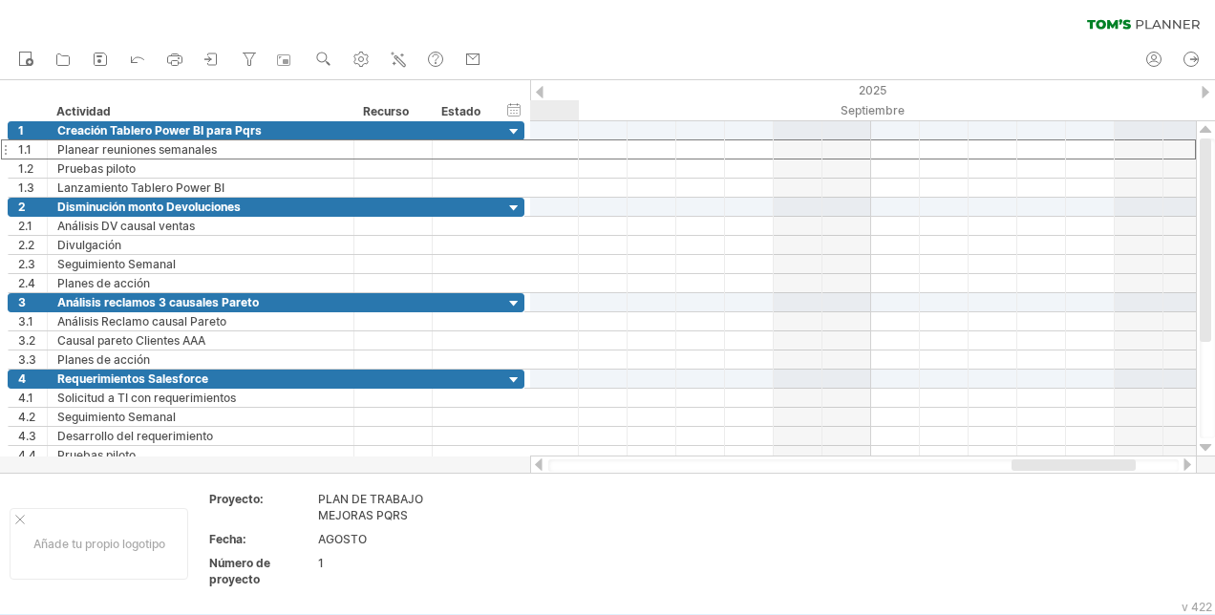
click at [1206, 89] on div at bounding box center [1206, 92] width 8 height 12
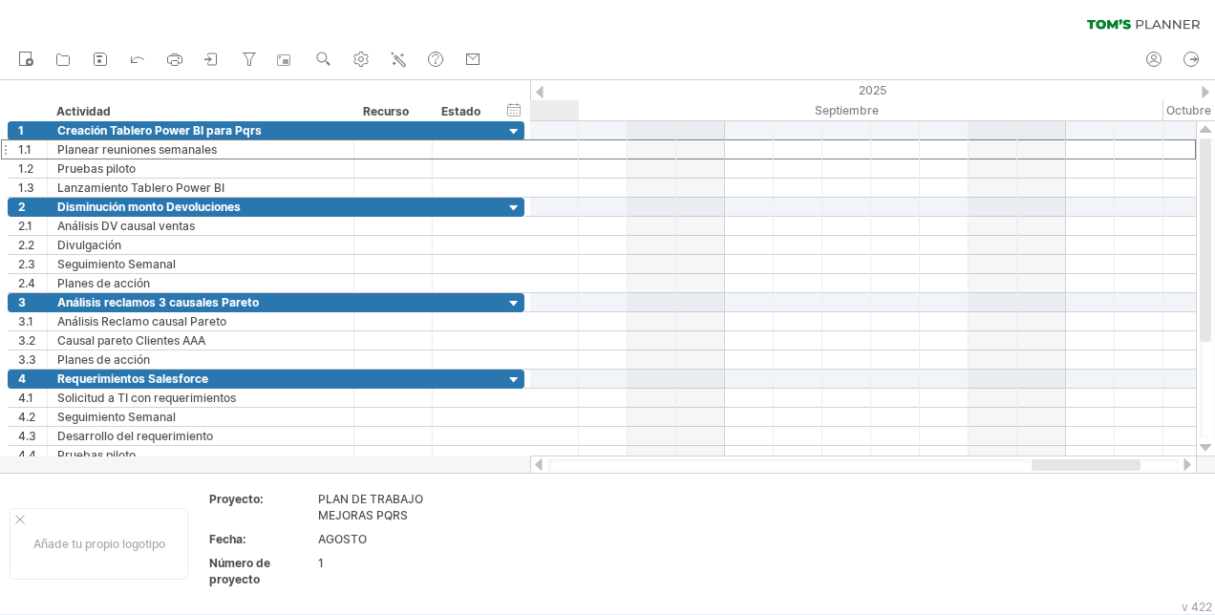
click at [1206, 89] on div at bounding box center [1206, 92] width 8 height 12
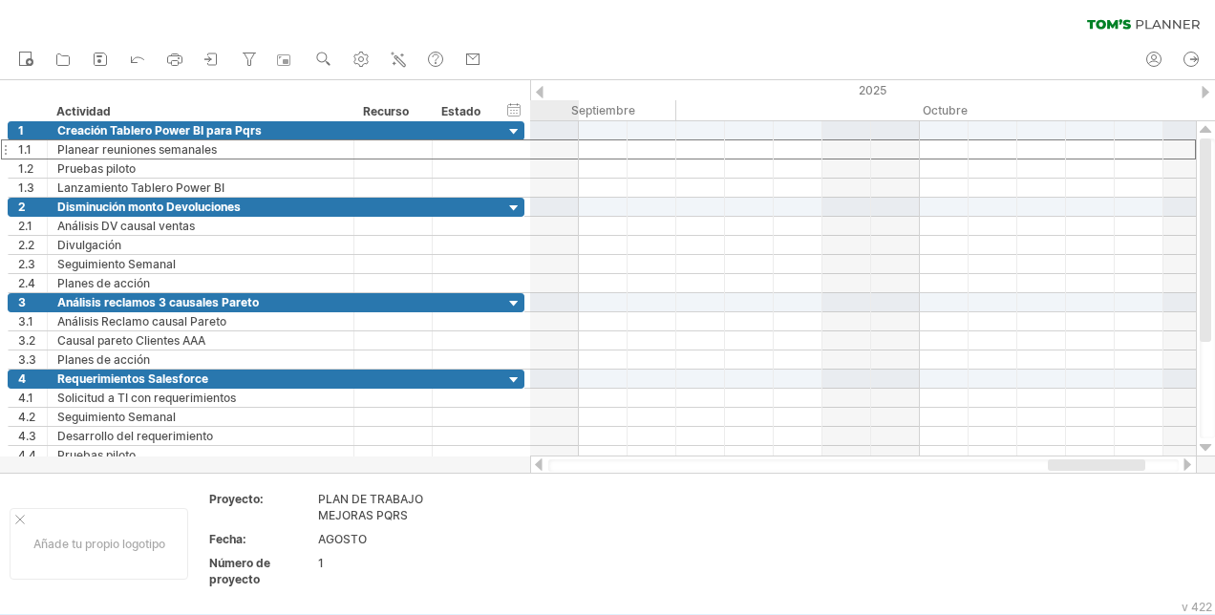
click at [1206, 89] on div at bounding box center [1206, 92] width 8 height 12
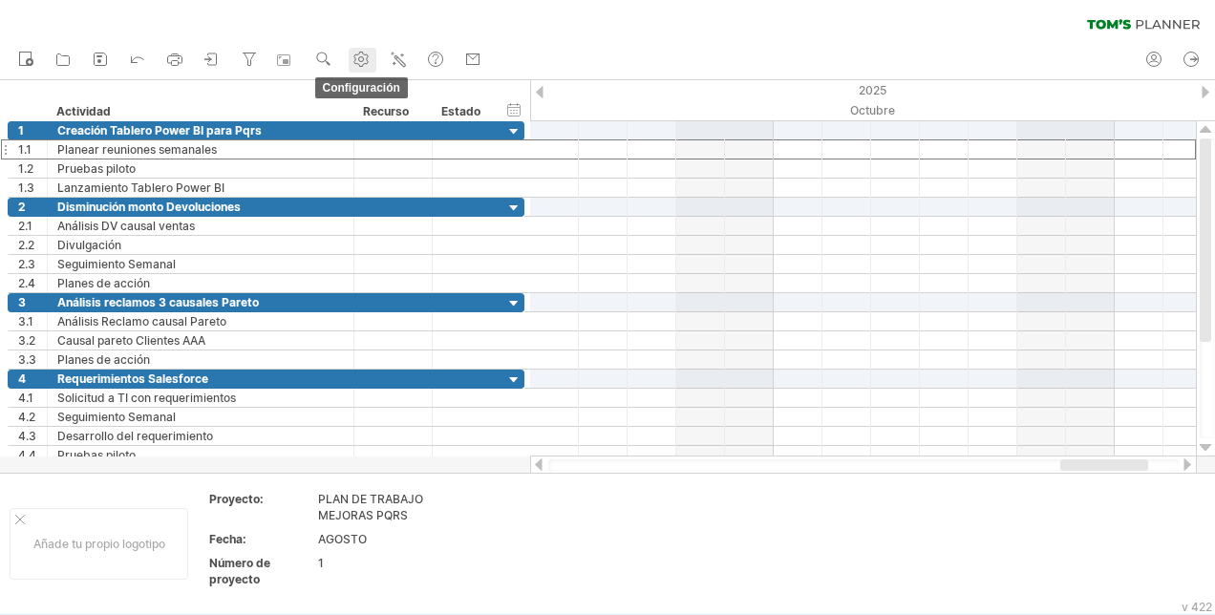
click at [363, 61] on circle at bounding box center [361, 59] width 5 height 5
select select "*"
select select "******"
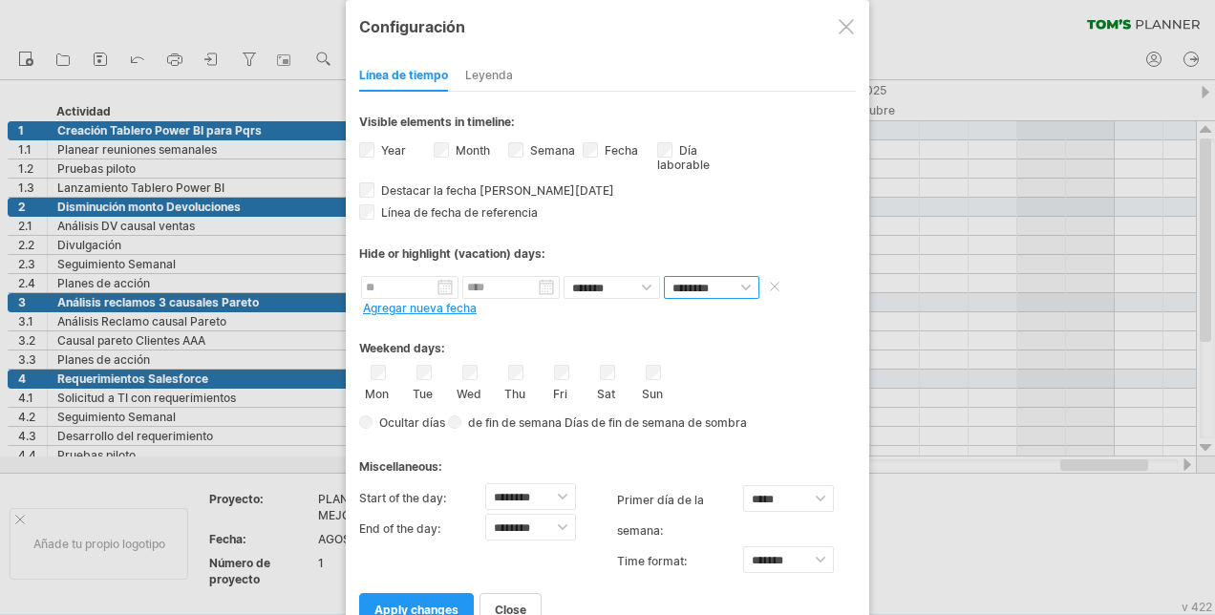
click at [672, 283] on select "******** *****" at bounding box center [712, 287] width 96 height 23
select select "*"
click at [664, 276] on select "******** *****" at bounding box center [712, 287] width 96 height 23
click at [405, 253] on div "Hide or highlight (vacation) days:" at bounding box center [607, 253] width 497 height 14
click at [409, 246] on div "Hide or highlight (vacation) days:" at bounding box center [607, 253] width 497 height 14
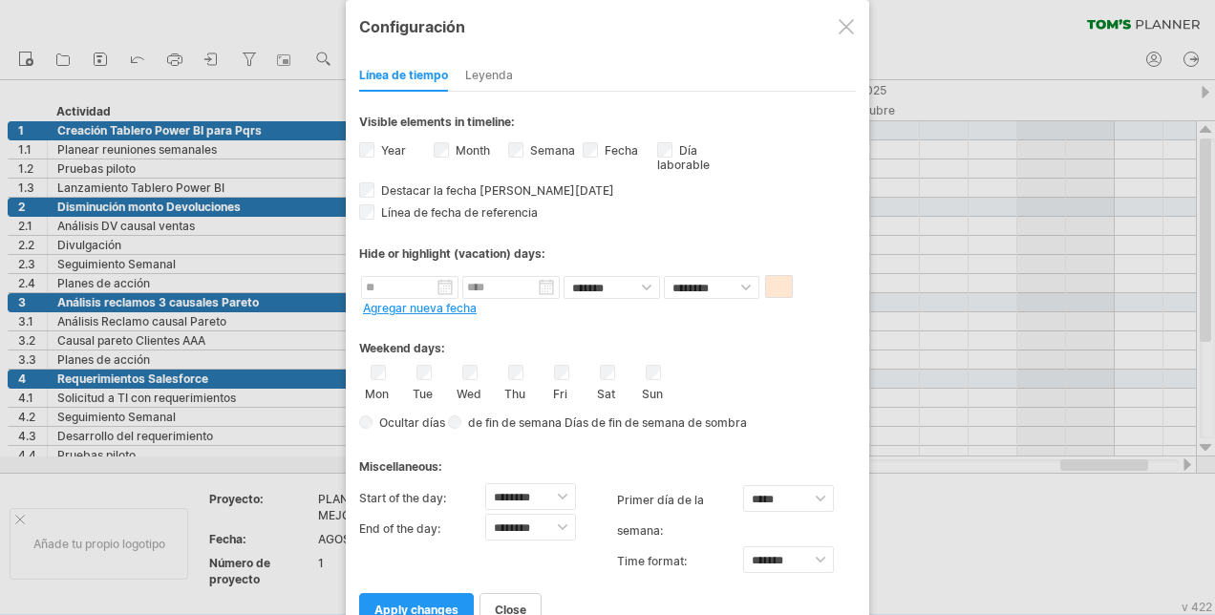
click at [488, 73] on div "Leyenda" at bounding box center [489, 76] width 48 height 31
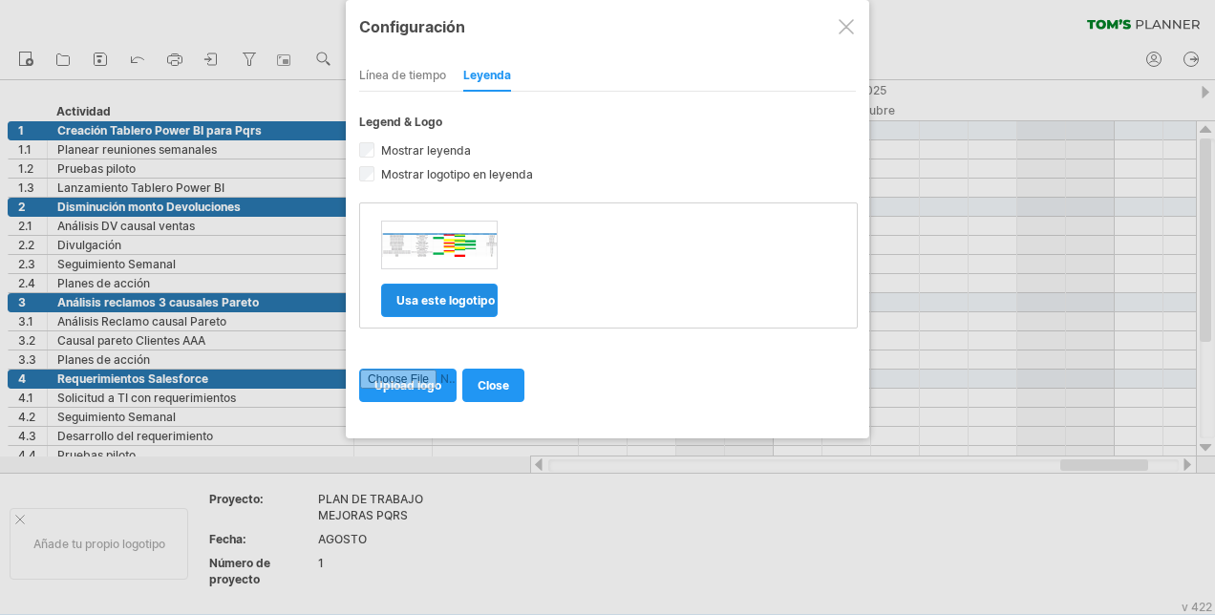
click at [428, 304] on link "Usa este logotipo" at bounding box center [439, 300] width 117 height 33
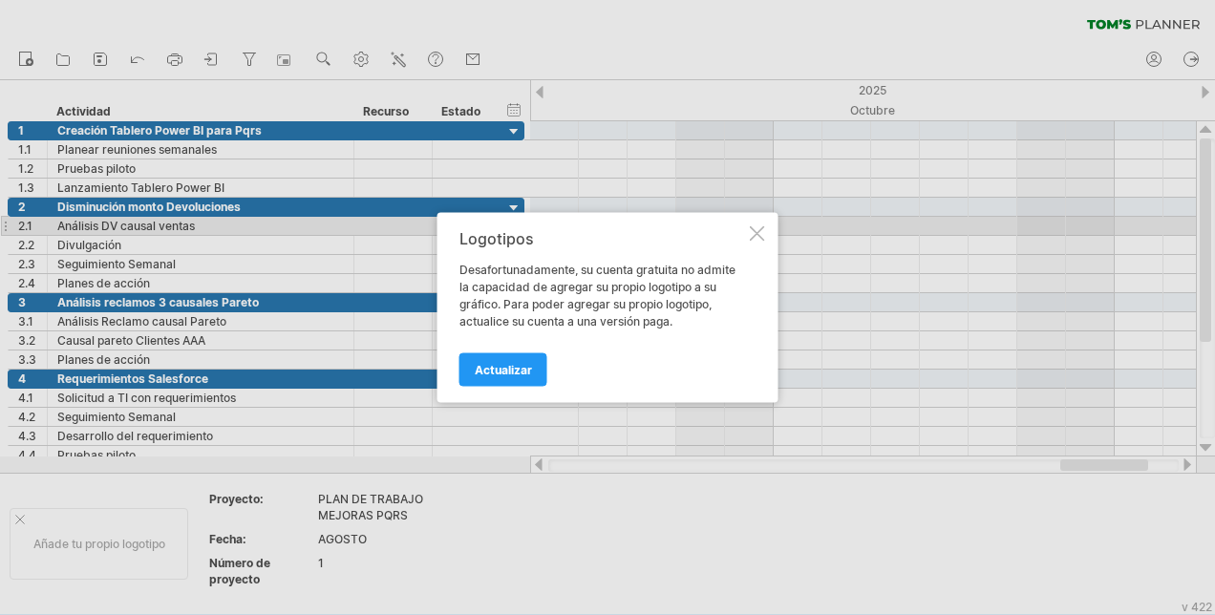
click at [764, 224] on div "Logotipos Desafortunadamente, su cuenta gratuita no admite la capacidad de agre…" at bounding box center [608, 308] width 341 height 190
click at [752, 229] on div at bounding box center [757, 233] width 15 height 15
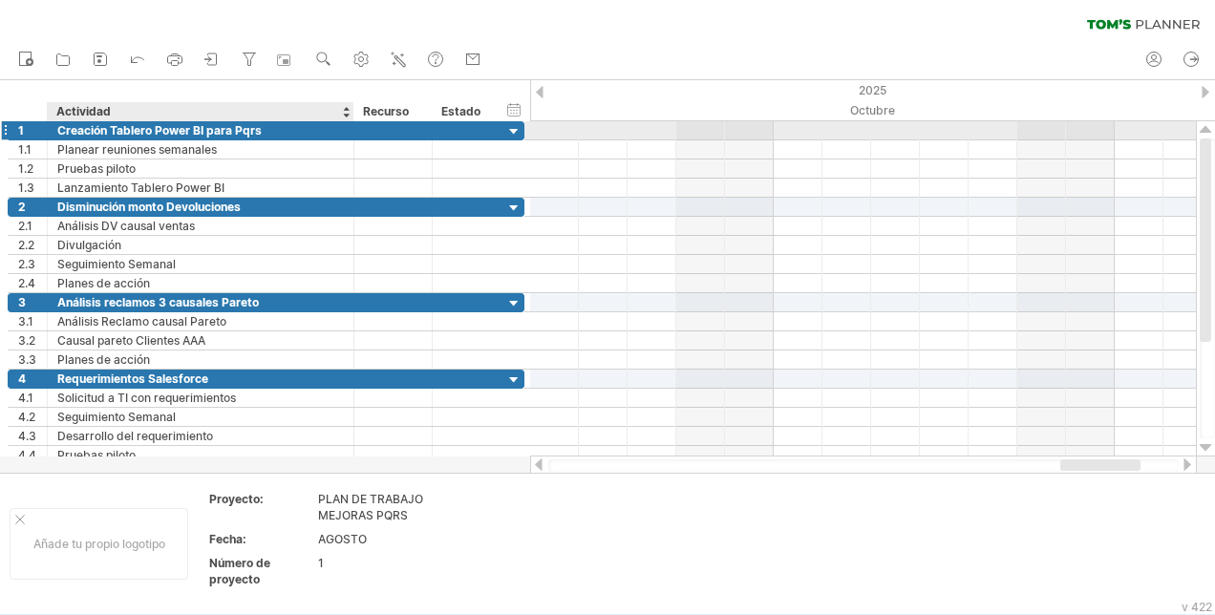
click at [227, 128] on div "Creación Tablero Power BI para Pqrs" at bounding box center [200, 130] width 287 height 18
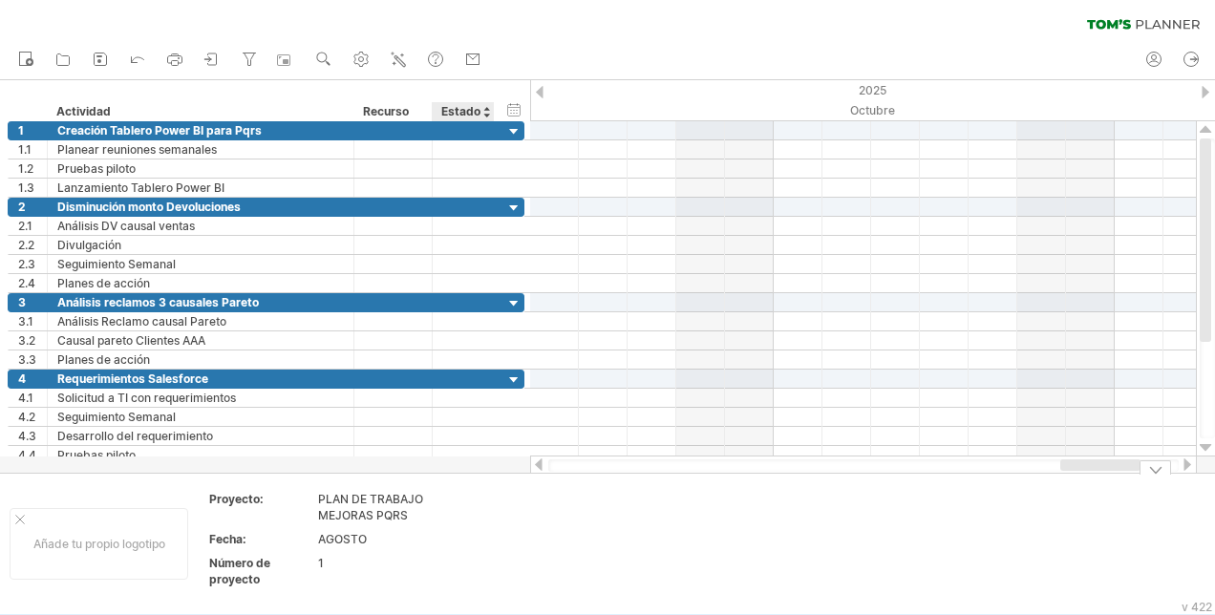
click at [466, 567] on div "1" at bounding box center [398, 563] width 160 height 16
click at [543, 95] on div at bounding box center [540, 92] width 8 height 12
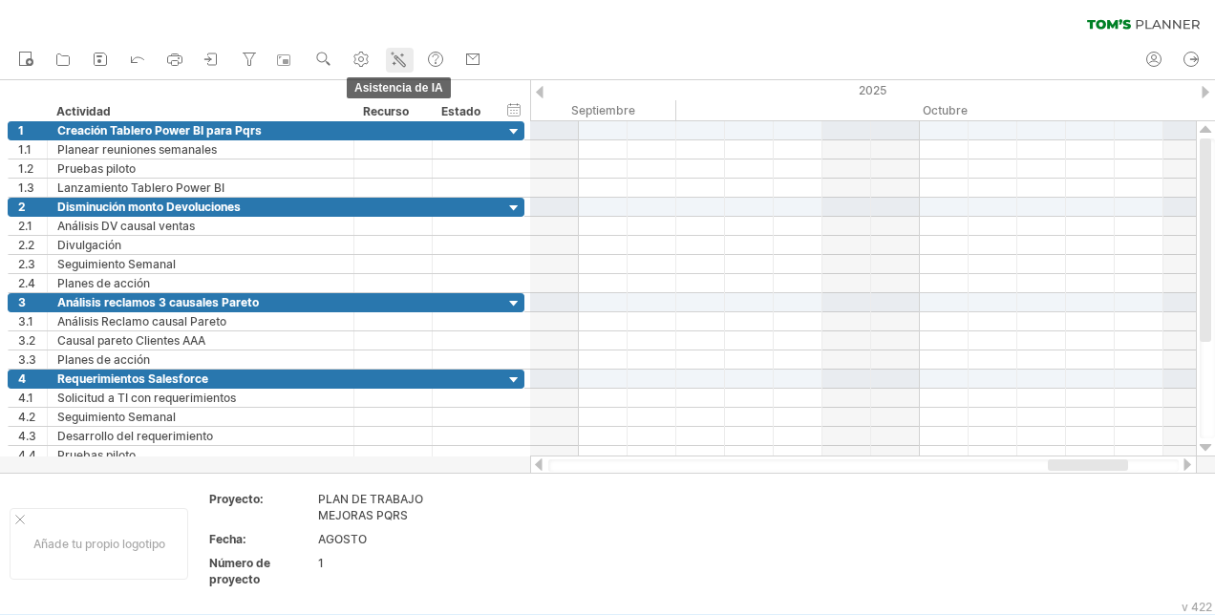
click at [394, 58] on icon at bounding box center [398, 59] width 19 height 19
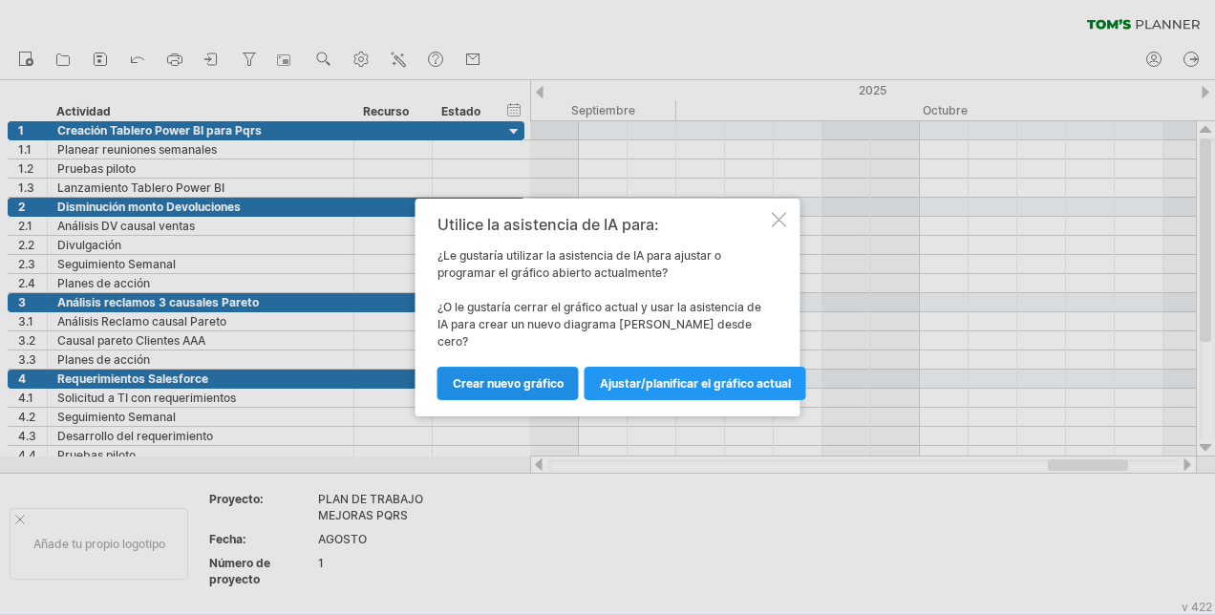
click at [512, 376] on span "Crear nuevo gráfico" at bounding box center [508, 383] width 111 height 14
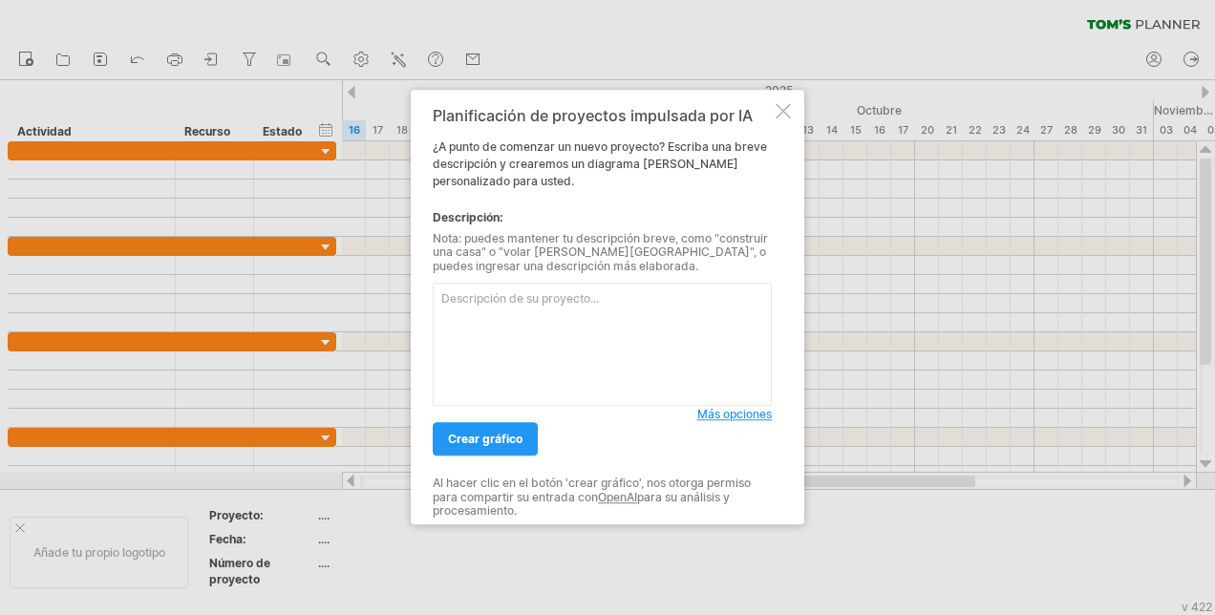
drag, startPoint x: 443, startPoint y: 297, endPoint x: 503, endPoint y: 330, distance: 68.4
click at [503, 330] on textarea at bounding box center [602, 345] width 339 height 123
paste textarea "Loremipsu Dolorsita Con Adipiscinge Seddoe Temporinci Utlabor Etdolorem Aliquae…"
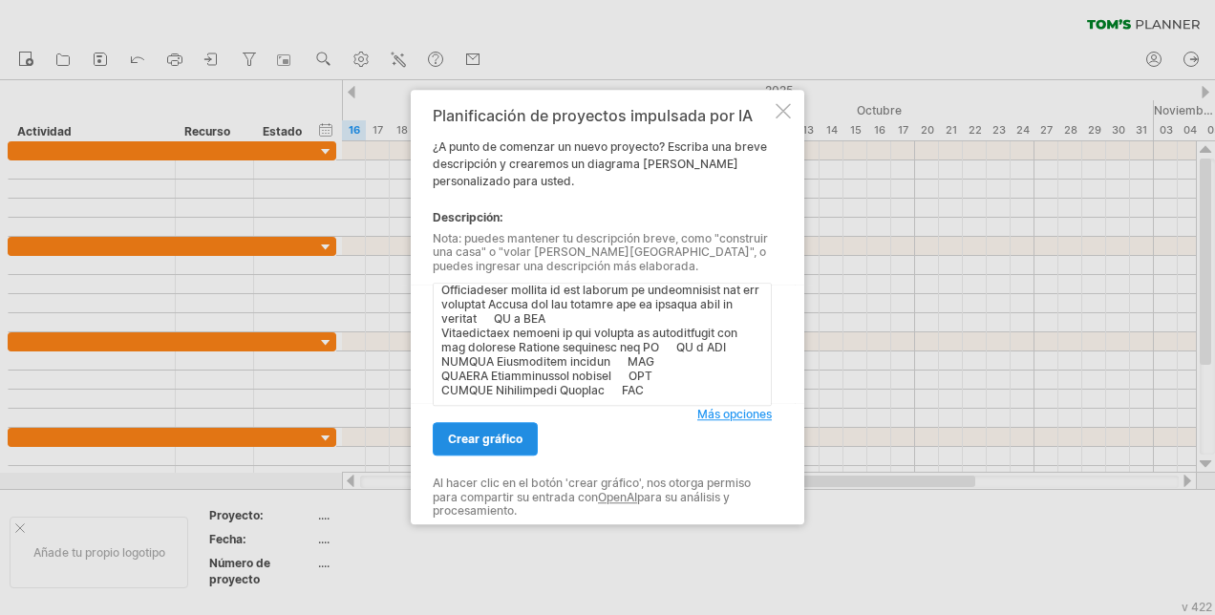
scroll to position [428, 0]
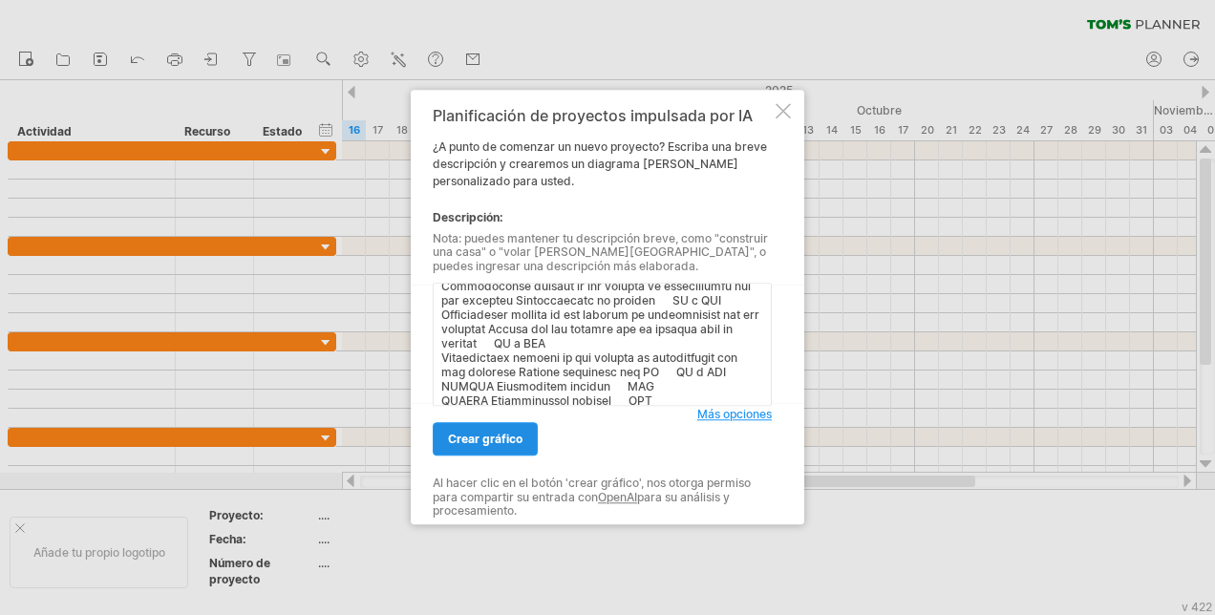
type textarea "Loremipsu Dolorsita Con Adipiscinge Seddoe Temporinci Utlabor Etdolorem Aliquae…"
click at [488, 441] on span "Crear gráfico" at bounding box center [485, 440] width 75 height 14
